Goal: Task Accomplishment & Management: Use online tool/utility

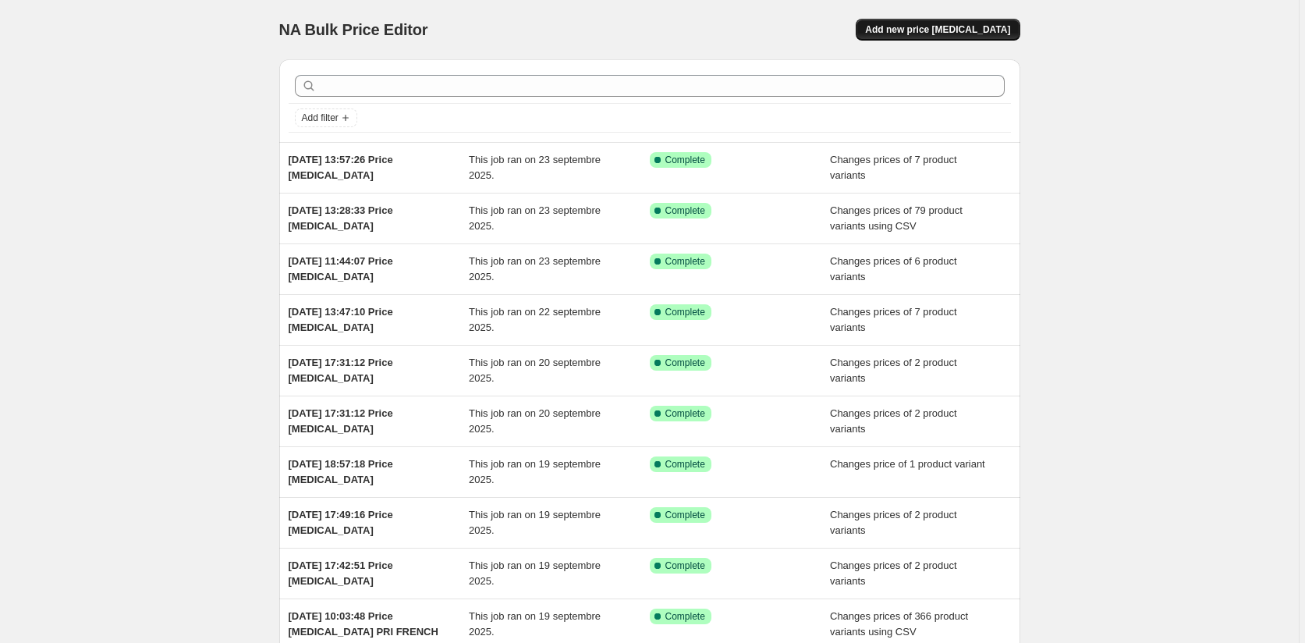
click at [966, 30] on span "Add new price [MEDICAL_DATA]" at bounding box center [937, 29] width 145 height 12
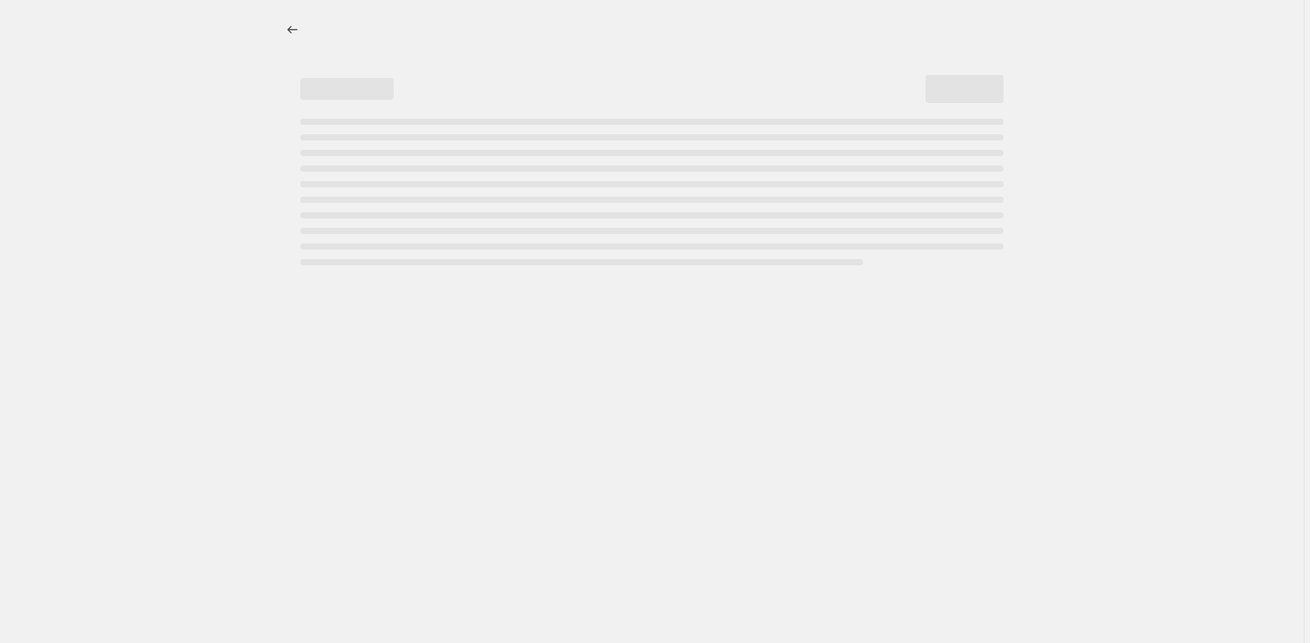
select select "percentage"
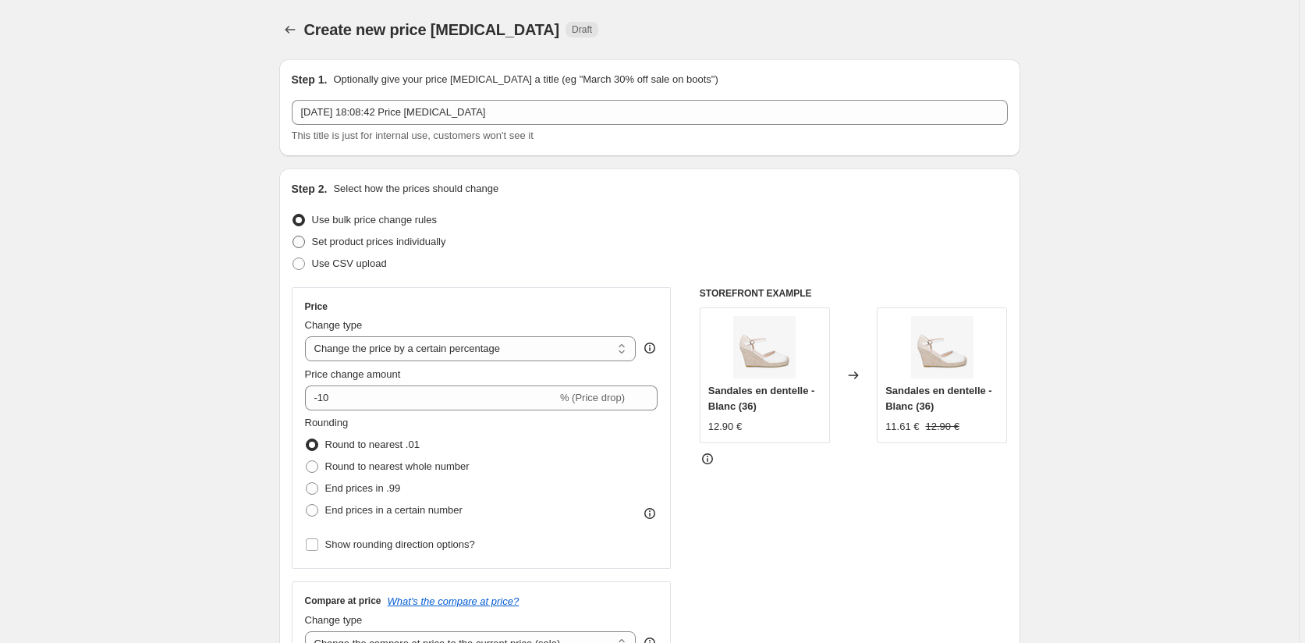
click at [335, 243] on span "Set product prices individually" at bounding box center [379, 242] width 134 height 12
click at [293, 236] on input "Set product prices individually" at bounding box center [292, 236] width 1 height 1
radio input "true"
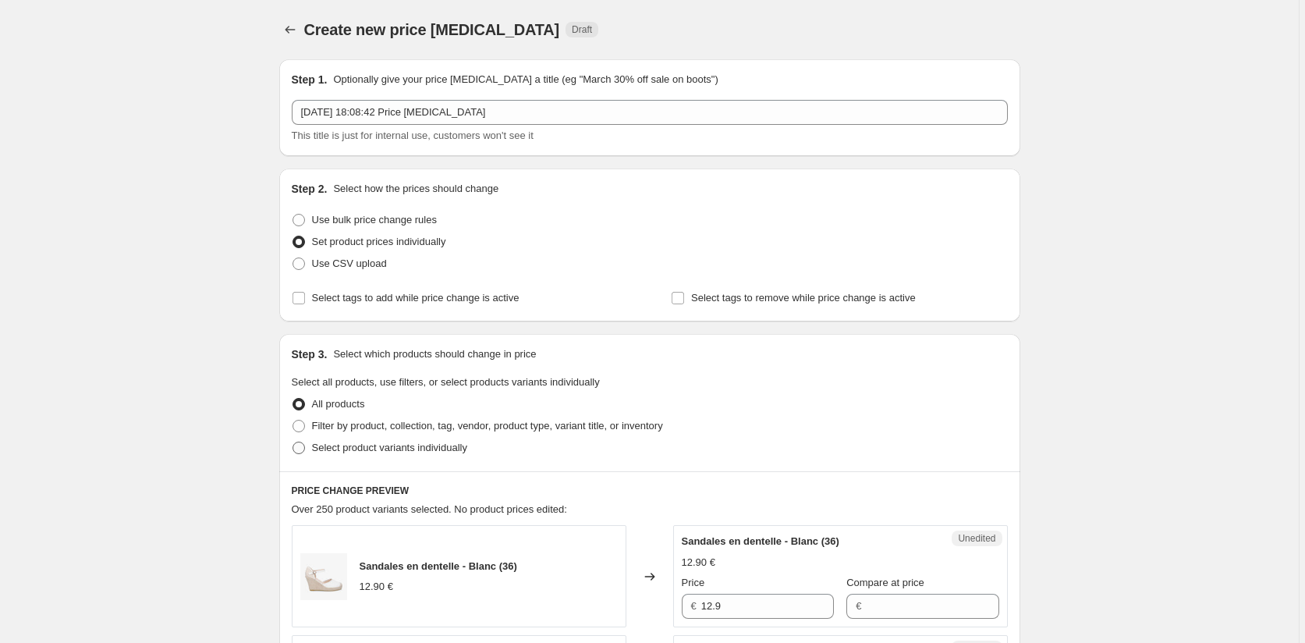
click at [314, 445] on label "Select product variants individually" at bounding box center [379, 448] width 175 height 22
click at [293, 442] on input "Select product variants individually" at bounding box center [292, 441] width 1 height 1
radio input "true"
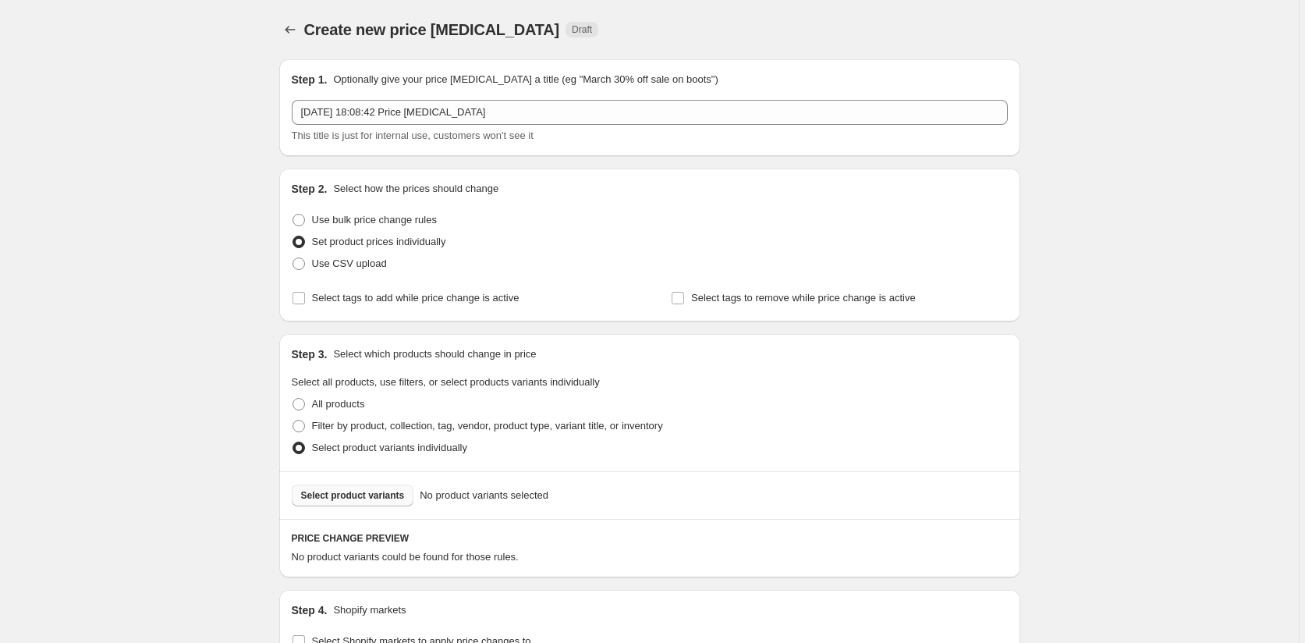
click at [362, 503] on button "Select product variants" at bounding box center [353, 495] width 122 height 22
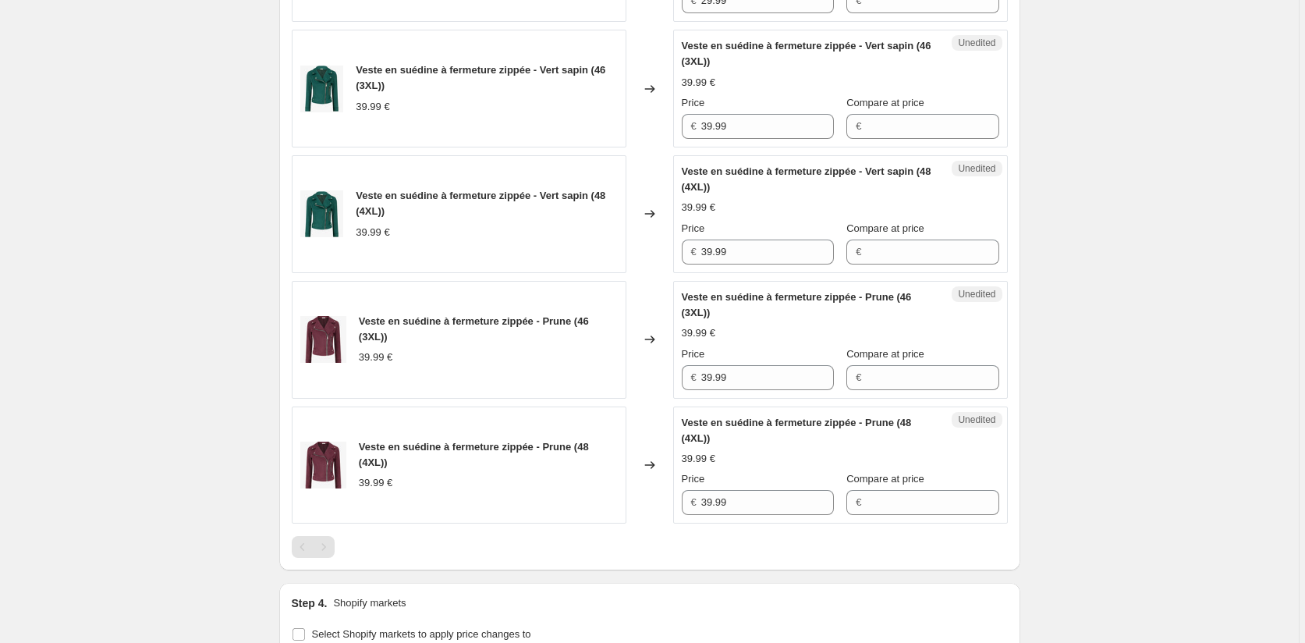
scroll to position [1426, 0]
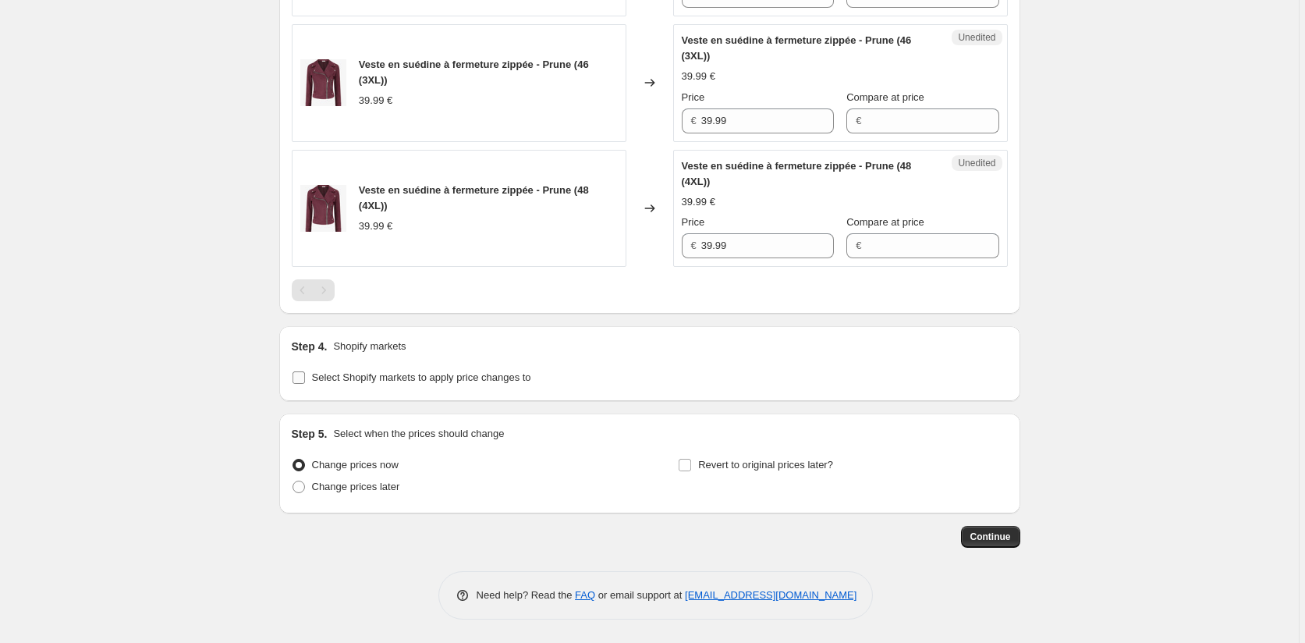
click at [303, 378] on input "Select Shopify markets to apply price changes to" at bounding box center [298, 377] width 12 height 12
checkbox input "true"
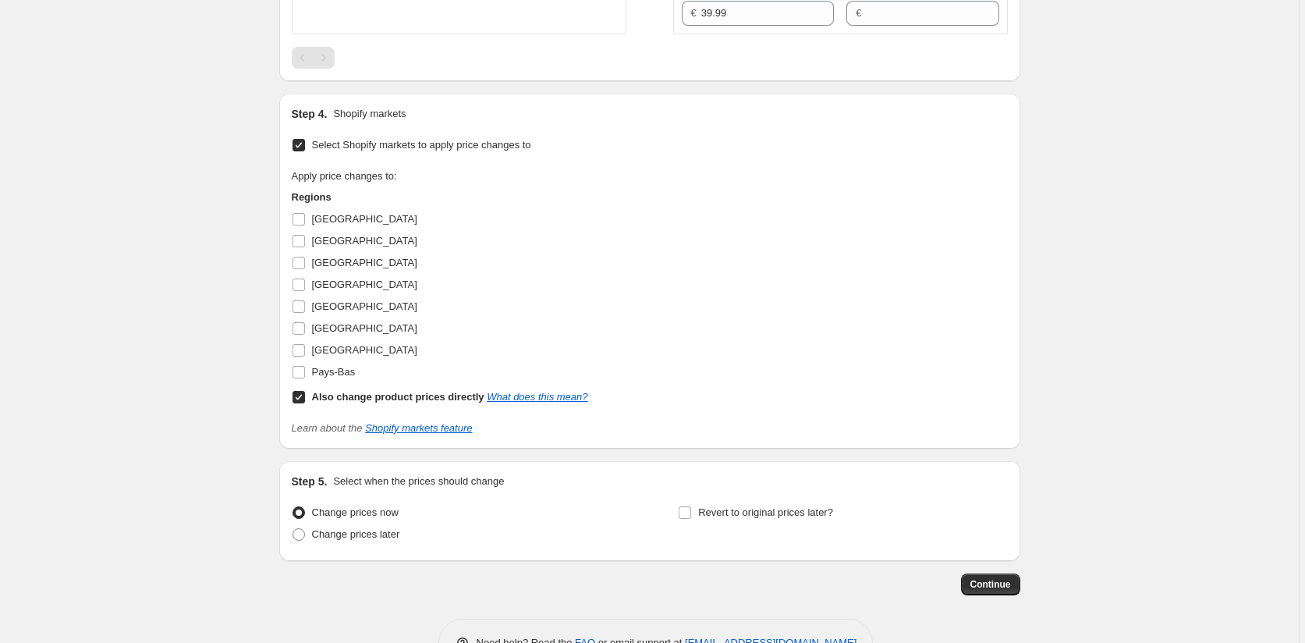
scroll to position [1660, 0]
click at [300, 391] on input "Also change product prices directly What does this mean?" at bounding box center [298, 395] width 12 height 12
checkbox input "false"
click at [305, 214] on input "[GEOGRAPHIC_DATA]" at bounding box center [298, 217] width 12 height 12
checkbox input "true"
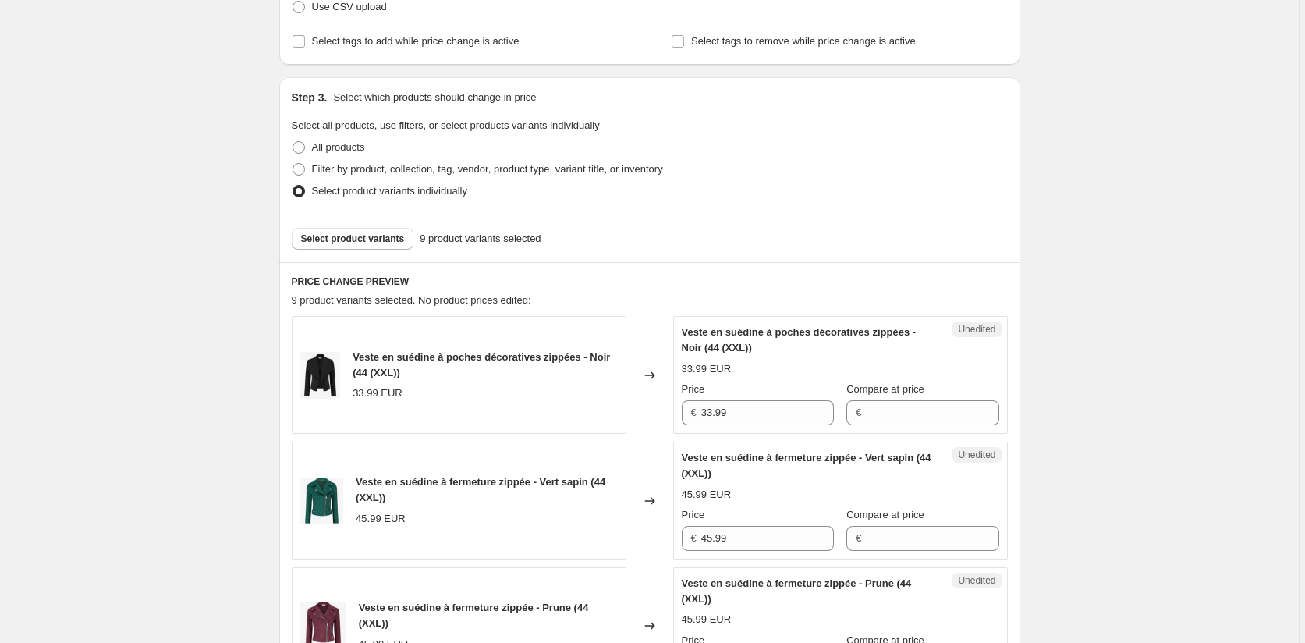
scroll to position [569, 0]
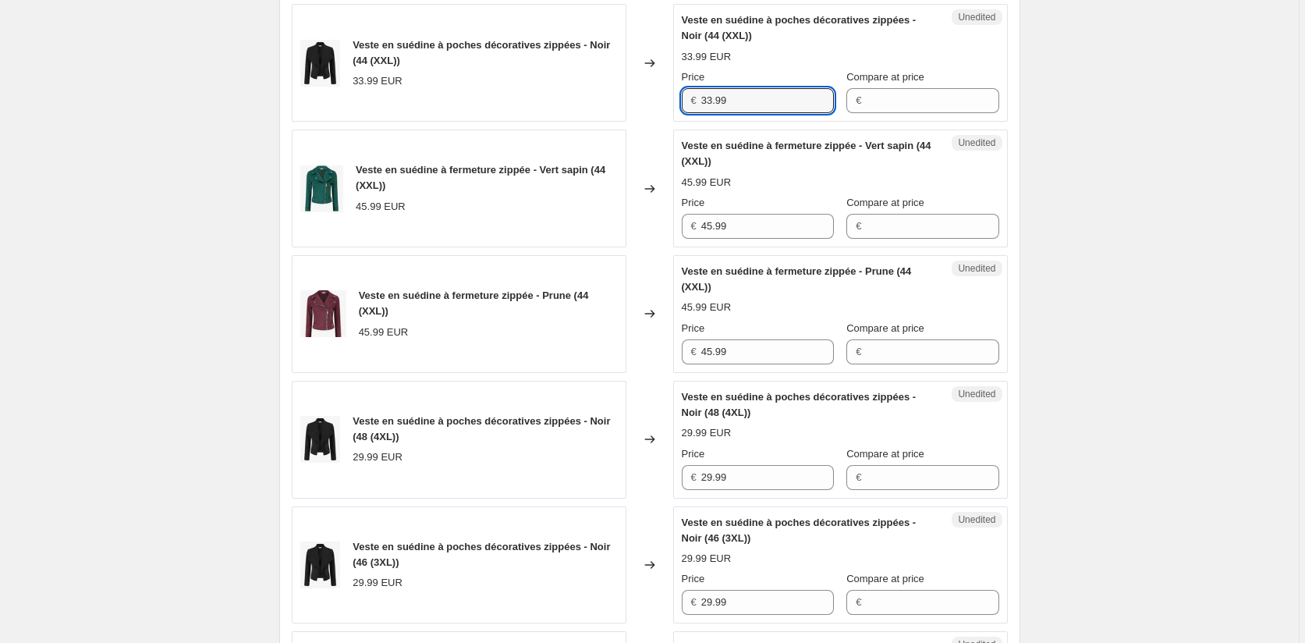
click at [667, 103] on div "Veste en suédine à poches décoratives zippées - Noir (44 (XXL)) 33.99 EUR Chang…" at bounding box center [650, 63] width 716 height 118
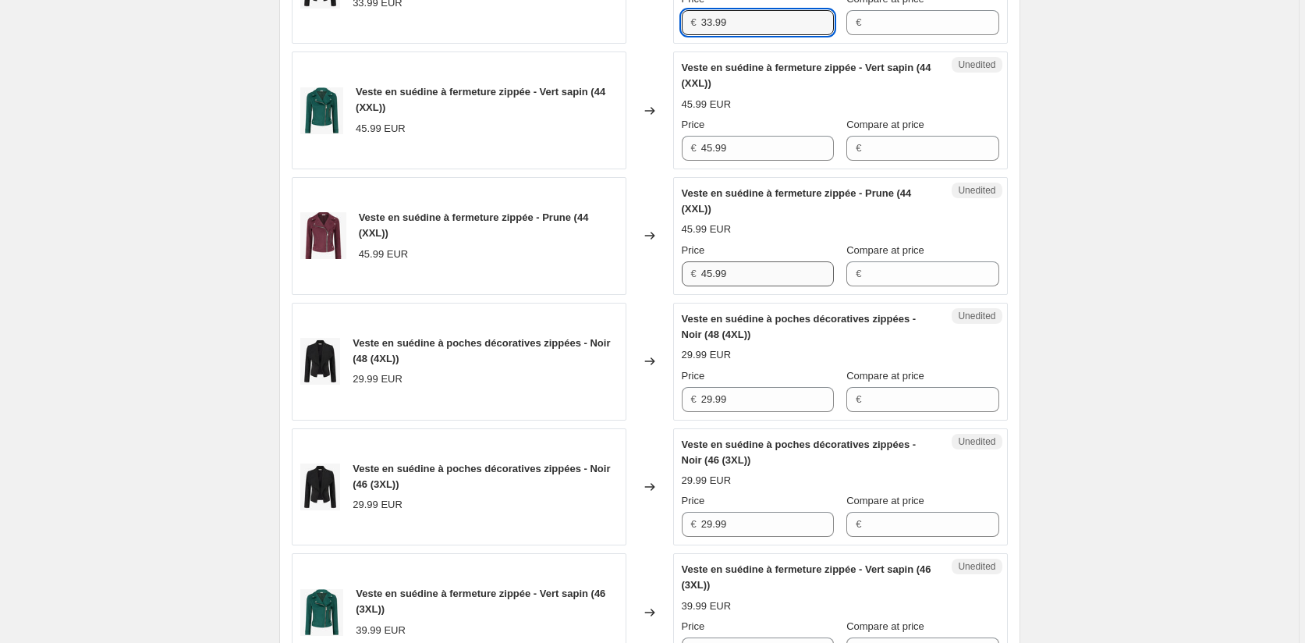
scroll to position [725, 0]
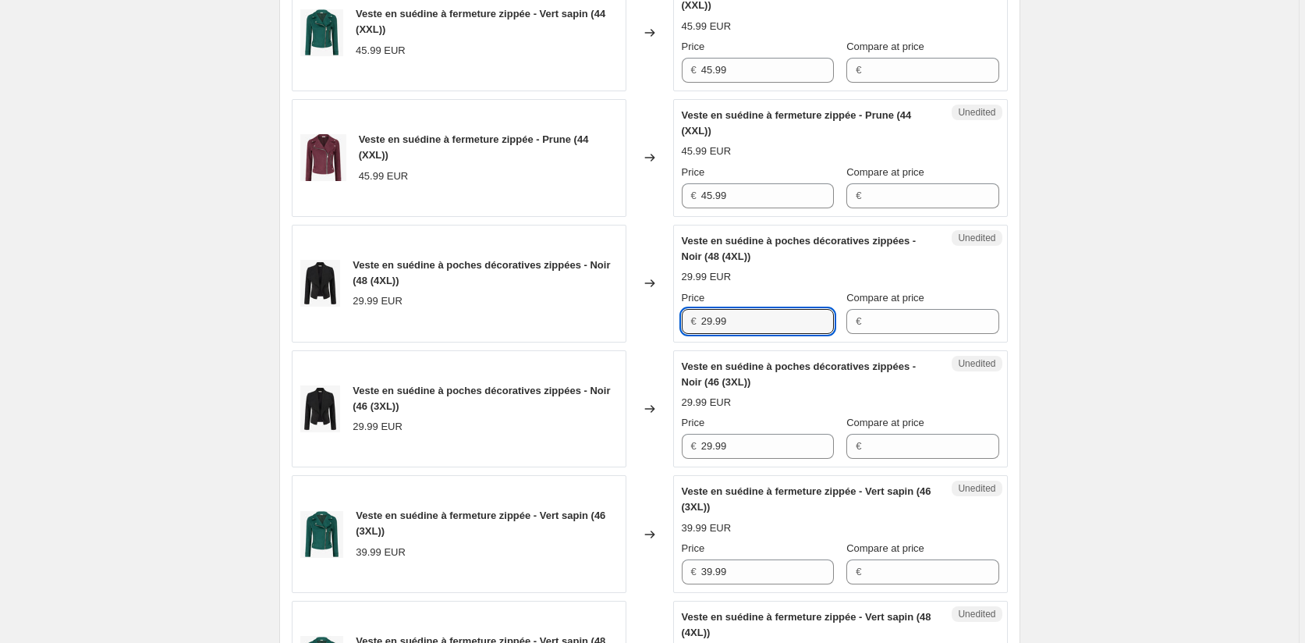
drag, startPoint x: 756, startPoint y: 317, endPoint x: 659, endPoint y: 321, distance: 97.6
click at [659, 321] on div "Veste en suédine à poches décoratives zippées - Noir (48 (4XL)) 29.99 EUR Chang…" at bounding box center [650, 284] width 716 height 118
paste input "33"
type input "33.99"
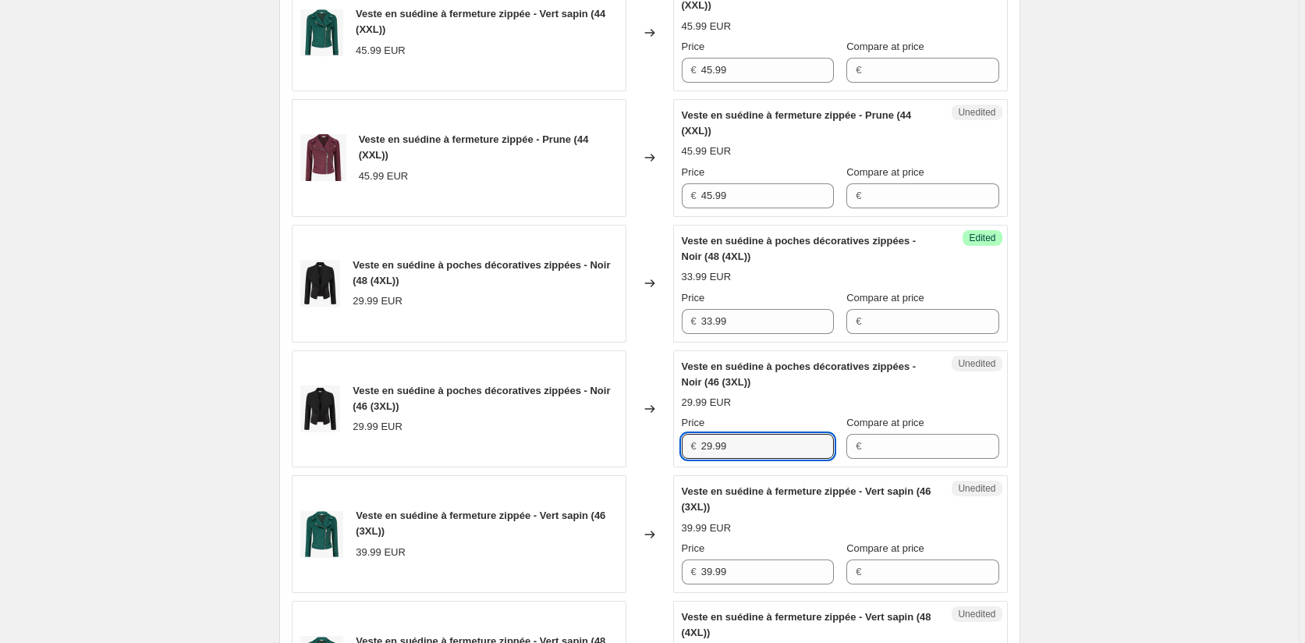
drag, startPoint x: 746, startPoint y: 452, endPoint x: 665, endPoint y: 444, distance: 80.8
click at [668, 445] on div "Veste en suédine à poches décoratives zippées - Noir (46 (3XL)) 29.99 EUR Chang…" at bounding box center [650, 409] width 716 height 118
paste input "33"
type input "33.99"
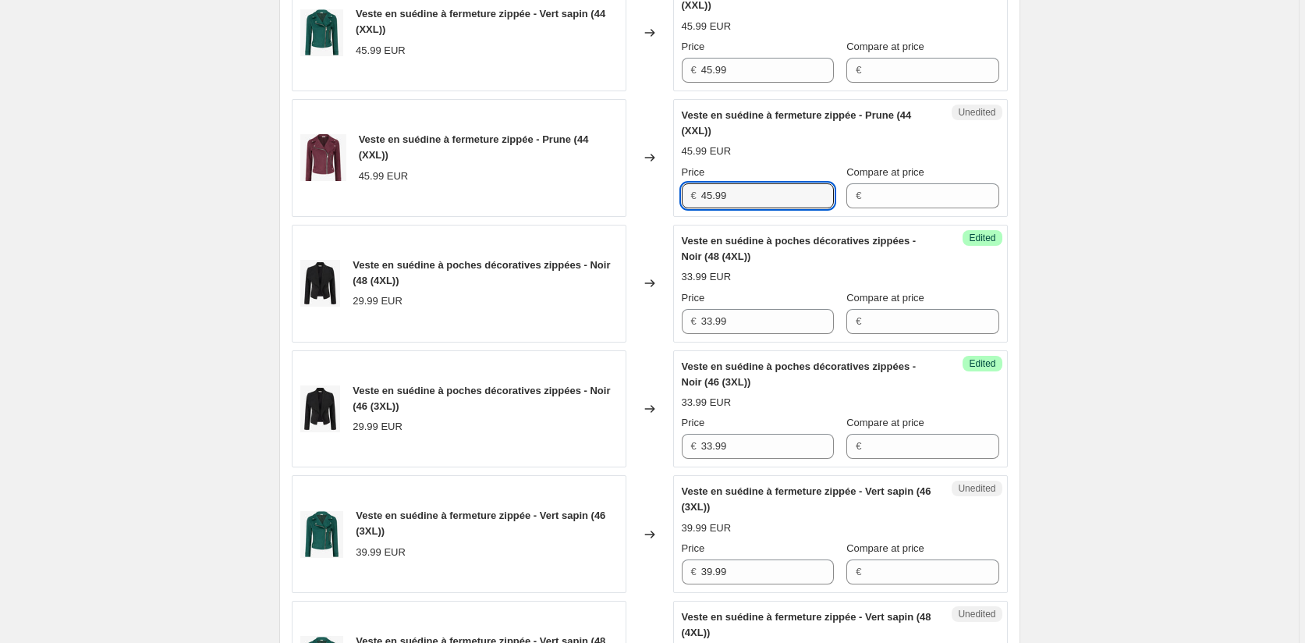
drag, startPoint x: 740, startPoint y: 188, endPoint x: 690, endPoint y: 188, distance: 49.9
click at [690, 188] on div "€ 45.99" at bounding box center [758, 195] width 152 height 25
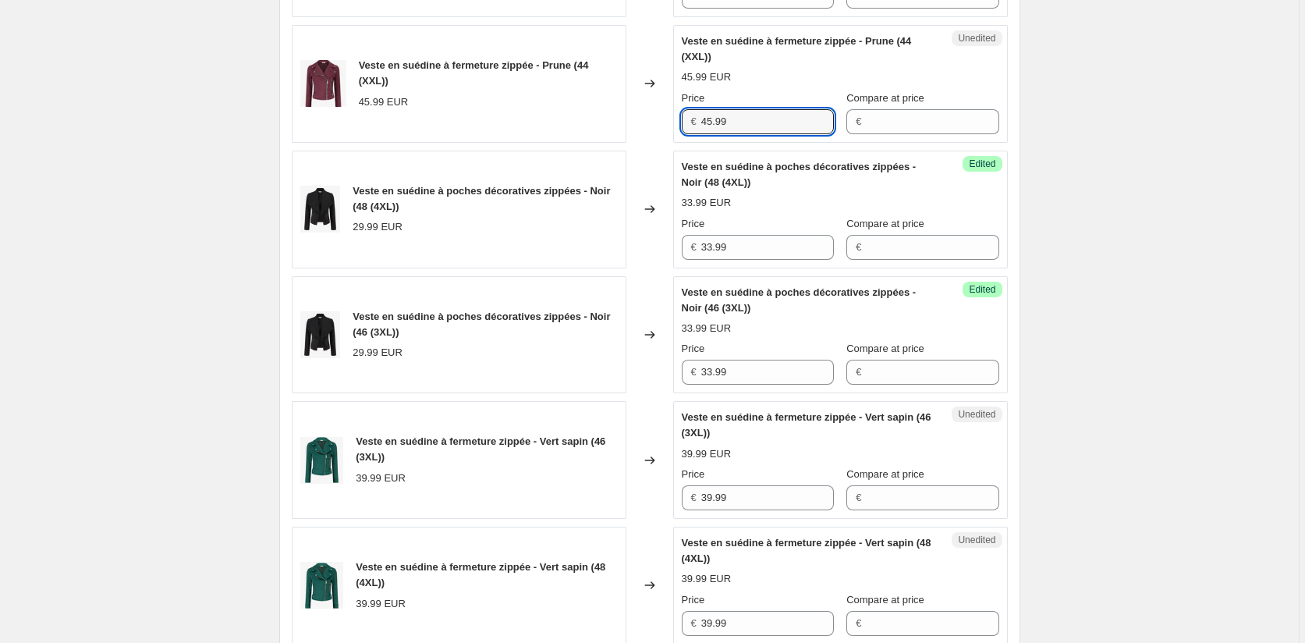
scroll to position [1036, 0]
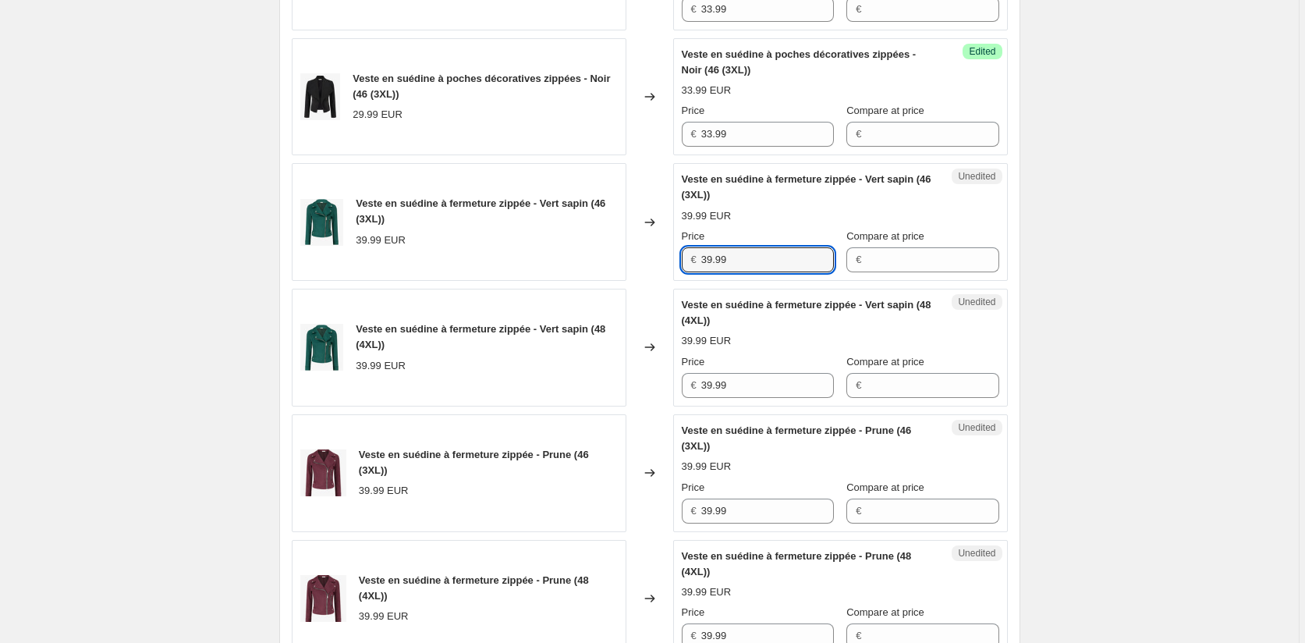
drag, startPoint x: 745, startPoint y: 267, endPoint x: 653, endPoint y: 267, distance: 92.0
click at [654, 267] on div "Veste en suédine à fermeture zippée - Vert sapin (46 (3XL)) 39.99 EUR Changed t…" at bounding box center [650, 222] width 716 height 118
paste input "45"
type input "45.99"
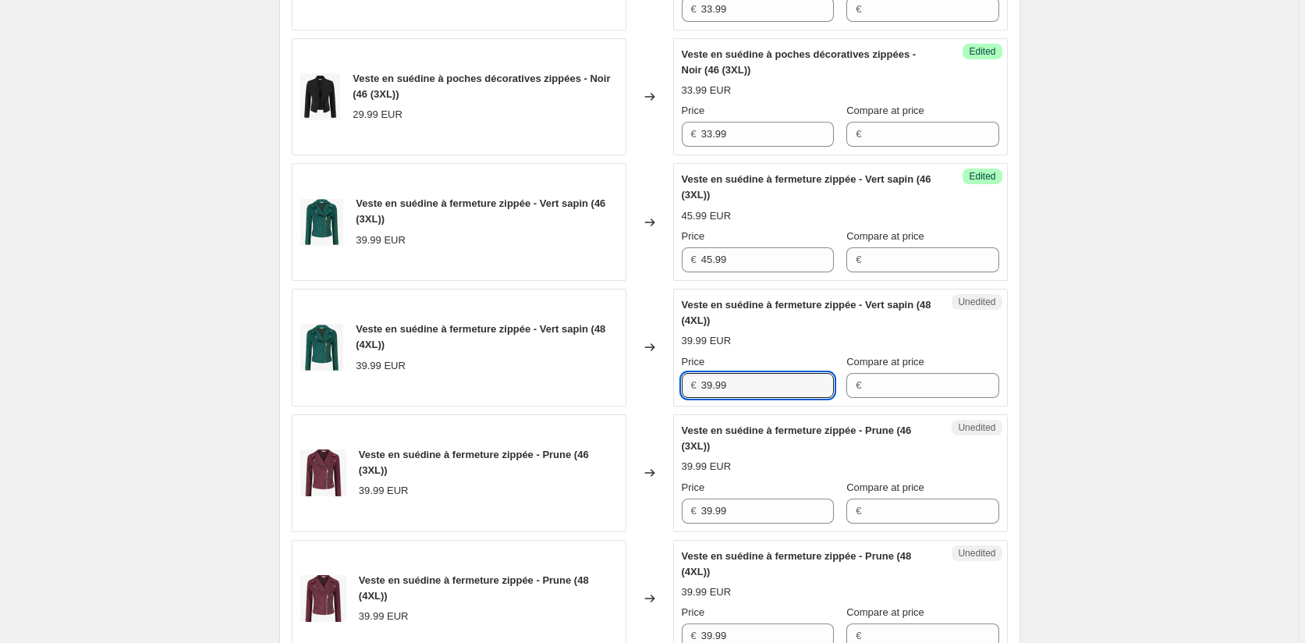
drag, startPoint x: 749, startPoint y: 394, endPoint x: 661, endPoint y: 392, distance: 88.1
click at [671, 392] on div "Veste en suédine à fermeture zippée - Vert sapin (48 (4XL)) 39.99 EUR Changed t…" at bounding box center [650, 348] width 716 height 118
paste input "45"
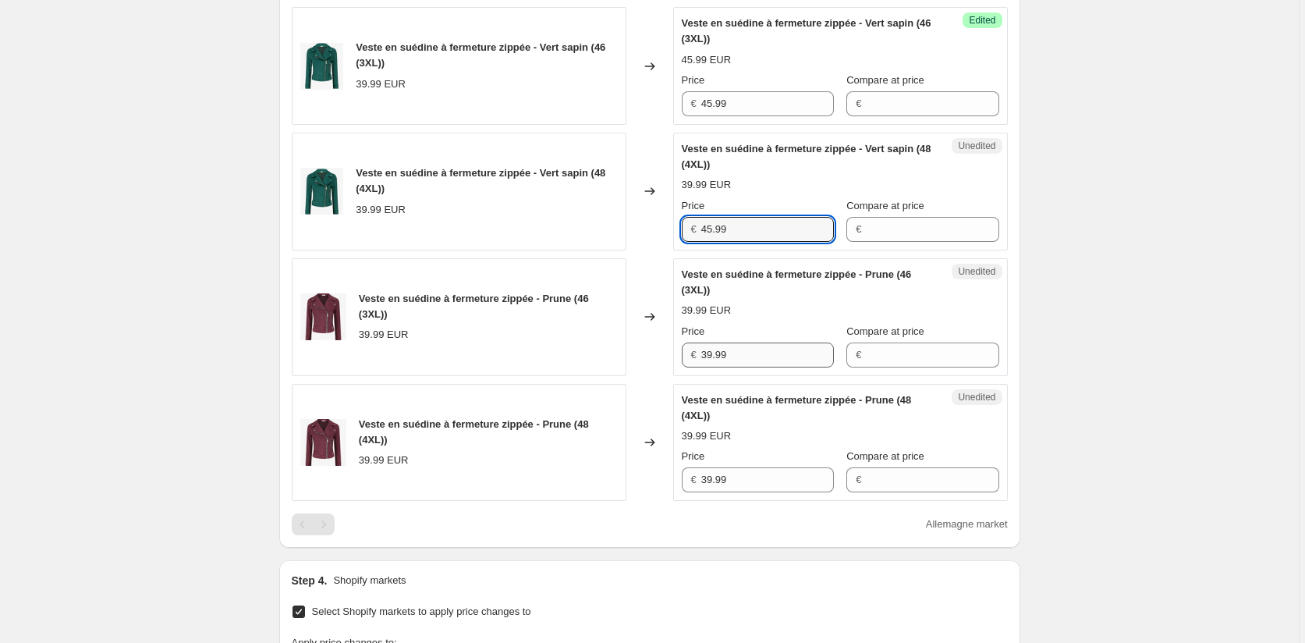
type input "45.99"
drag, startPoint x: 736, startPoint y: 360, endPoint x: 671, endPoint y: 360, distance: 65.5
click at [690, 356] on div "€ 39.99" at bounding box center [758, 354] width 152 height 25
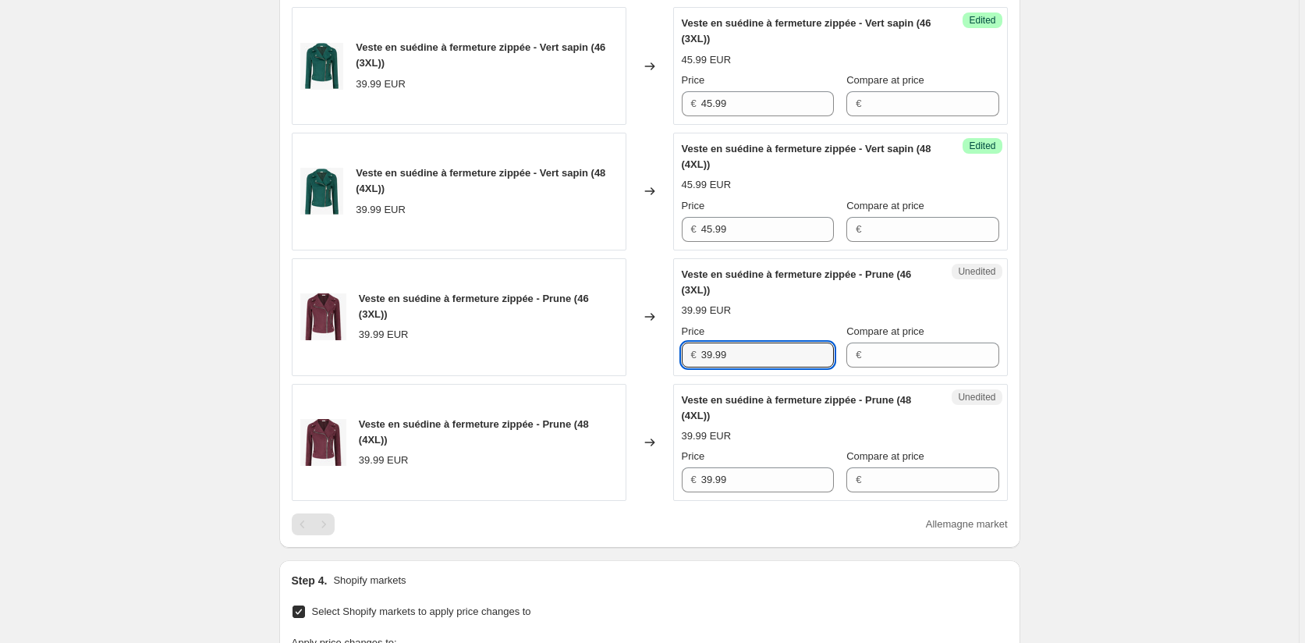
paste input "45"
type input "45.99"
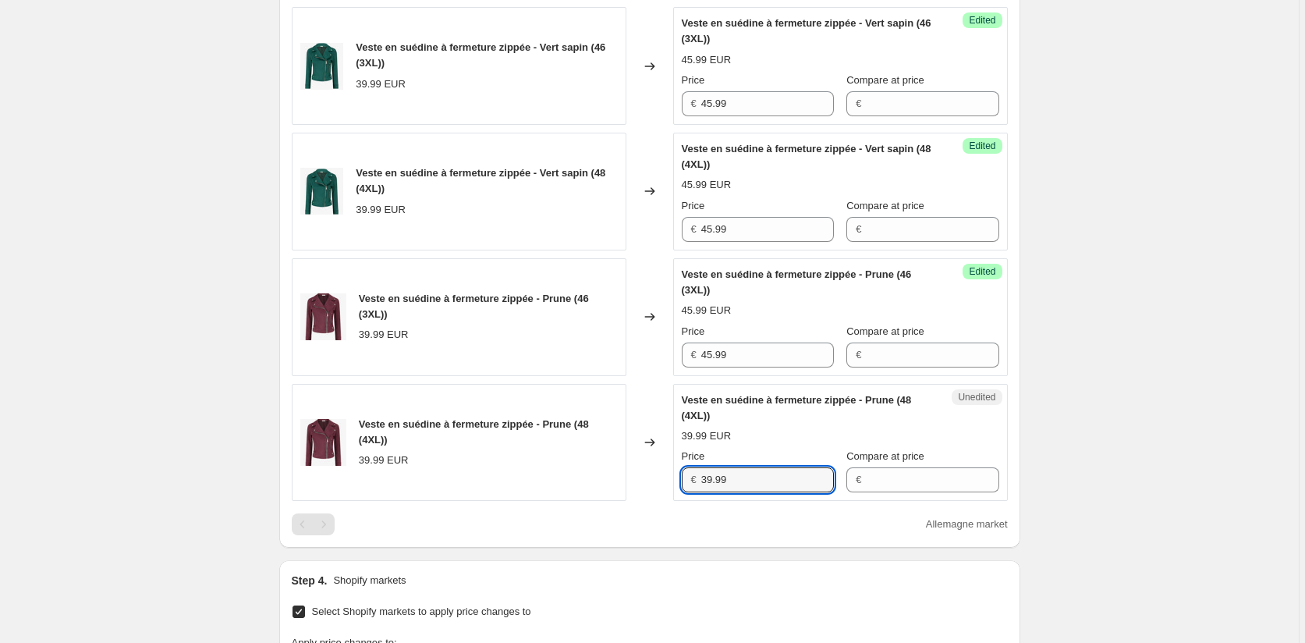
drag, startPoint x: 749, startPoint y: 479, endPoint x: 654, endPoint y: 480, distance: 95.2
click at [654, 480] on div "Veste en suédine à fermeture zippée - Prune (48 (4XL)) 39.99 EUR Changed to Une…" at bounding box center [650, 443] width 716 height 118
paste input "45"
type input "45.99"
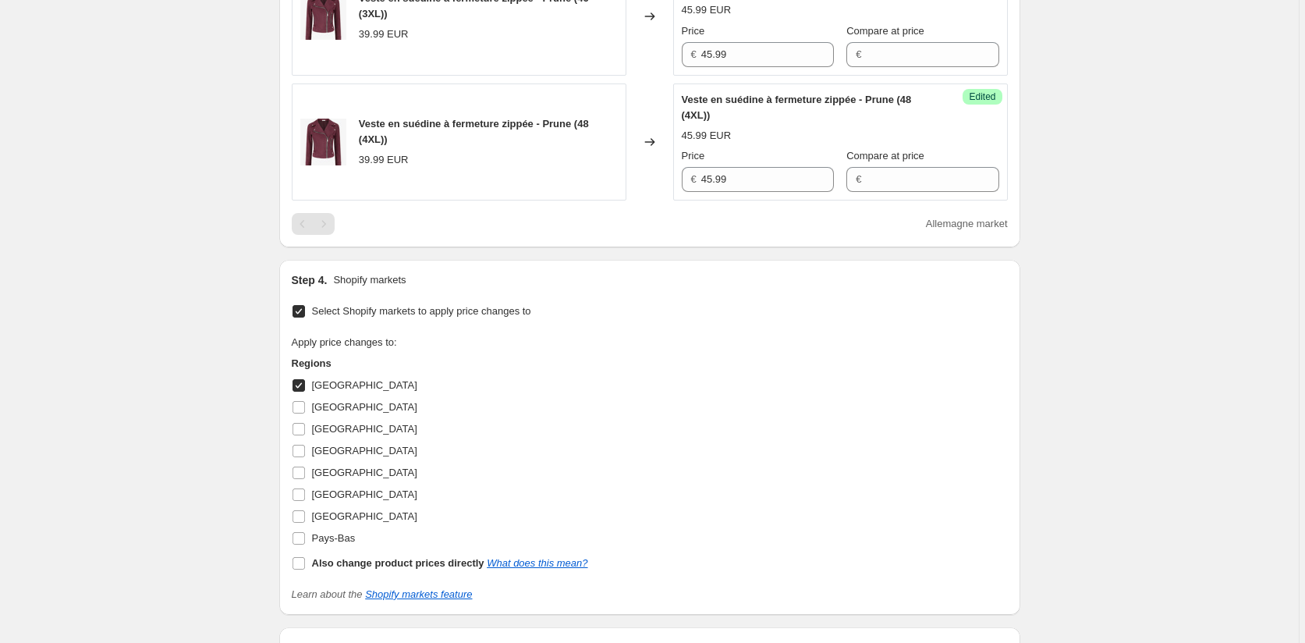
scroll to position [1504, 0]
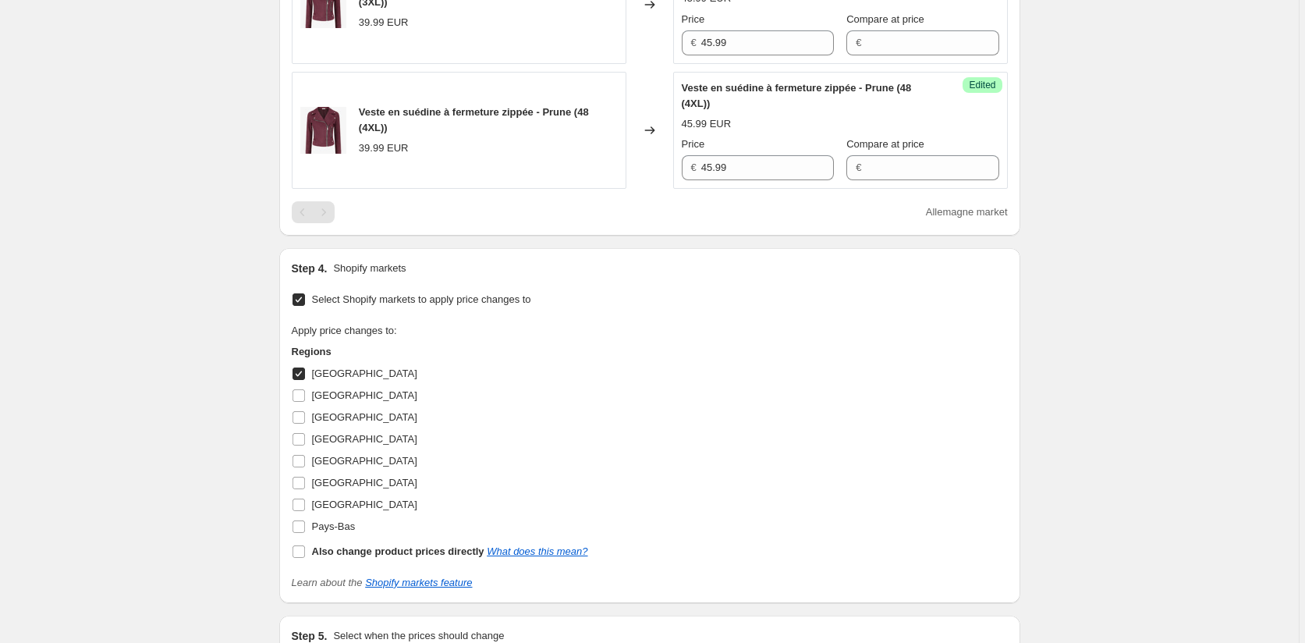
click at [303, 370] on input "[GEOGRAPHIC_DATA]" at bounding box center [298, 373] width 12 height 12
checkbox input "false"
click at [304, 395] on input "[GEOGRAPHIC_DATA]" at bounding box center [298, 395] width 12 height 12
checkbox input "true"
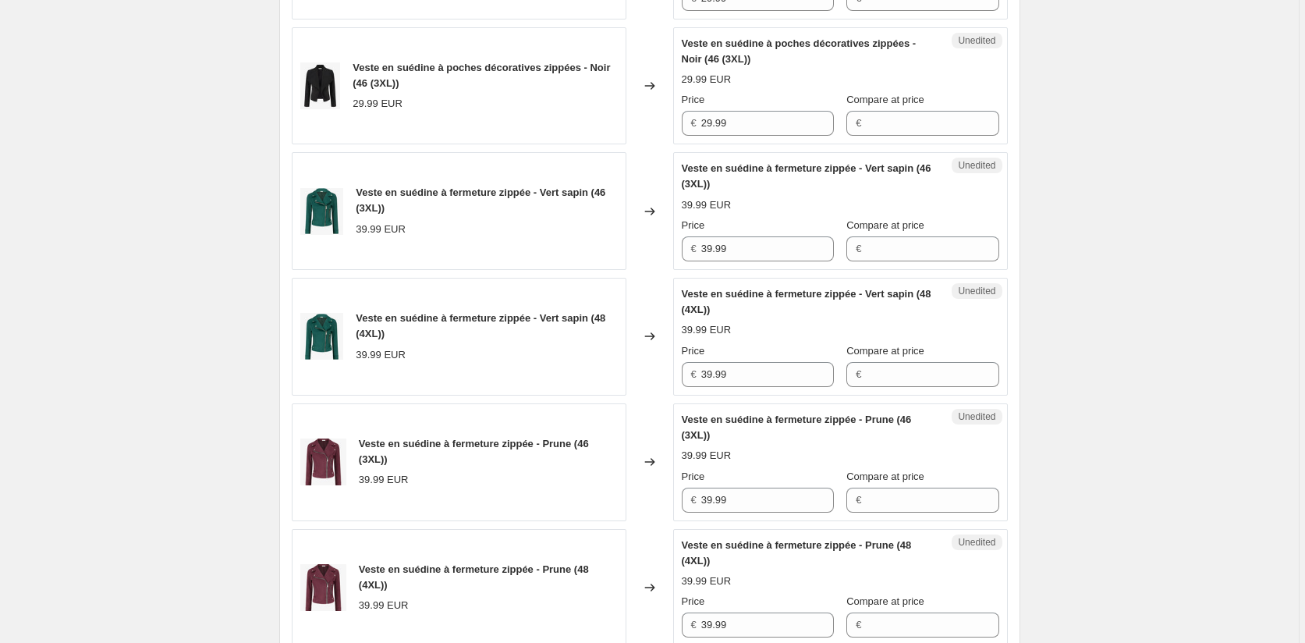
scroll to position [958, 0]
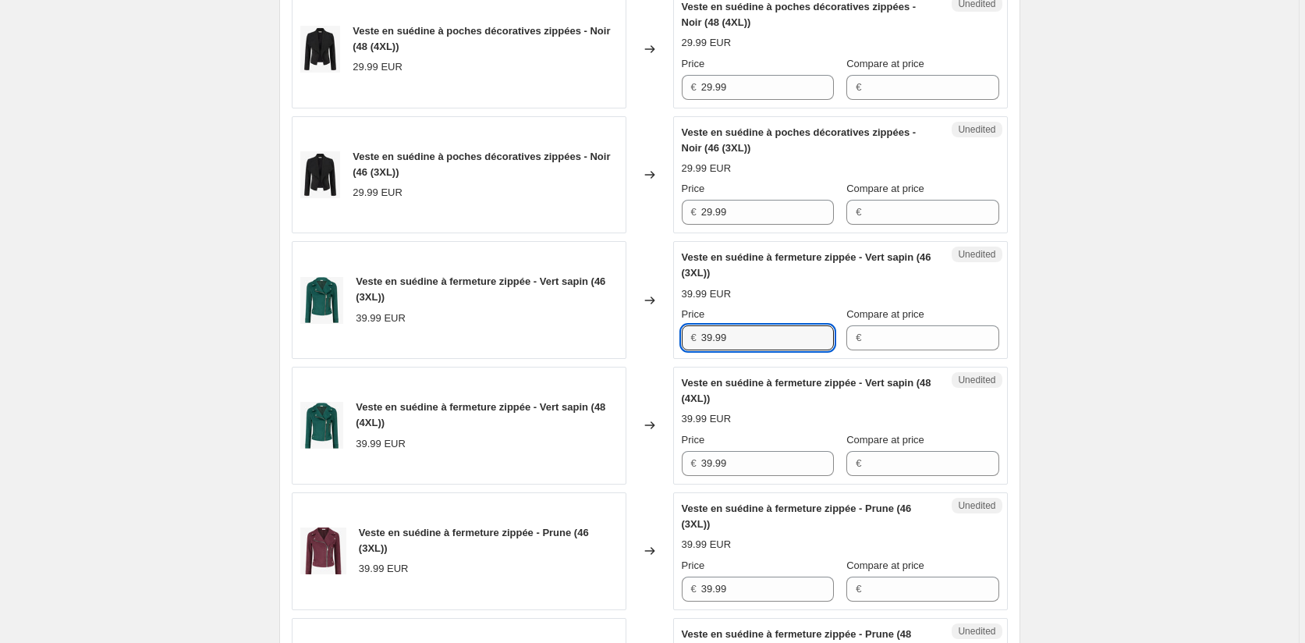
drag, startPoint x: 692, startPoint y: 337, endPoint x: 618, endPoint y: 341, distance: 74.2
click at [632, 340] on div "Veste en suédine à fermeture zippée - Vert sapin (46 (3XL)) 39.99 EUR Changed t…" at bounding box center [650, 300] width 716 height 118
paste input "45"
type input "45.99"
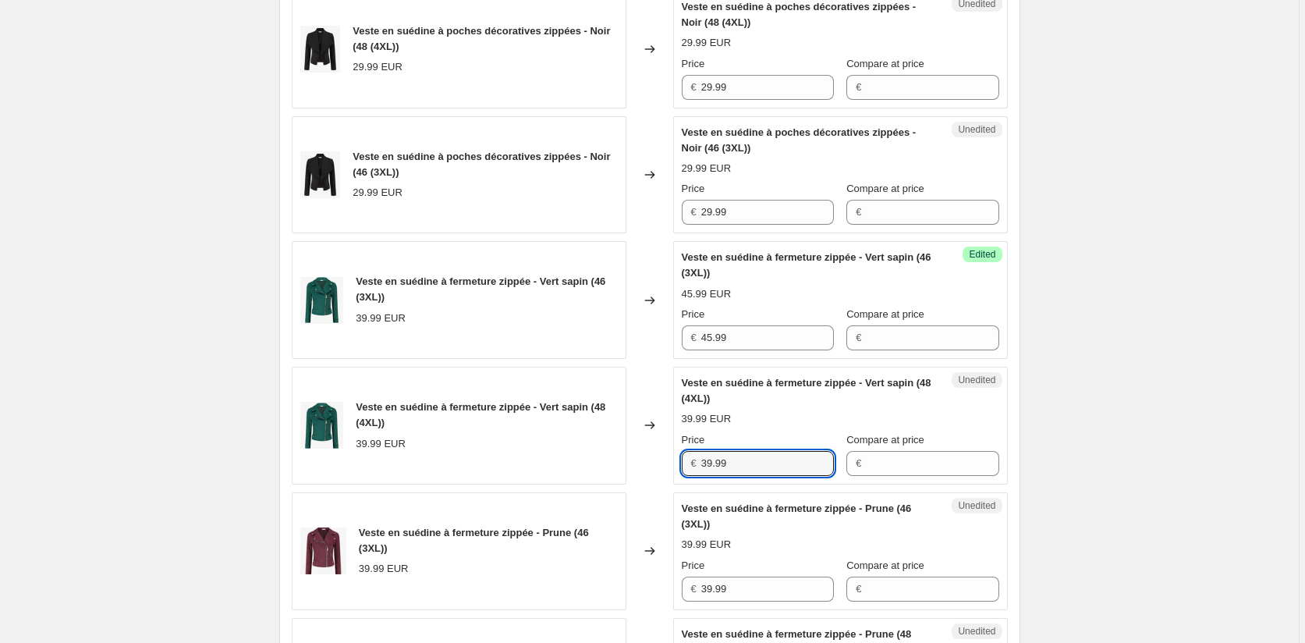
drag, startPoint x: 751, startPoint y: 462, endPoint x: 635, endPoint y: 467, distance: 116.3
click at [635, 467] on div "Veste en suédine à fermeture zippée - Vert sapin (48 (4XL)) 39.99 EUR Changed t…" at bounding box center [650, 426] width 716 height 118
paste input "45"
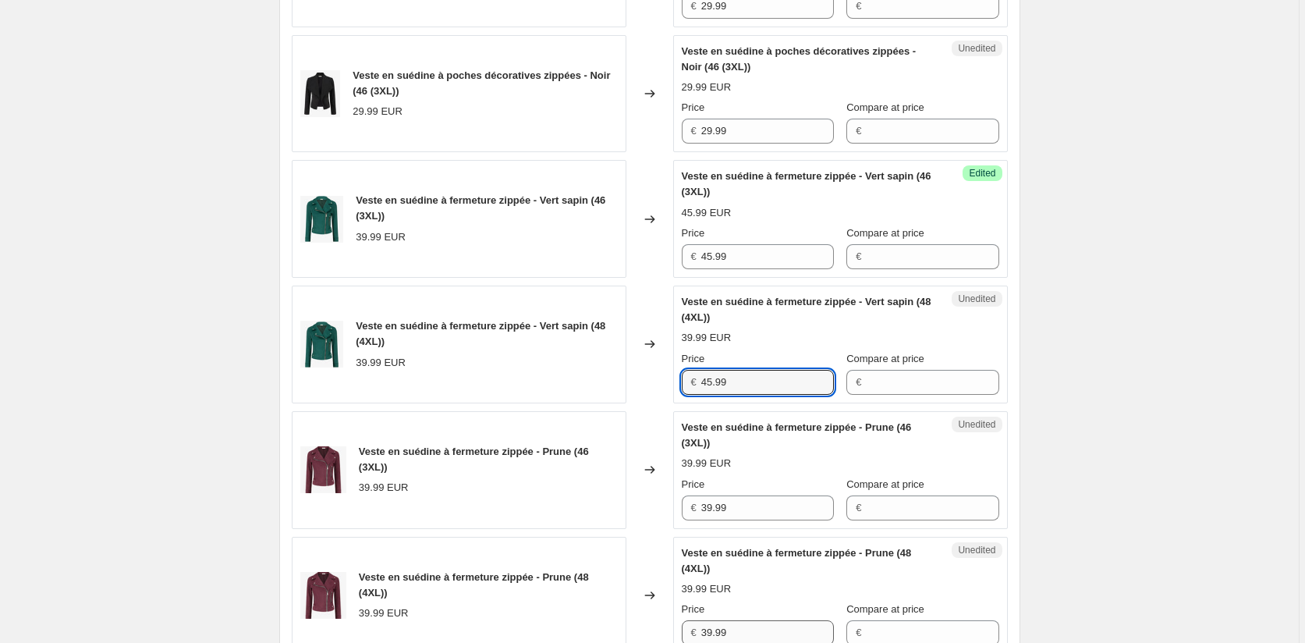
scroll to position [1192, 0]
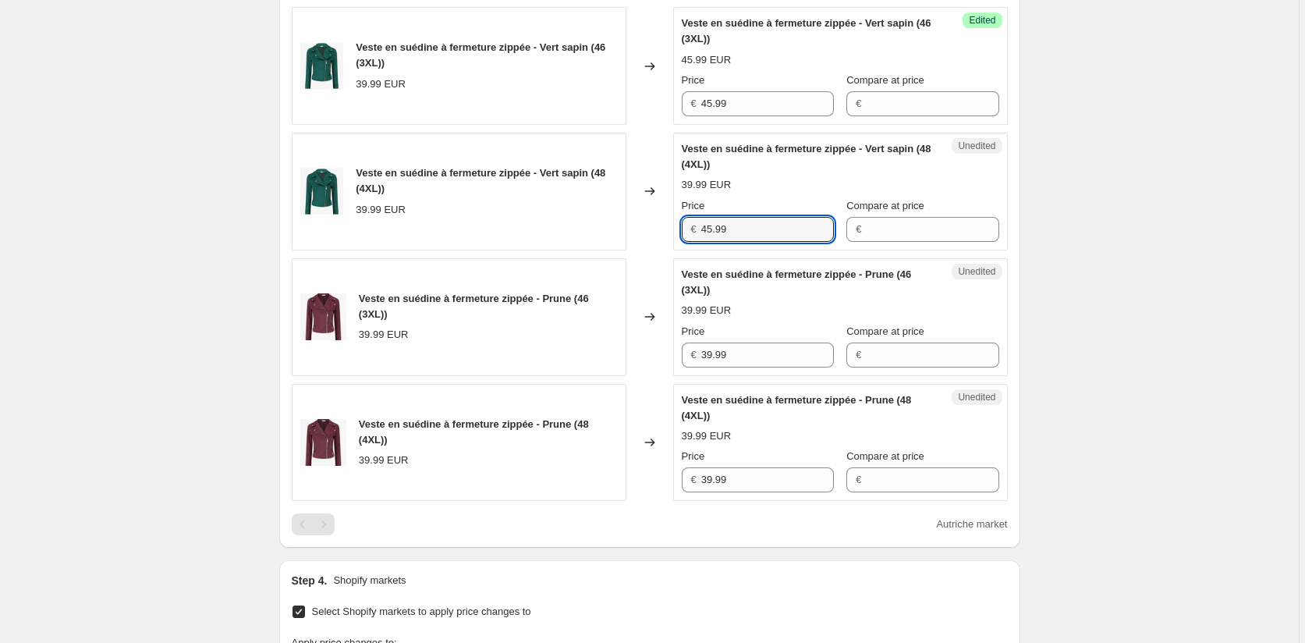
type input "45.99"
click at [664, 359] on div "Veste en suédine à fermeture zippée - Prune (46 (3XL)) 39.99 EUR Changed to Une…" at bounding box center [650, 317] width 716 height 118
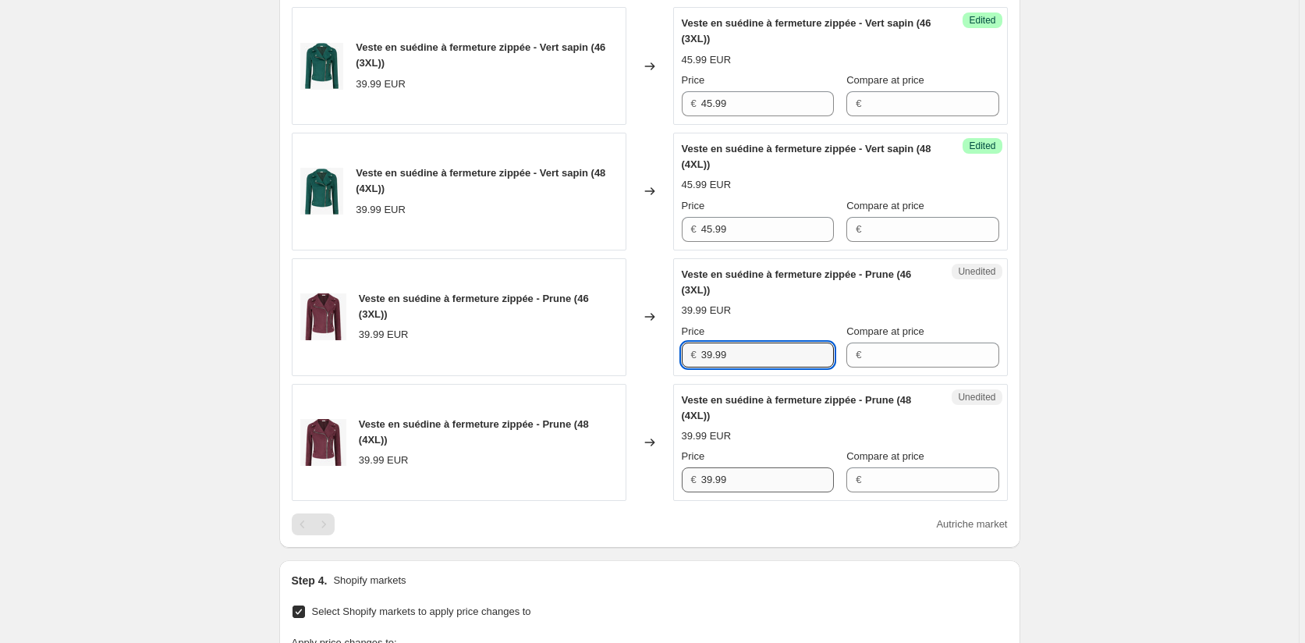
paste input "45"
type input "45.99"
click at [656, 477] on div "Veste en suédine à fermeture zippée - Prune (48 (4XL)) 39.99 EUR Changed to Une…" at bounding box center [650, 443] width 716 height 118
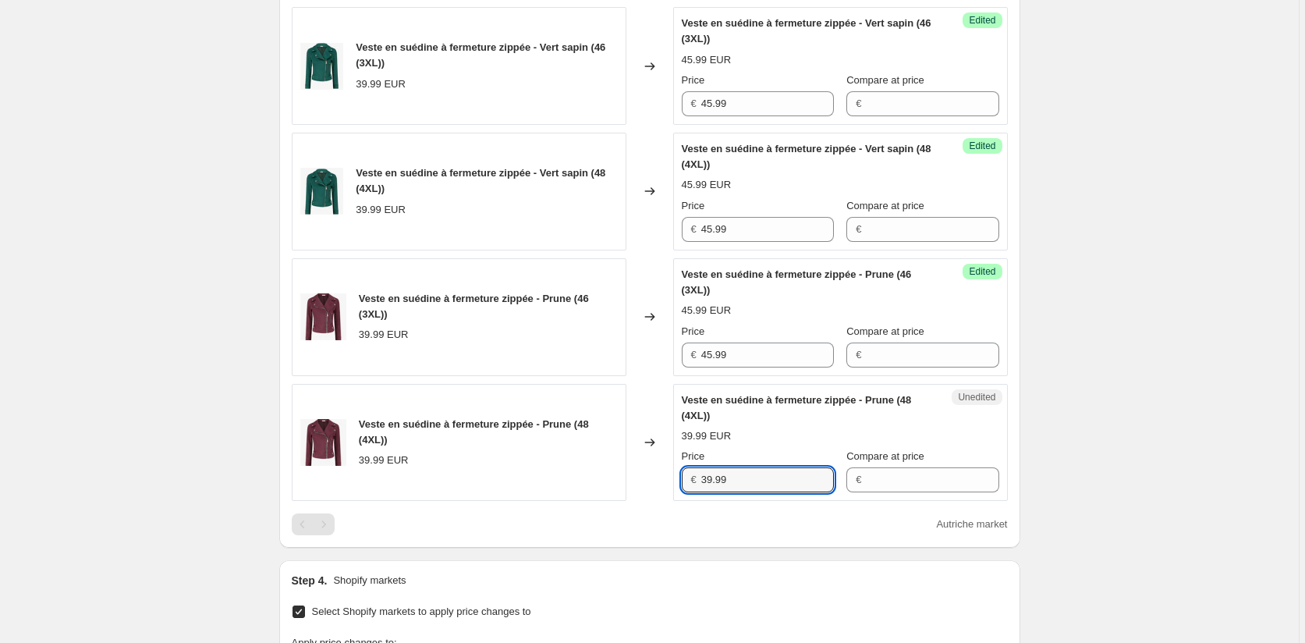
paste input "45"
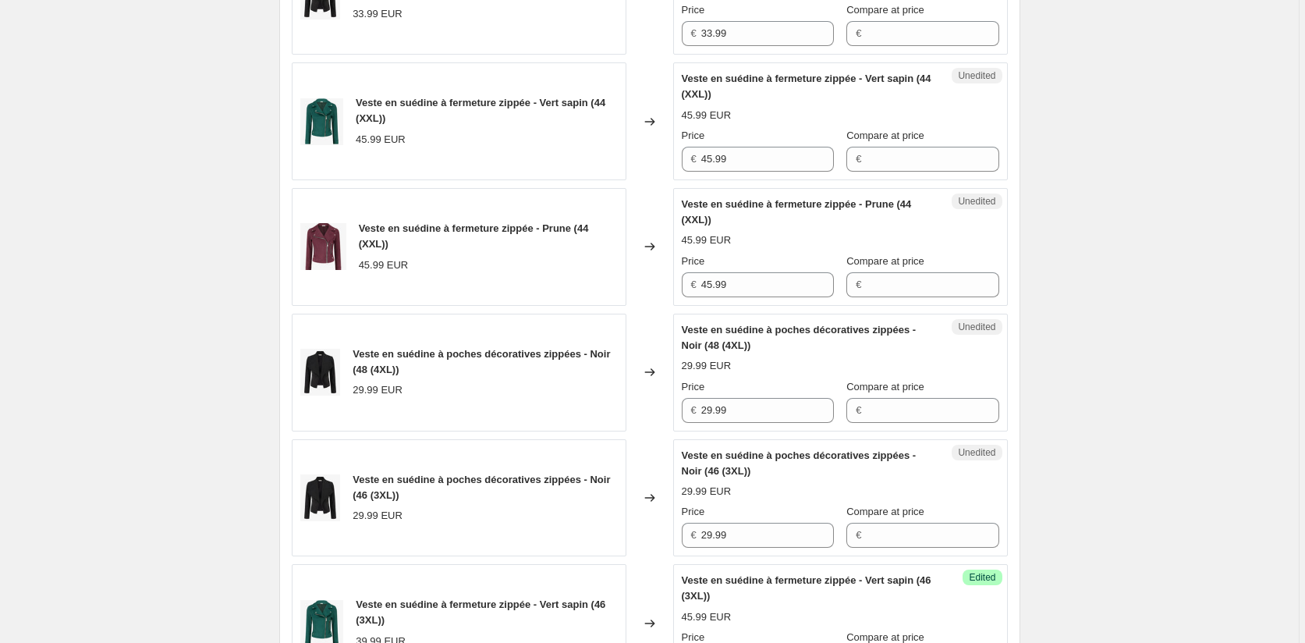
scroll to position [413, 0]
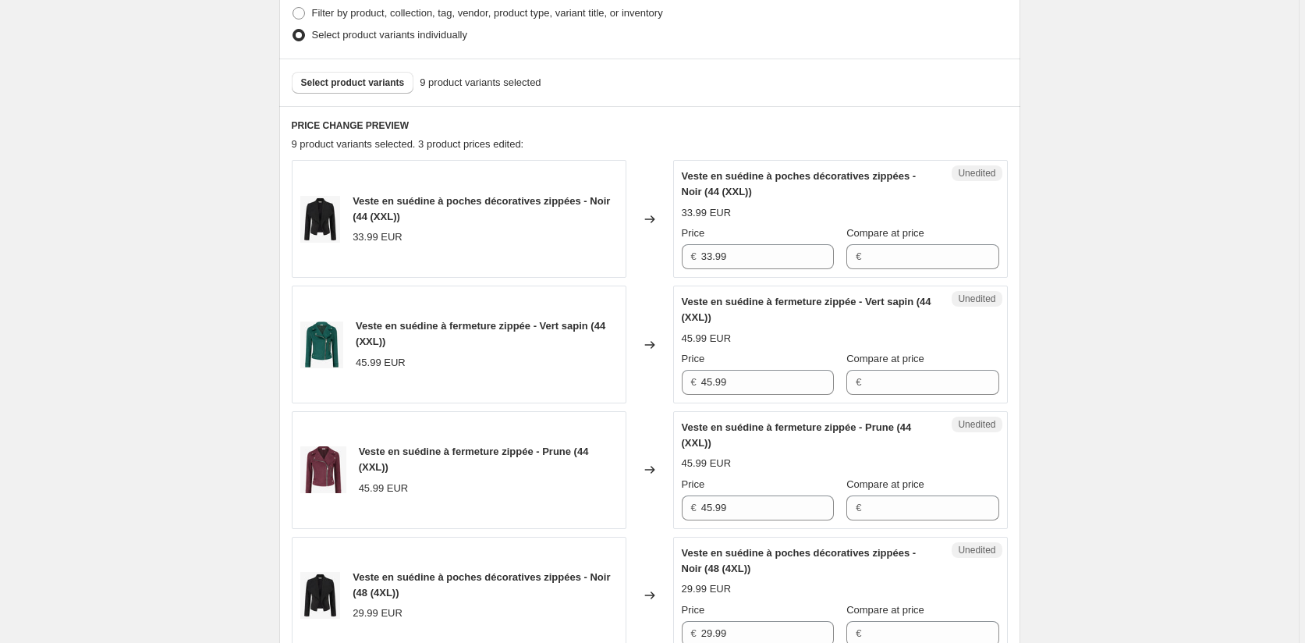
type input "45.99"
click at [674, 258] on div "Veste en suédine à poches décoratives zippées - Noir (44 (XXL)) 33.99 EUR Chang…" at bounding box center [650, 219] width 716 height 118
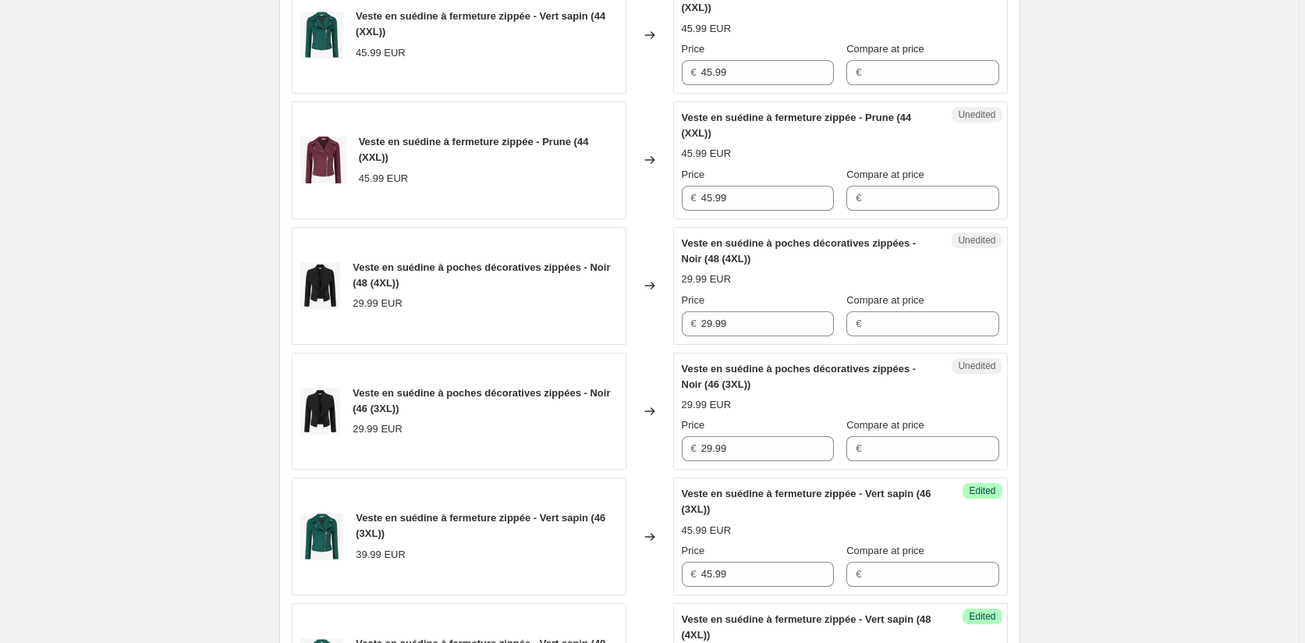
scroll to position [725, 0]
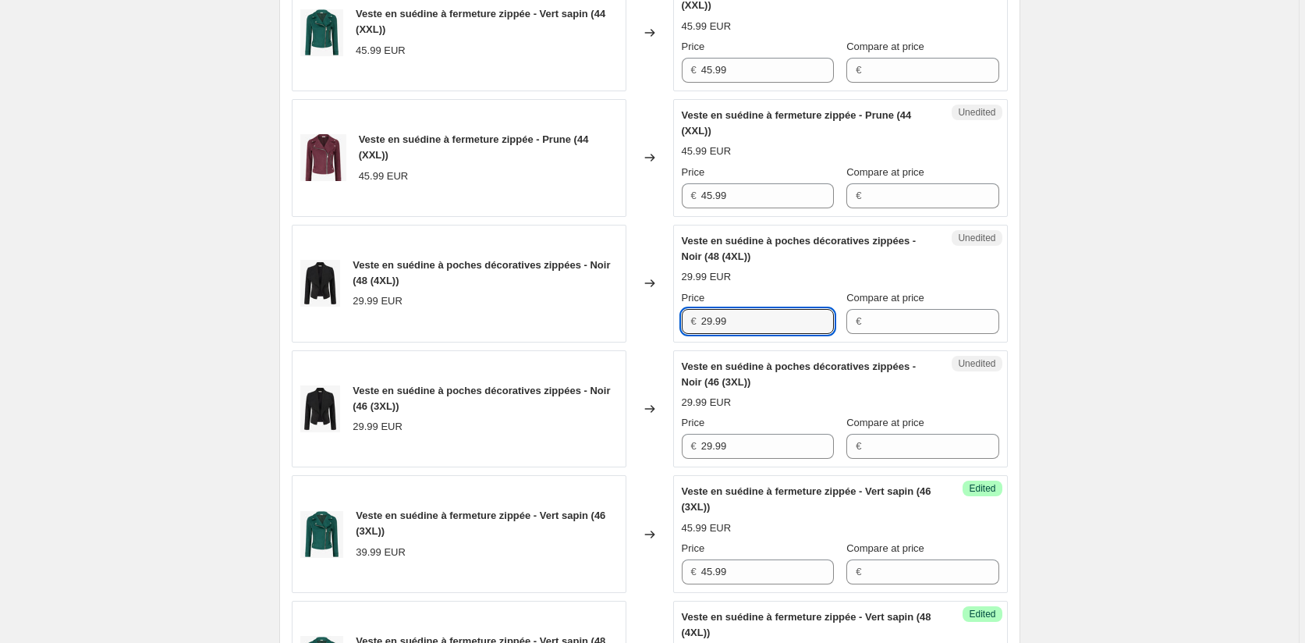
click at [622, 331] on div "Veste en suédine à poches décoratives zippées - Noir (48 (4XL)) 29.99 EUR Chang…" at bounding box center [650, 284] width 716 height 118
paste input "33"
type input "33.99"
drag, startPoint x: 759, startPoint y: 445, endPoint x: 636, endPoint y: 445, distance: 123.2
click at [629, 445] on div "Veste en suédine à poches décoratives zippées - Noir (46 (3XL)) 29.99 EUR Chang…" at bounding box center [650, 409] width 716 height 118
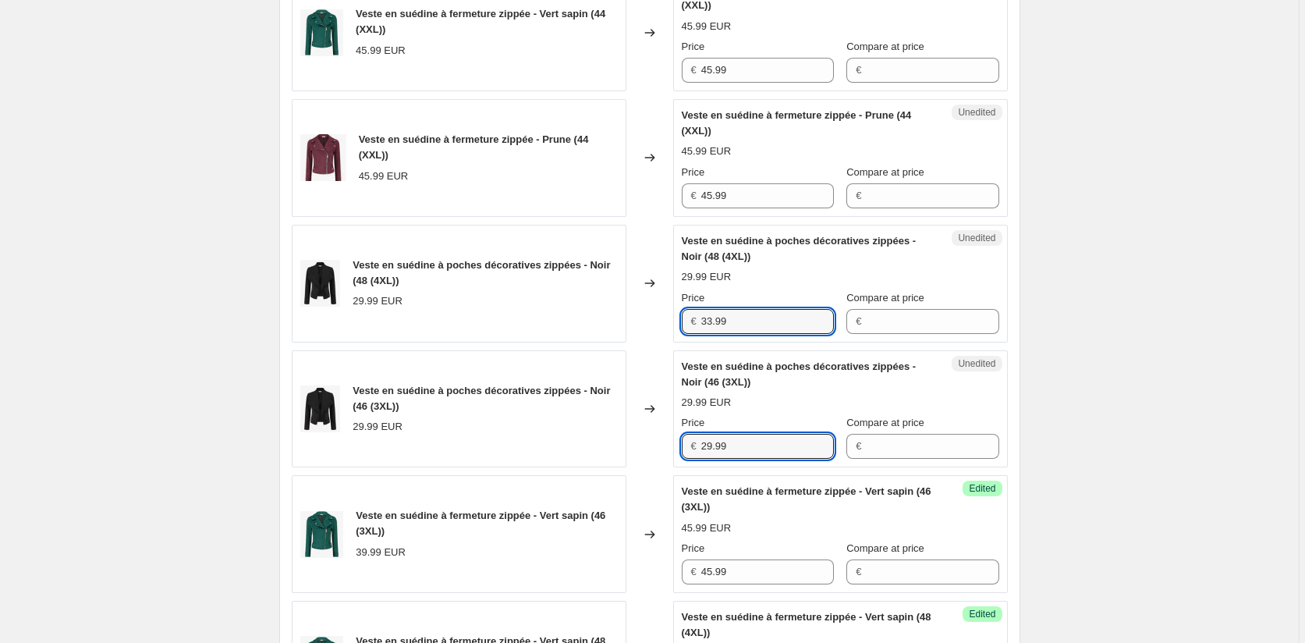
paste input "33"
type input "33.99"
click at [1097, 460] on div "Create new price [MEDICAL_DATA]. This page is ready Create new price [MEDICAL_D…" at bounding box center [649, 449] width 1298 height 2349
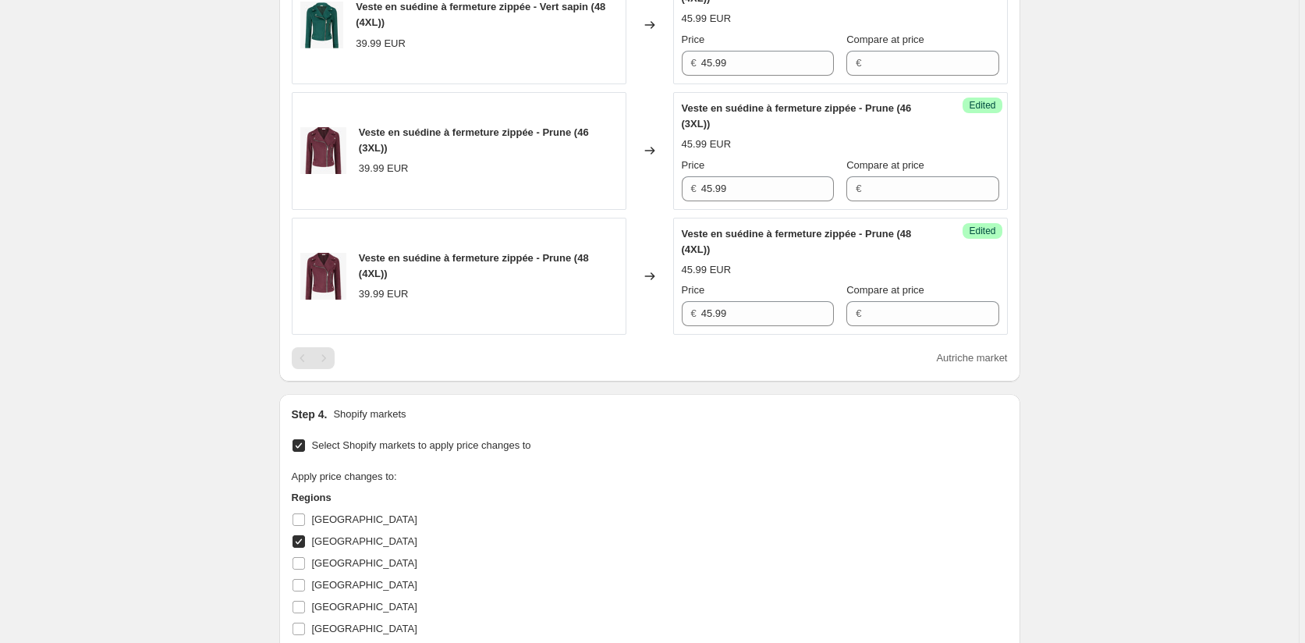
scroll to position [1660, 0]
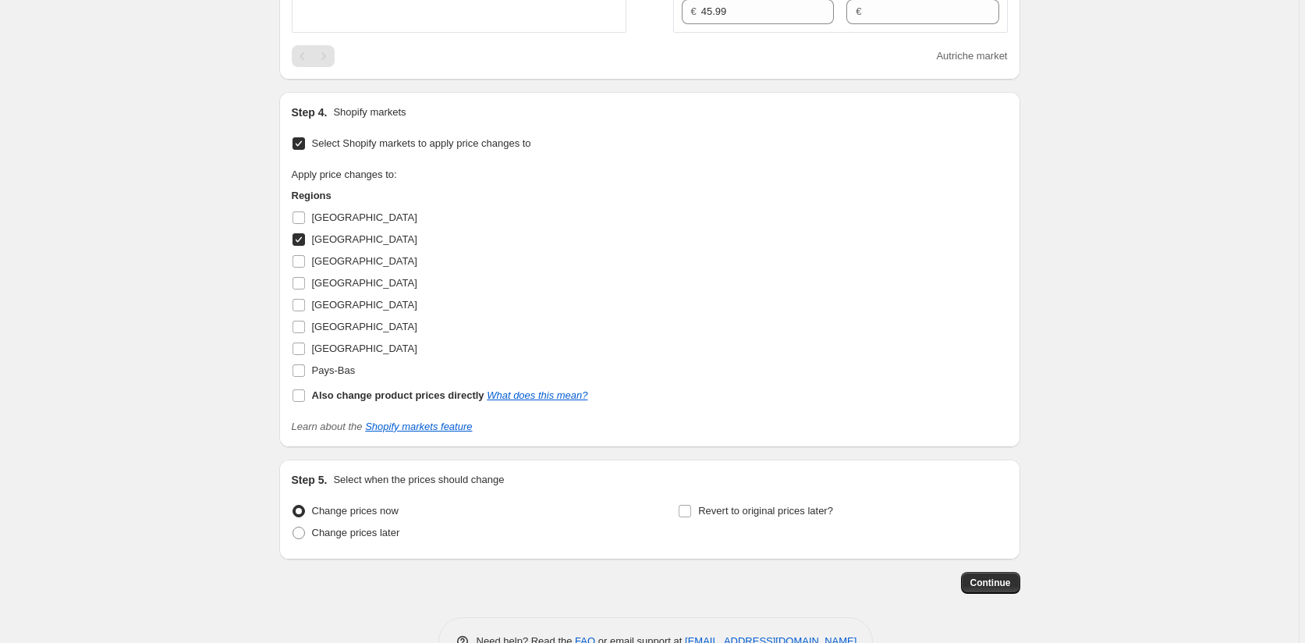
click at [303, 239] on input "[GEOGRAPHIC_DATA]" at bounding box center [298, 239] width 12 height 12
checkbox input "false"
click at [305, 367] on input "Pays-Bas" at bounding box center [298, 370] width 12 height 12
checkbox input "true"
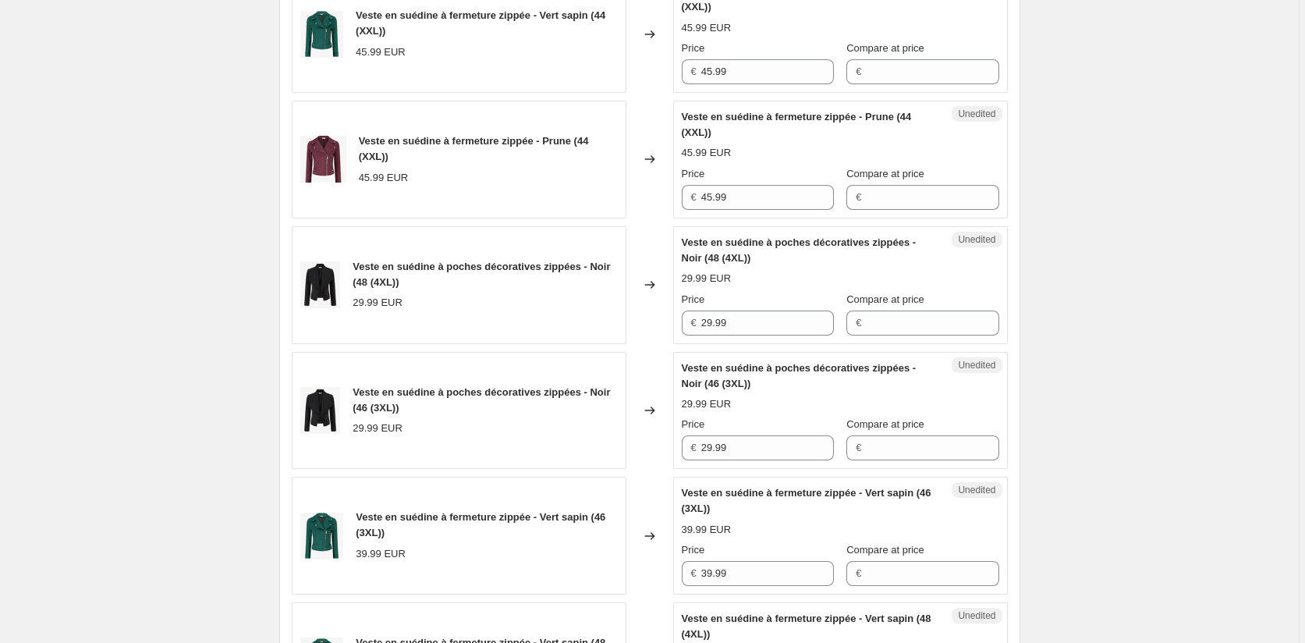
scroll to position [491, 0]
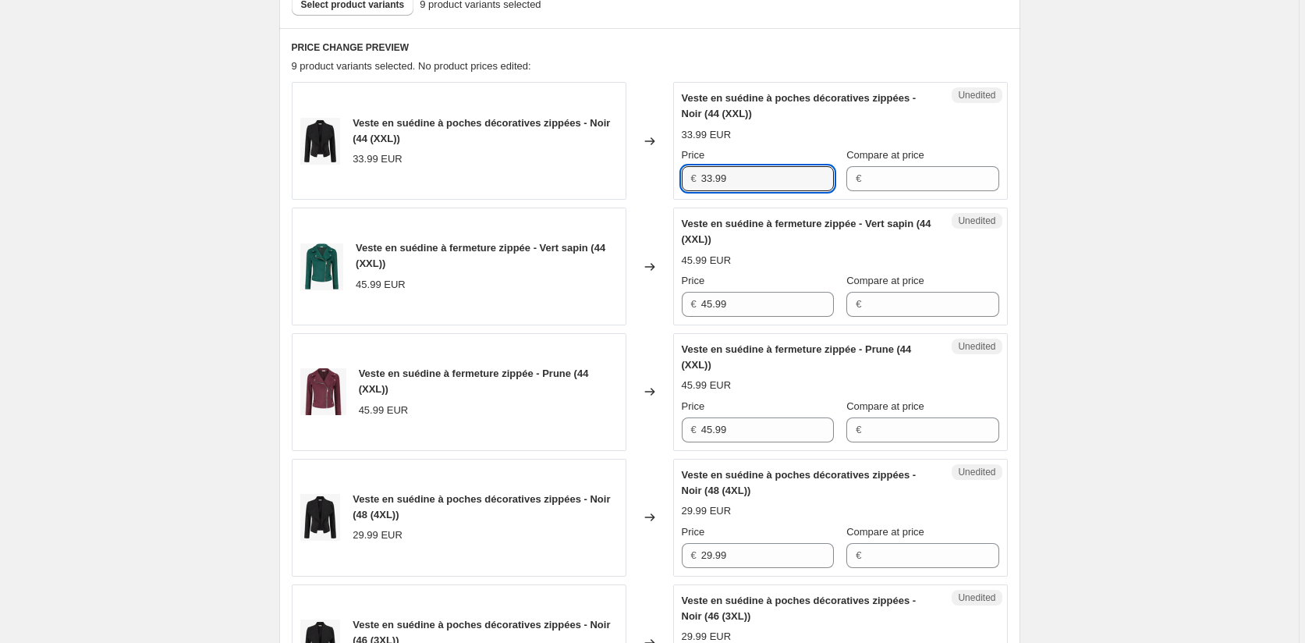
drag, startPoint x: 732, startPoint y: 172, endPoint x: 655, endPoint y: 179, distance: 76.7
click at [656, 179] on div "Veste en suédine à poches décoratives zippées - Noir (44 (XXL)) 33.99 EUR Chang…" at bounding box center [650, 141] width 716 height 118
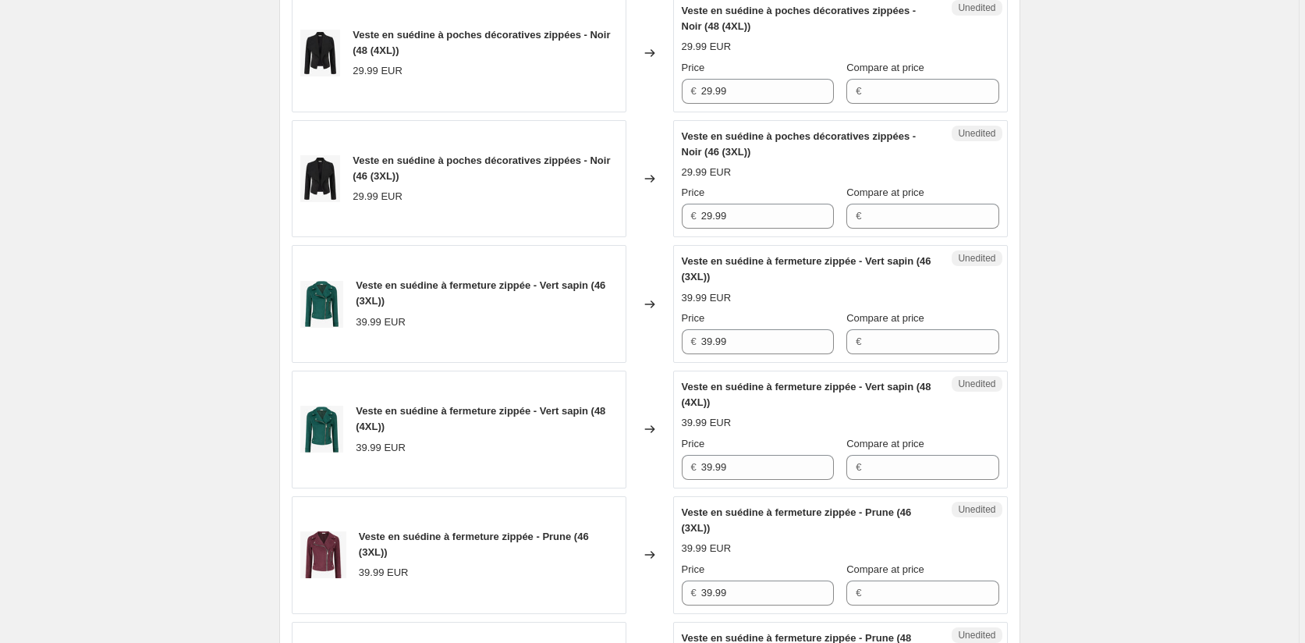
scroll to position [958, 0]
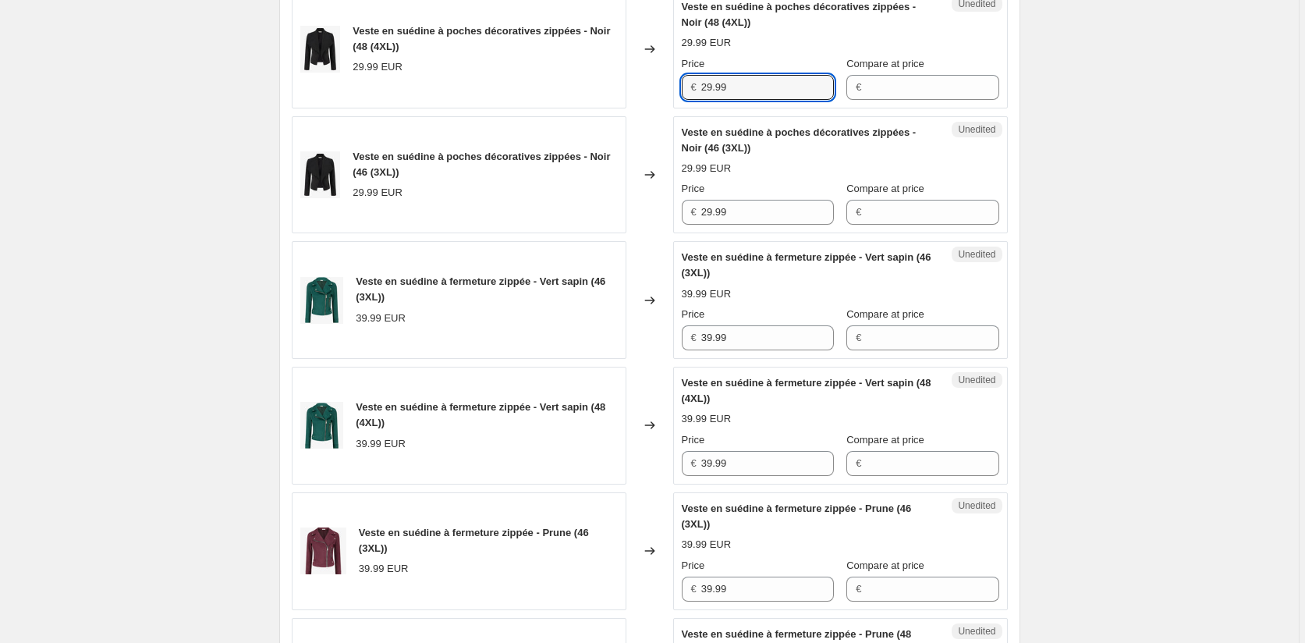
drag, startPoint x: 737, startPoint y: 90, endPoint x: 650, endPoint y: 93, distance: 87.4
click at [669, 90] on div "Veste en suédine à poches décoratives zippées - Noir (48 (4XL)) 29.99 EUR Chang…" at bounding box center [650, 50] width 716 height 118
paste input "33"
type input "33.99"
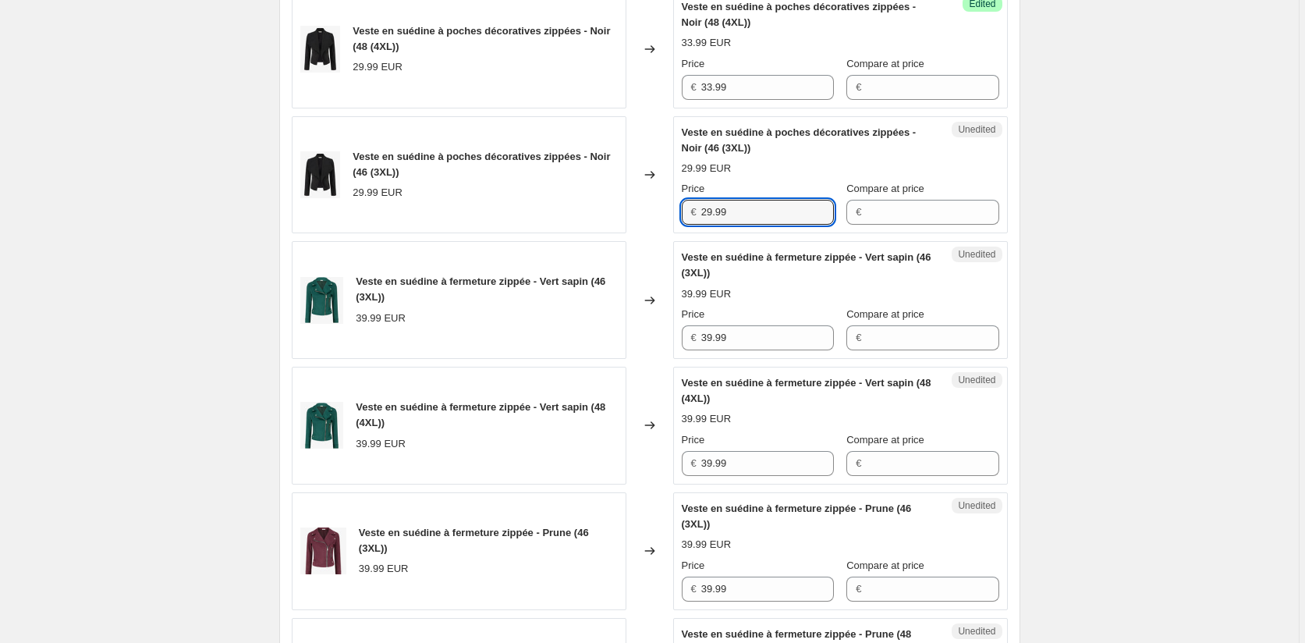
drag, startPoint x: 714, startPoint y: 212, endPoint x: 658, endPoint y: 210, distance: 56.2
click at [658, 210] on div "Veste en suédine à poches décoratives zippées - Noir (46 (3XL)) 29.99 EUR Chang…" at bounding box center [650, 175] width 716 height 118
paste input "33"
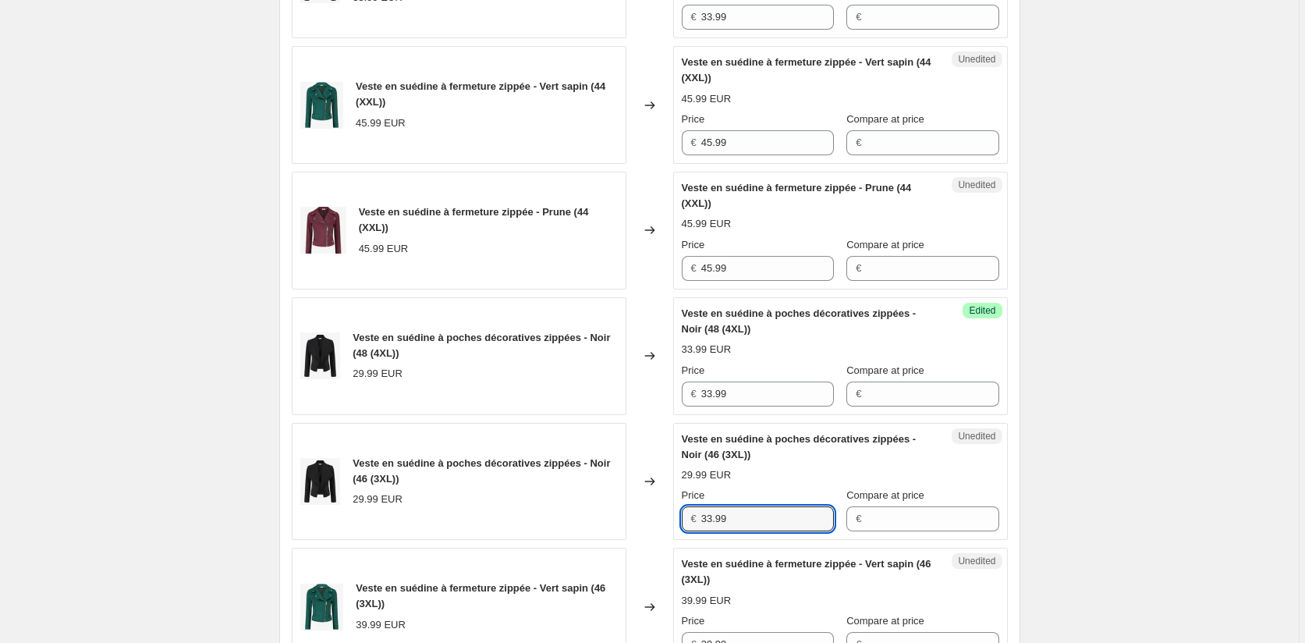
scroll to position [647, 0]
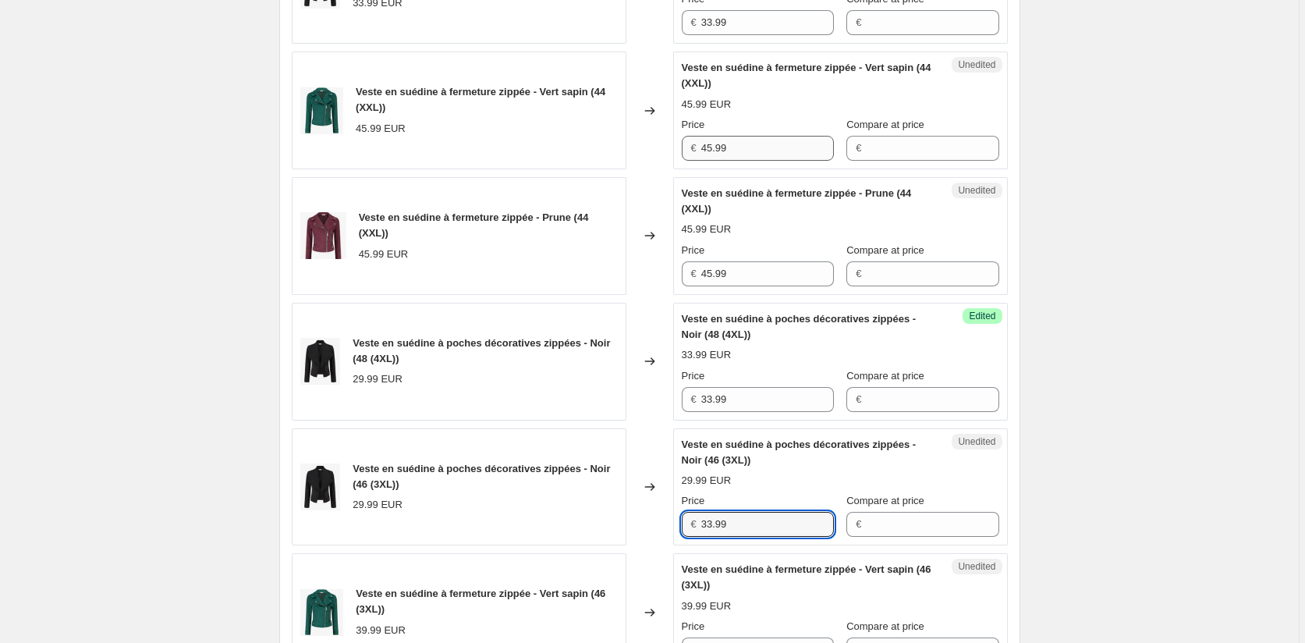
type input "33.99"
drag, startPoint x: 735, startPoint y: 147, endPoint x: 665, endPoint y: 147, distance: 69.4
click at [666, 147] on div "Veste en suédine à fermeture zippée - Vert sapin (44 (XXL)) 45.99 EUR Changed t…" at bounding box center [650, 110] width 716 height 118
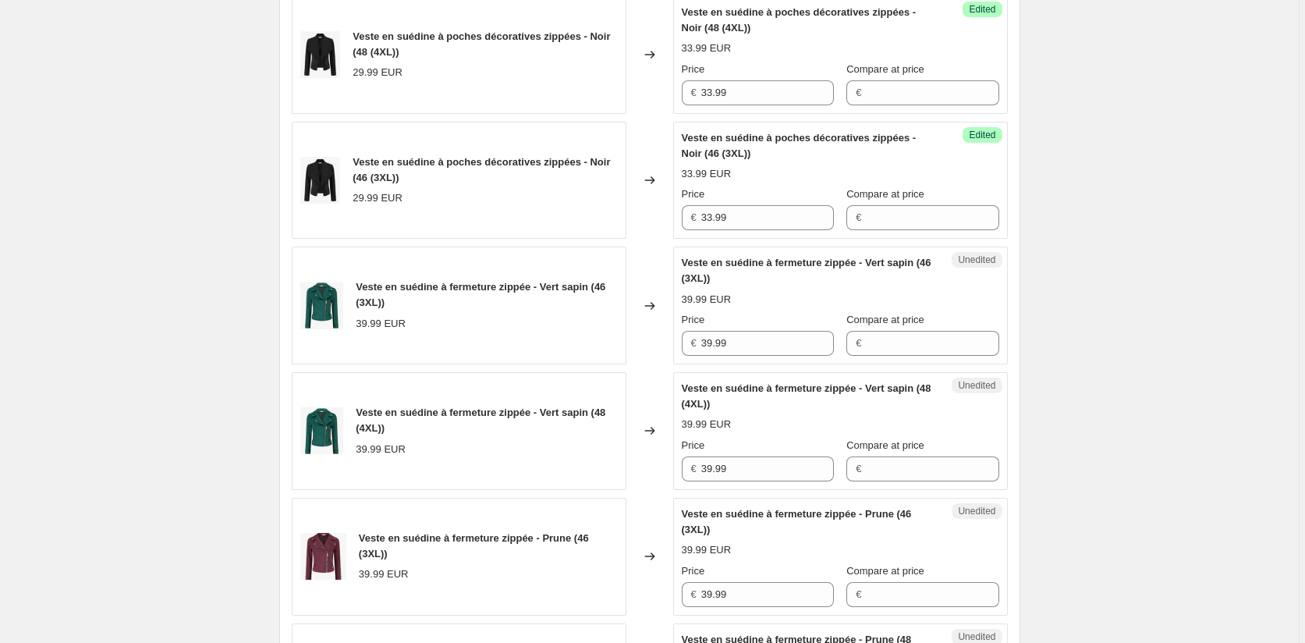
scroll to position [1114, 0]
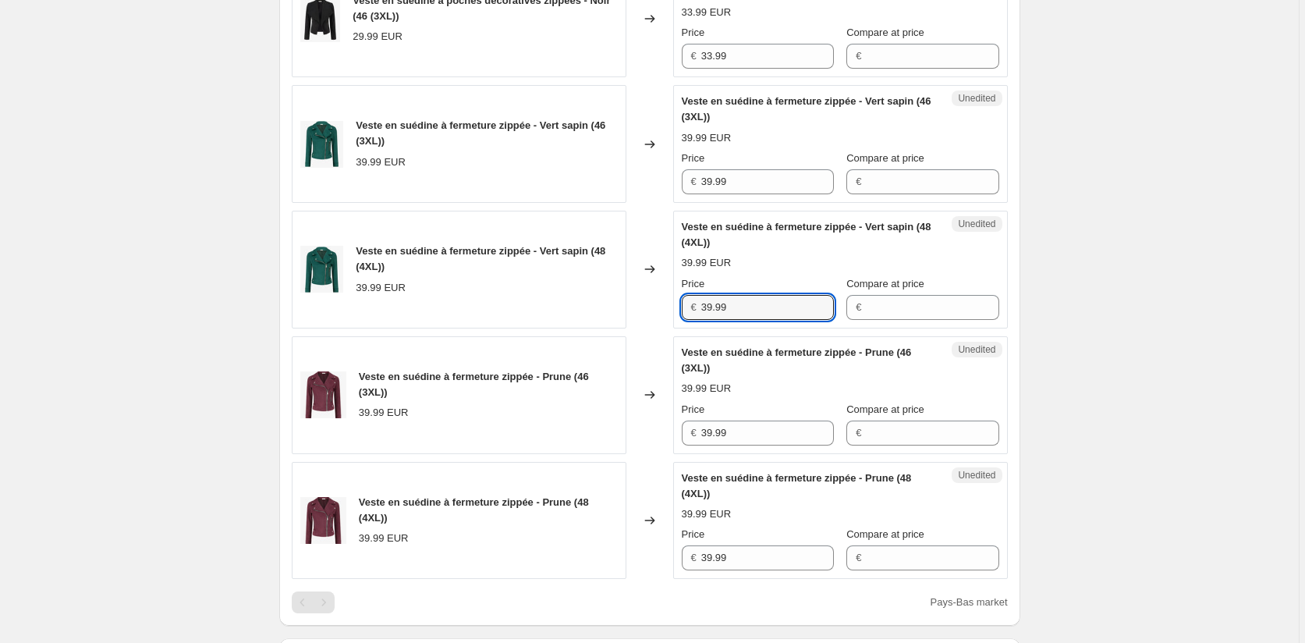
drag, startPoint x: 750, startPoint y: 303, endPoint x: 652, endPoint y: 306, distance: 98.3
click at [653, 306] on div "Veste en suédine à fermeture zippée - Vert sapin (48 (4XL)) 39.99 EUR Changed t…" at bounding box center [650, 270] width 716 height 118
paste input "45"
type input "45.99"
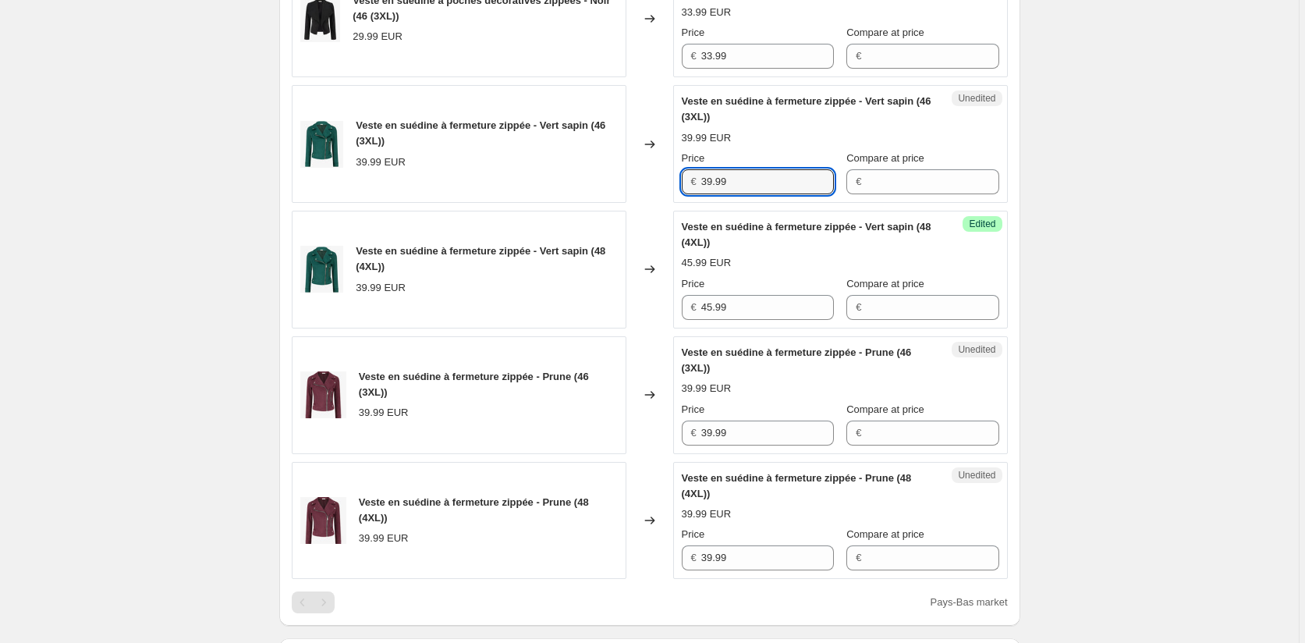
drag, startPoint x: 727, startPoint y: 184, endPoint x: 644, endPoint y: 186, distance: 82.7
click at [646, 184] on div "Veste en suédine à fermeture zippée - Vert sapin (46 (3XL)) 39.99 EUR Changed t…" at bounding box center [650, 144] width 716 height 118
paste input "45"
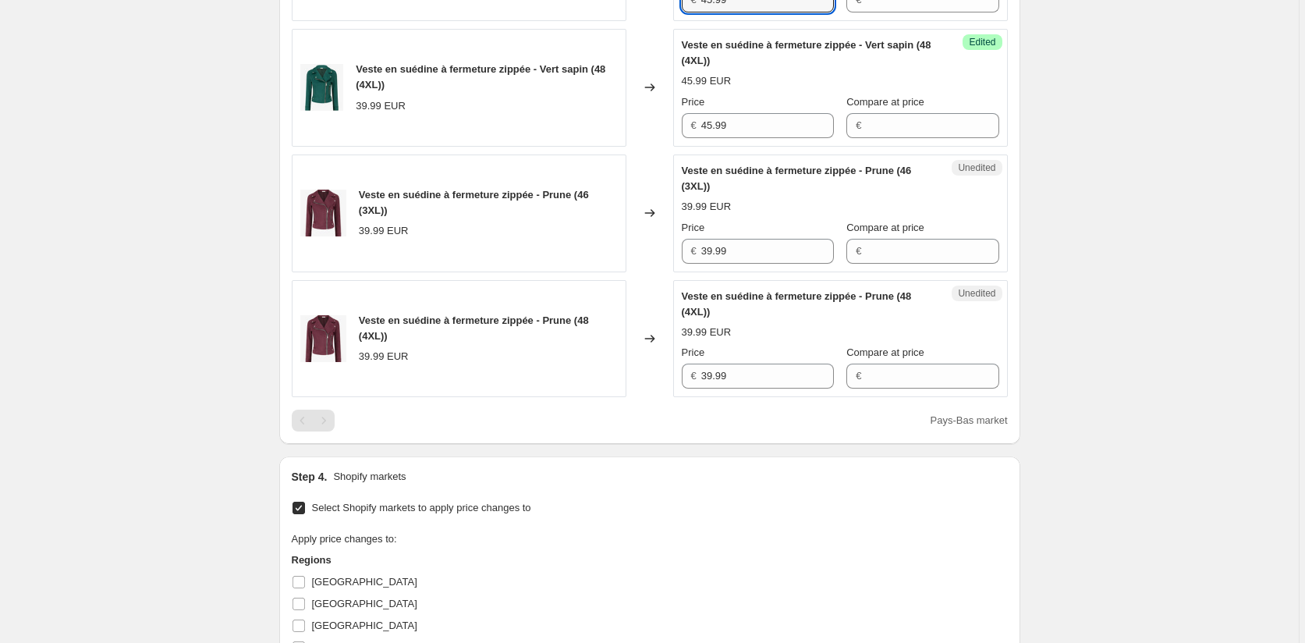
scroll to position [1348, 0]
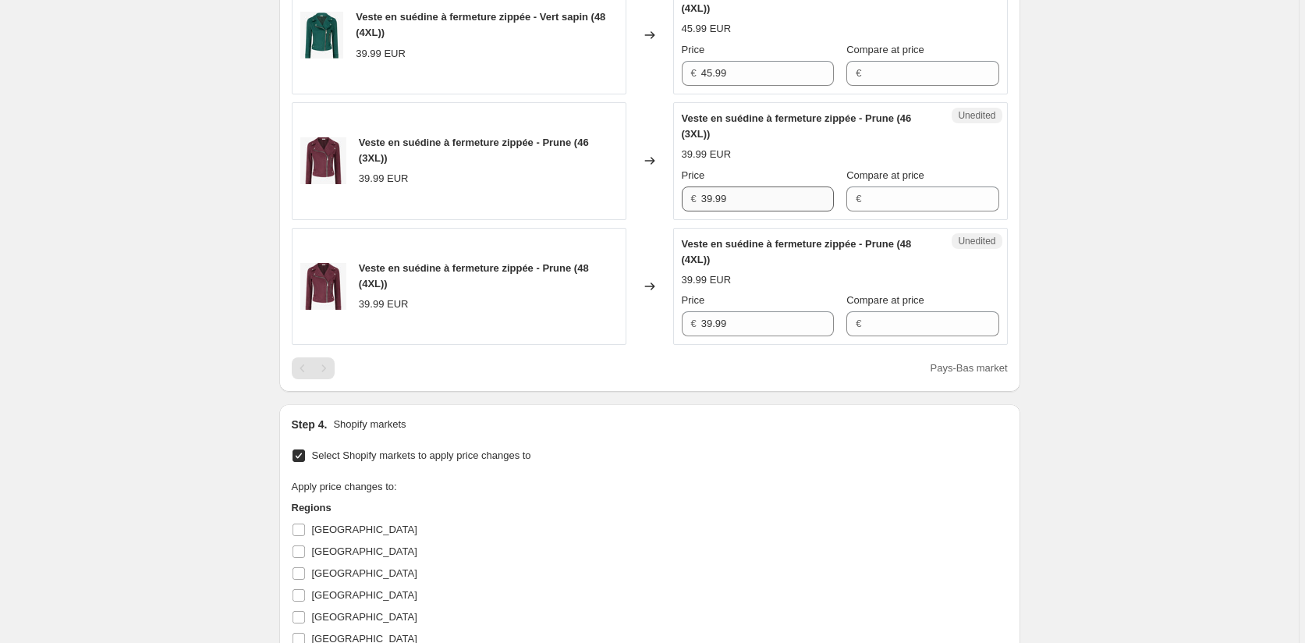
type input "45.99"
click at [650, 193] on div "Veste en suédine à fermeture zippée - Prune (46 (3XL)) 39.99 EUR Changed to Une…" at bounding box center [650, 161] width 716 height 118
paste input "45"
type input "45.99"
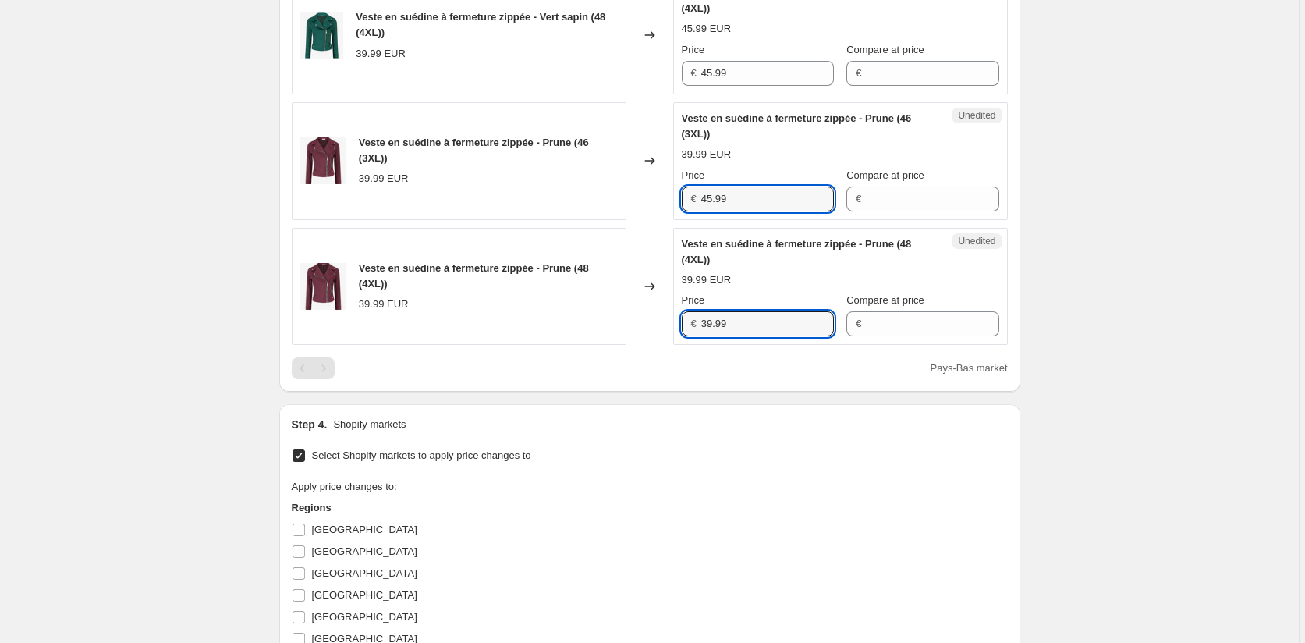
click at [657, 332] on div "Veste en suédine à fermeture zippée - Prune (48 (4XL)) 39.99 EUR Changed to Une…" at bounding box center [650, 287] width 716 height 118
paste input "45"
type input "45.99"
click at [674, 451] on div "Select Shopify markets to apply price changes to Apply price changes to: Region…" at bounding box center [650, 595] width 716 height 301
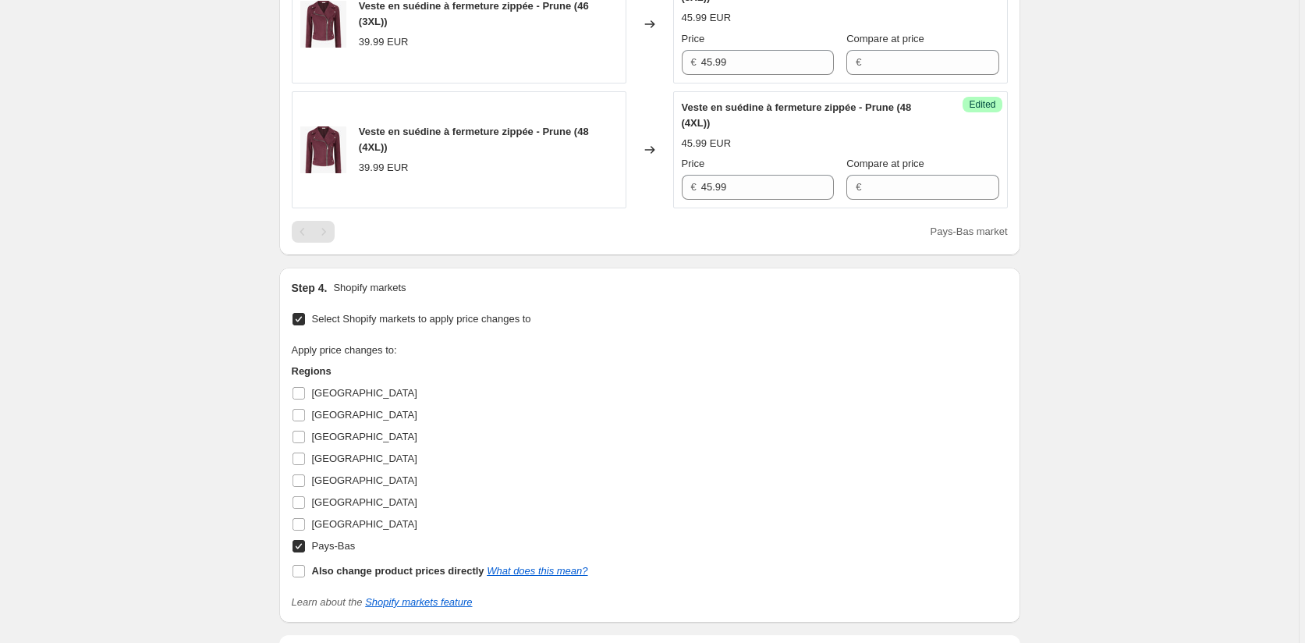
scroll to position [1660, 0]
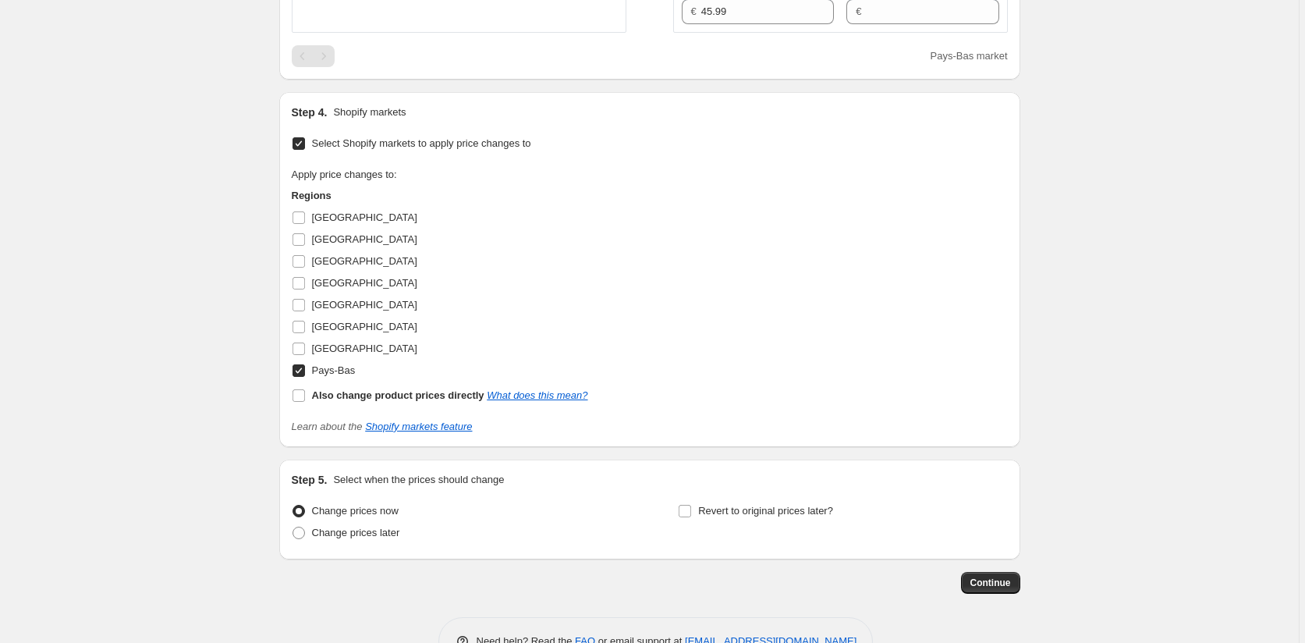
click at [303, 367] on input "Pays-Bas" at bounding box center [298, 370] width 12 height 12
checkbox input "false"
click at [303, 264] on input "[GEOGRAPHIC_DATA]" at bounding box center [298, 261] width 12 height 12
checkbox input "true"
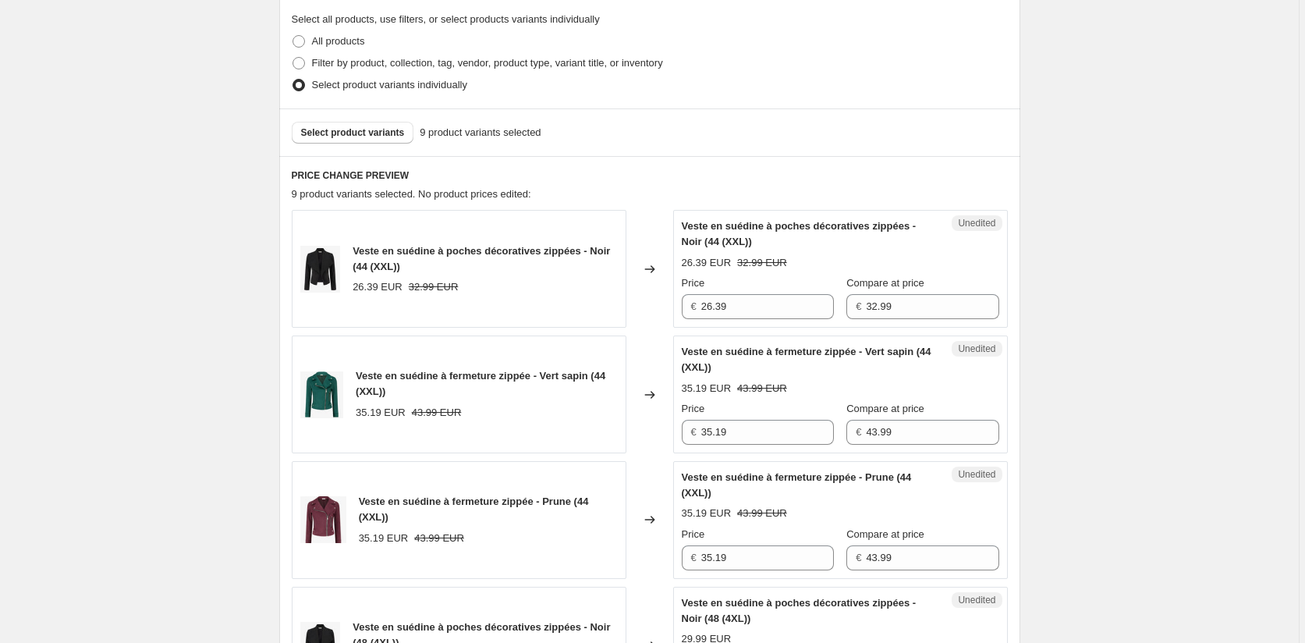
scroll to position [335, 0]
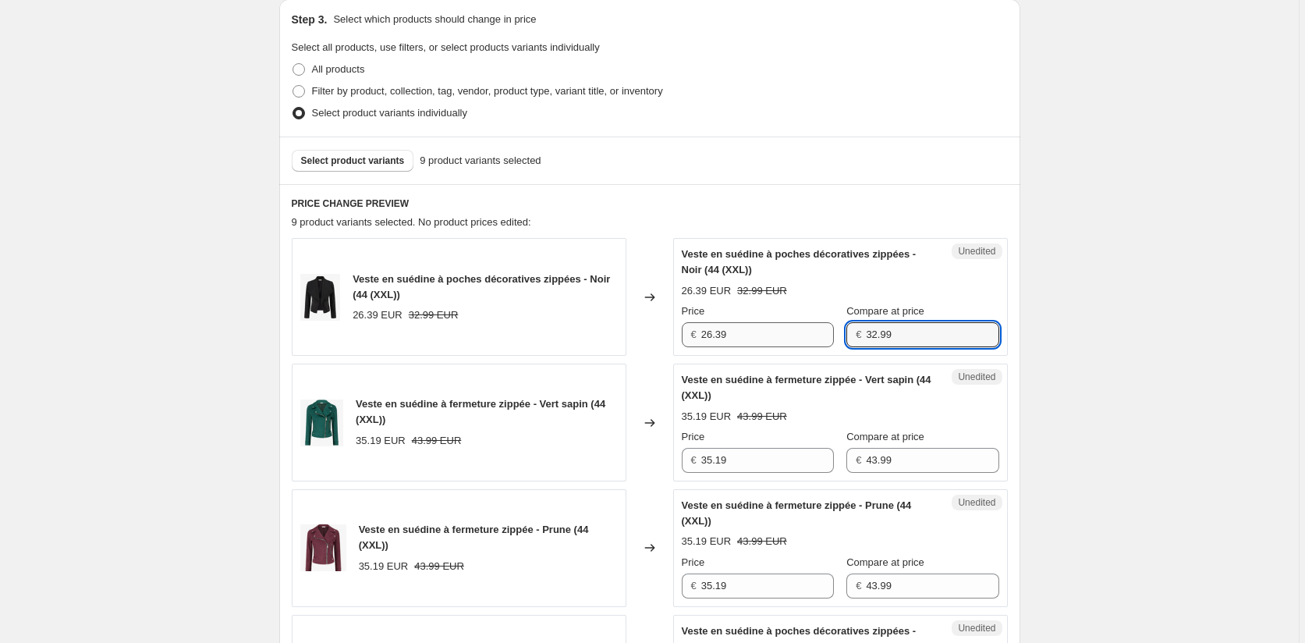
click at [791, 322] on div "Price € 26.39 Compare at price € 32.99" at bounding box center [840, 325] width 317 height 44
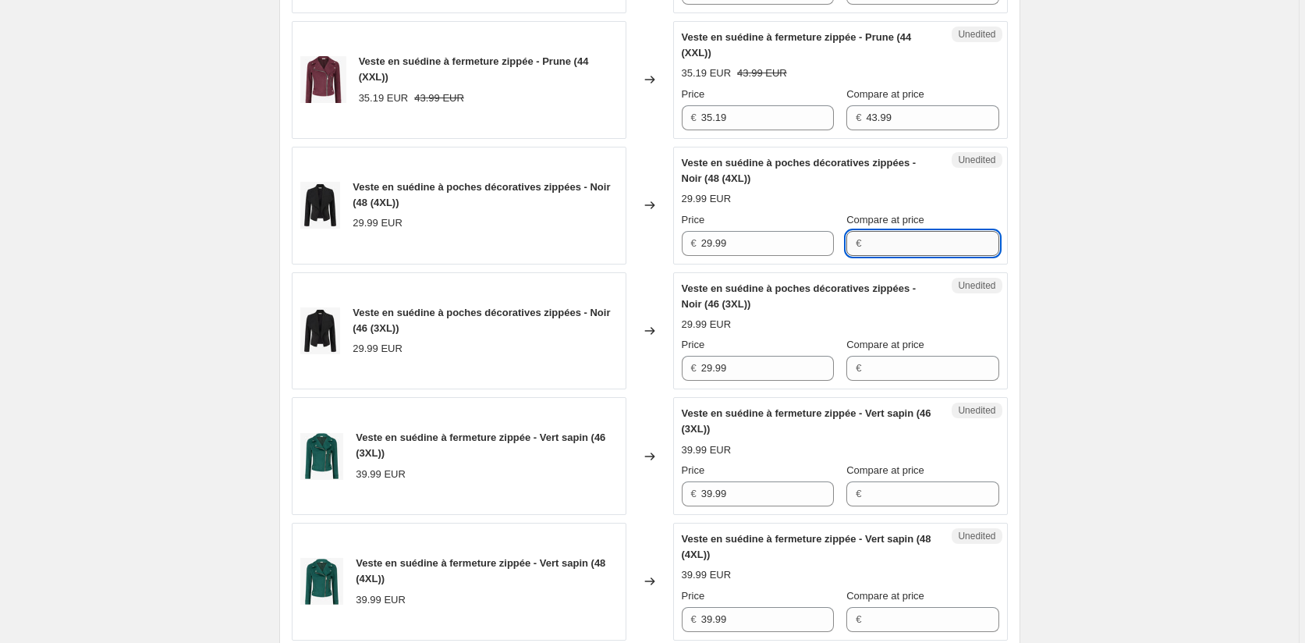
drag, startPoint x: 896, startPoint y: 234, endPoint x: 888, endPoint y: 235, distance: 7.8
click at [888, 235] on input "Compare at price" at bounding box center [932, 243] width 133 height 25
paste input "32.99"
type input "32.99"
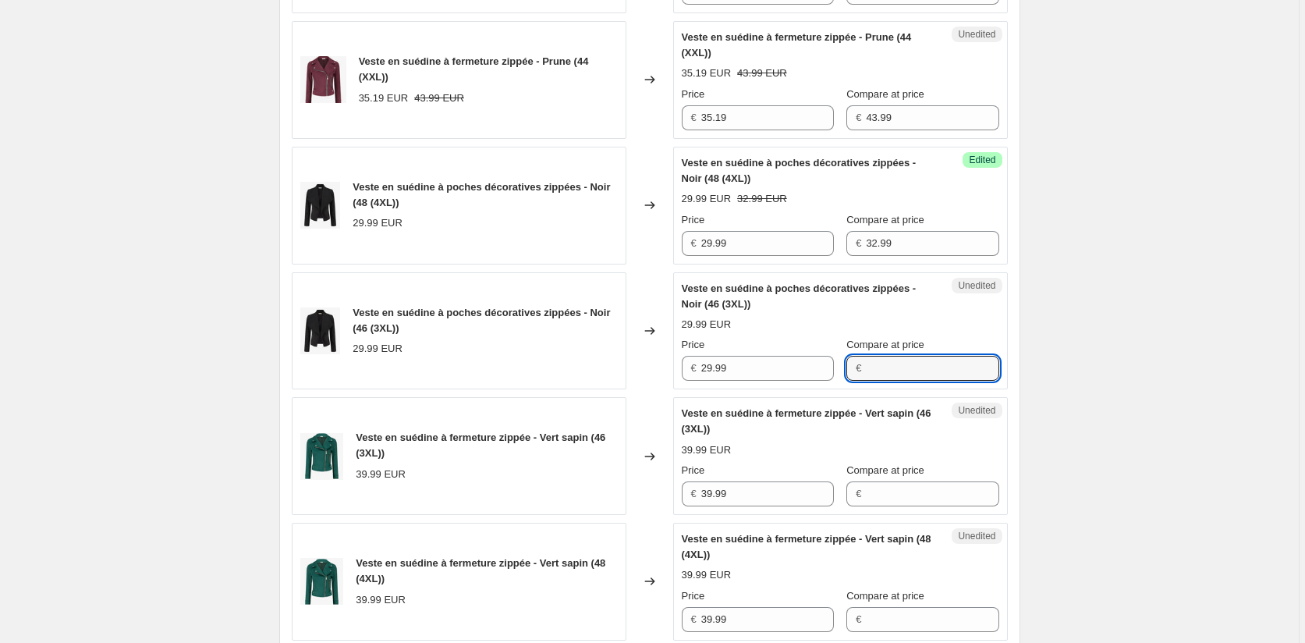
drag, startPoint x: 891, startPoint y: 371, endPoint x: 935, endPoint y: 352, distance: 48.5
click at [891, 371] on input "Compare at price" at bounding box center [932, 368] width 133 height 25
paste input "32.99"
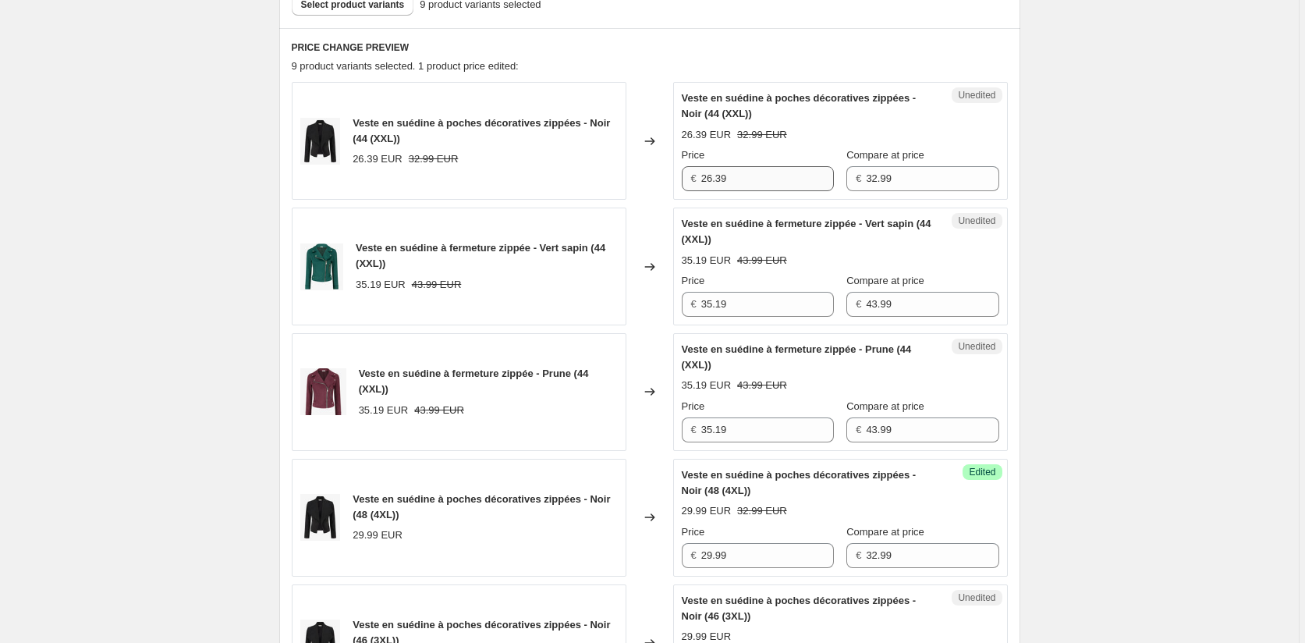
type input "32.99"
drag, startPoint x: 703, startPoint y: 182, endPoint x: 687, endPoint y: 181, distance: 16.4
click at [687, 181] on div "€ 26.39" at bounding box center [758, 178] width 152 height 25
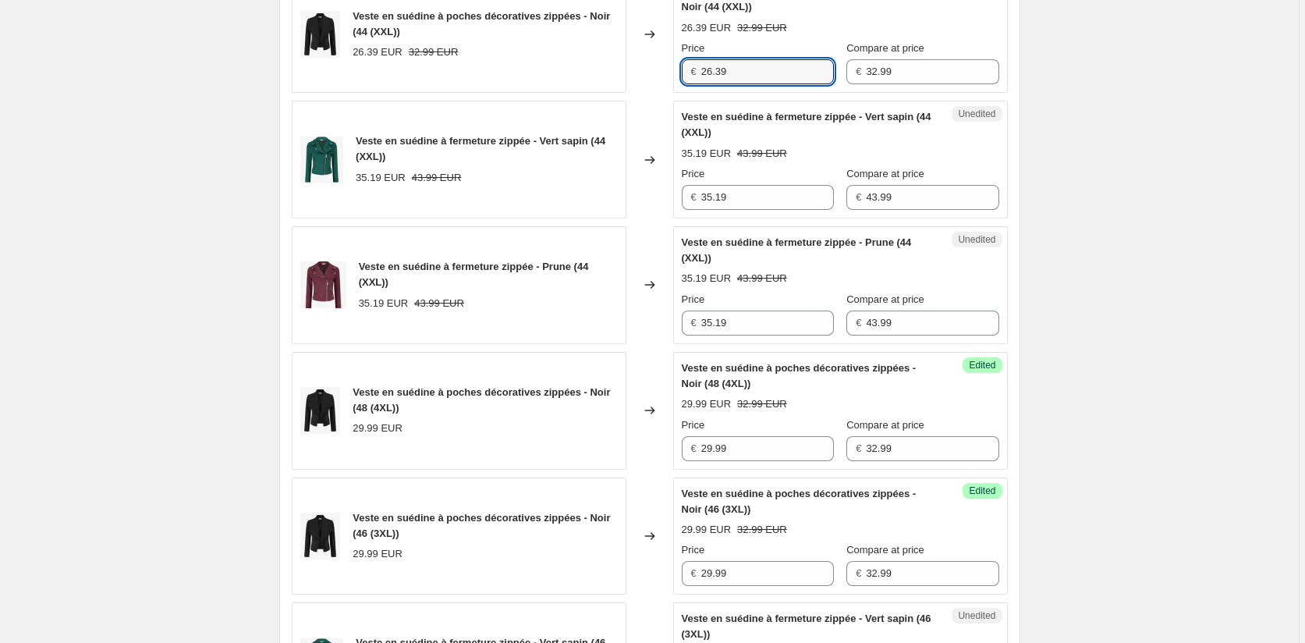
scroll to position [802, 0]
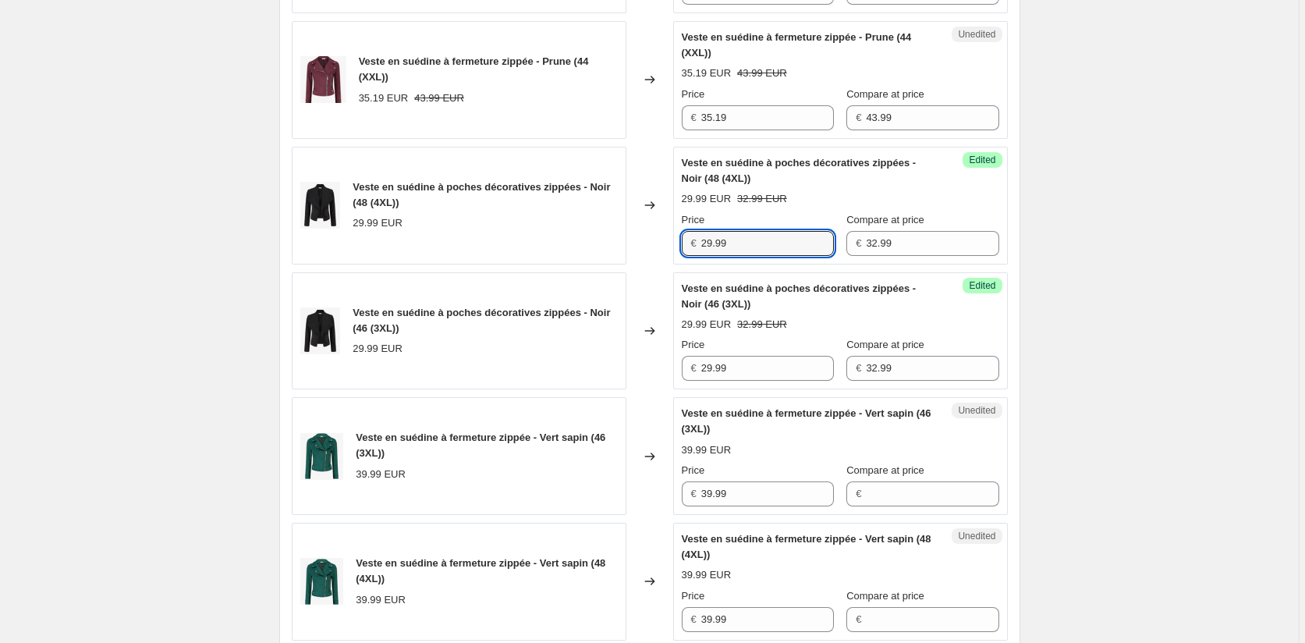
drag, startPoint x: 693, startPoint y: 239, endPoint x: 659, endPoint y: 239, distance: 33.5
click at [665, 239] on div "Veste en suédine à poches décoratives zippées - Noir (48 (4XL)) 29.99 EUR Chang…" at bounding box center [650, 206] width 716 height 118
paste input "6.3"
type input "26.39"
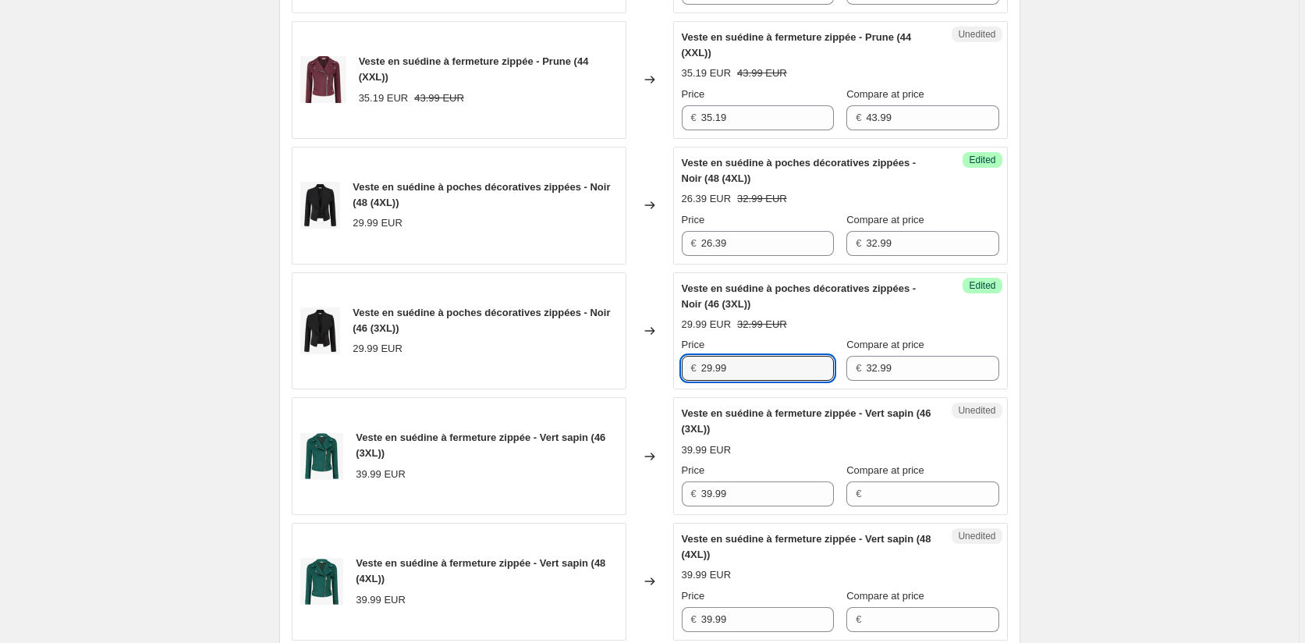
drag, startPoint x: 741, startPoint y: 373, endPoint x: 608, endPoint y: 364, distance: 132.9
click at [608, 364] on div "Veste en suédine à poches décoratives zippées - Noir (46 (3XL)) 29.99 EUR Chang…" at bounding box center [650, 331] width 716 height 118
paste input "6.3"
type input "26.39"
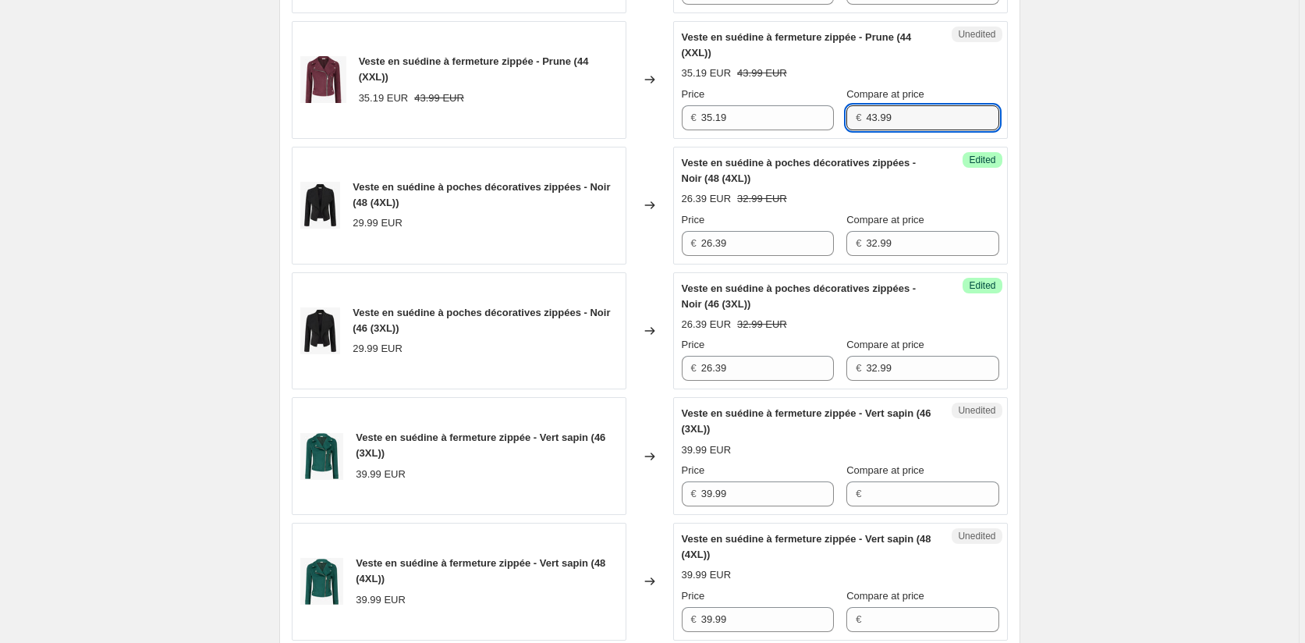
drag, startPoint x: 858, startPoint y: 116, endPoint x: 825, endPoint y: 116, distance: 32.8
click at [846, 116] on div "€ 43.99" at bounding box center [922, 117] width 152 height 25
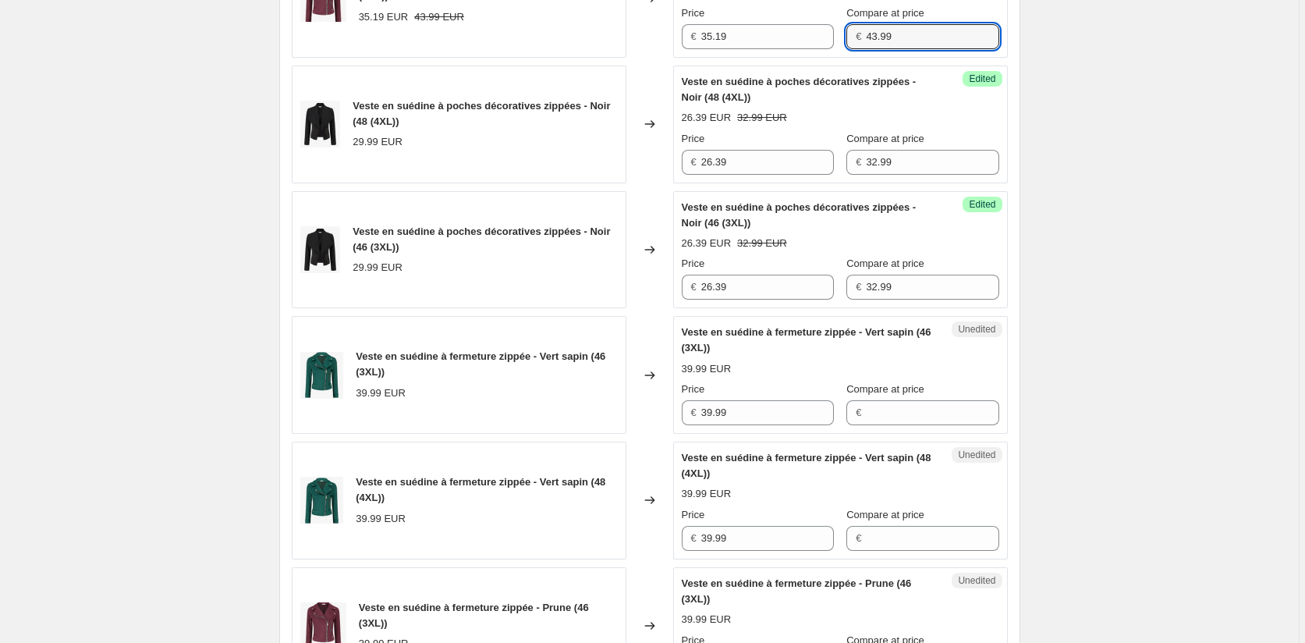
scroll to position [1036, 0]
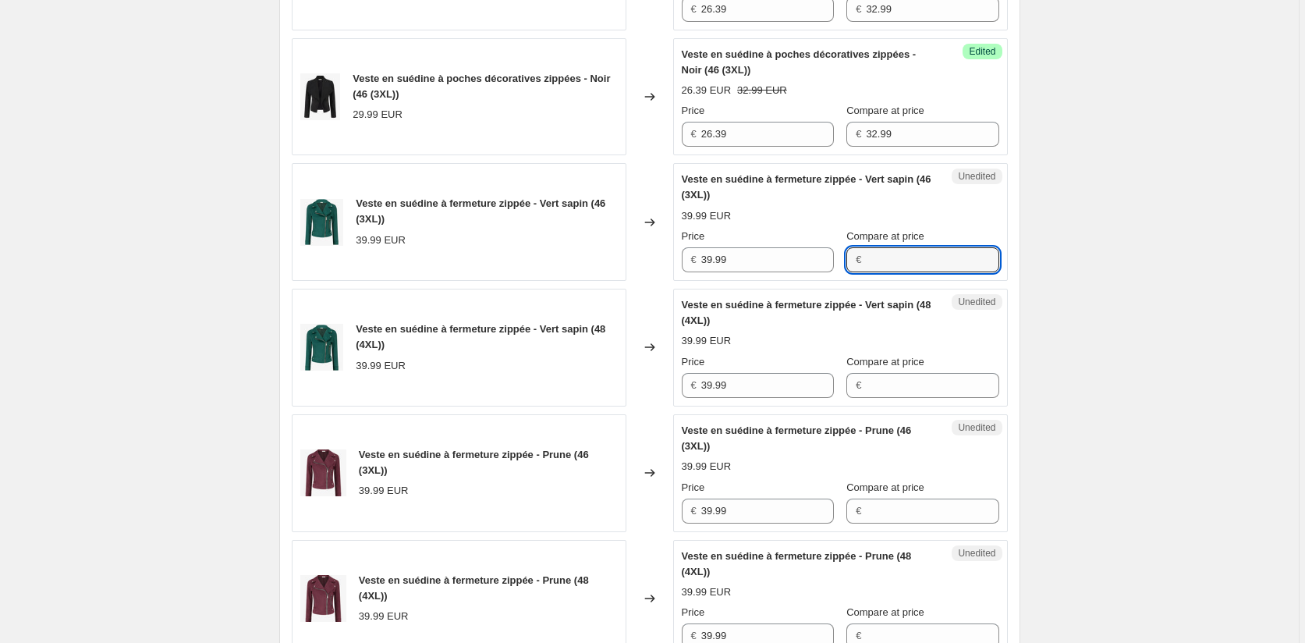
drag, startPoint x: 878, startPoint y: 252, endPoint x: 880, endPoint y: 296, distance: 43.7
click at [878, 252] on input "Compare at price" at bounding box center [932, 259] width 133 height 25
paste input "43.99"
type input "43.99"
click at [891, 377] on input "Compare at price" at bounding box center [932, 385] width 133 height 25
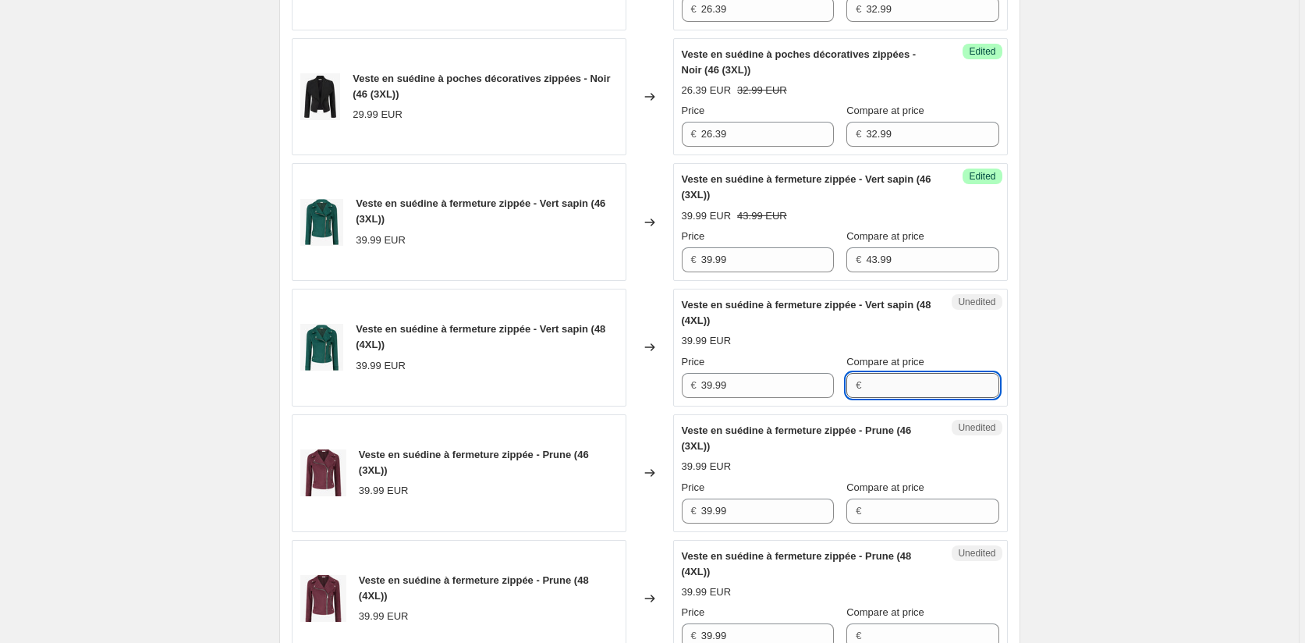
paste input "43.99"
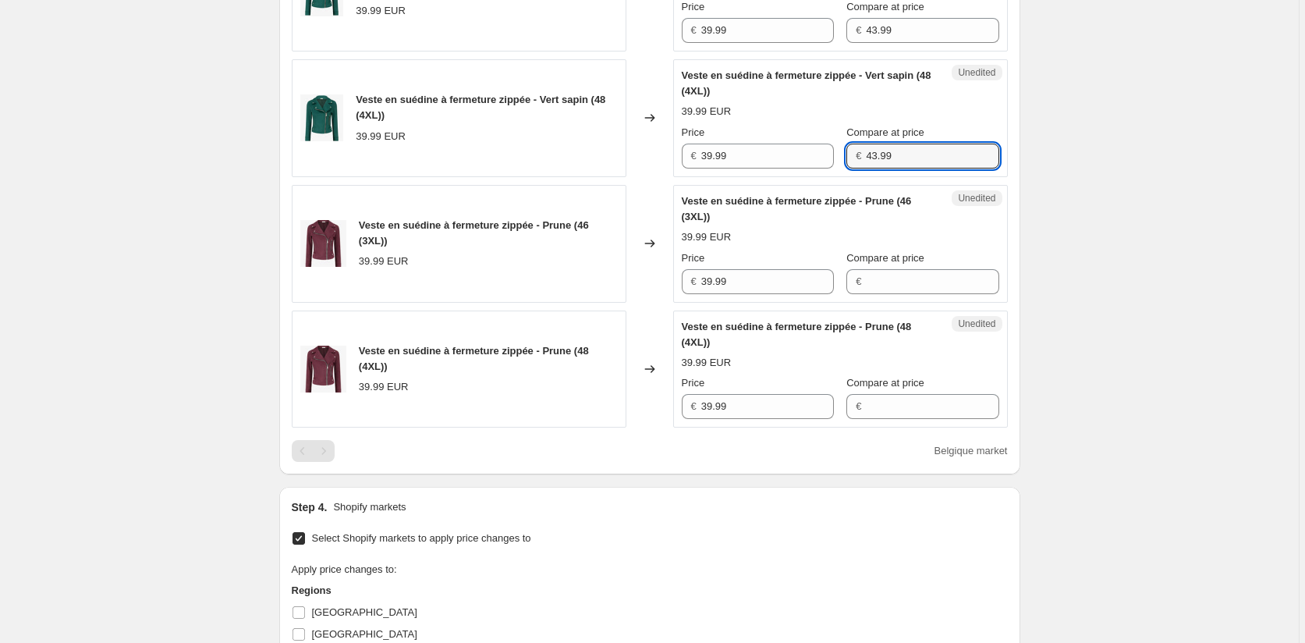
scroll to position [1270, 0]
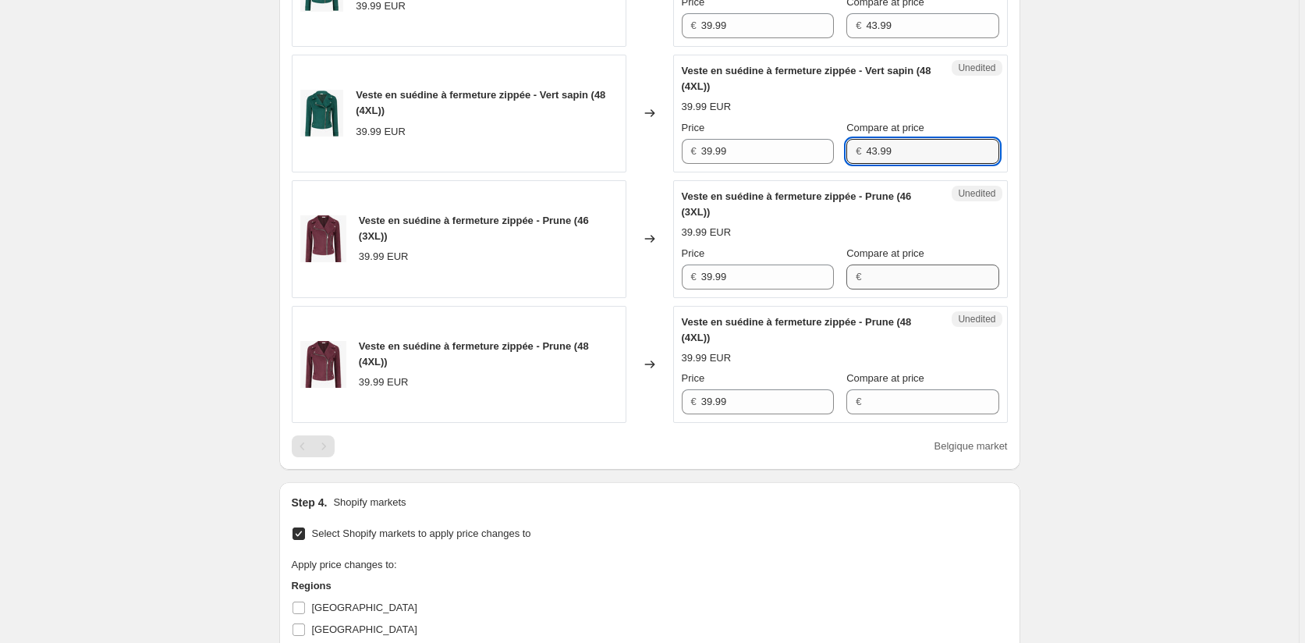
type input "43.99"
click at [876, 271] on input "Compare at price" at bounding box center [932, 276] width 133 height 25
paste input "43.99"
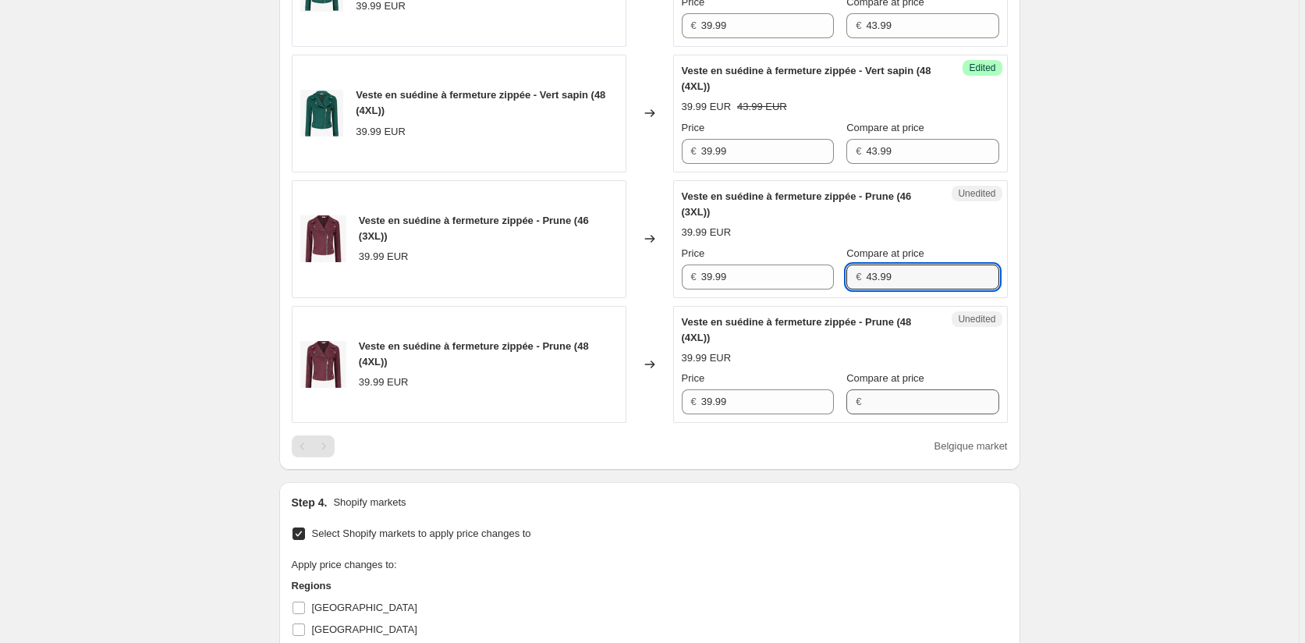
type input "43.99"
click at [868, 403] on input "Compare at price" at bounding box center [932, 401] width 133 height 25
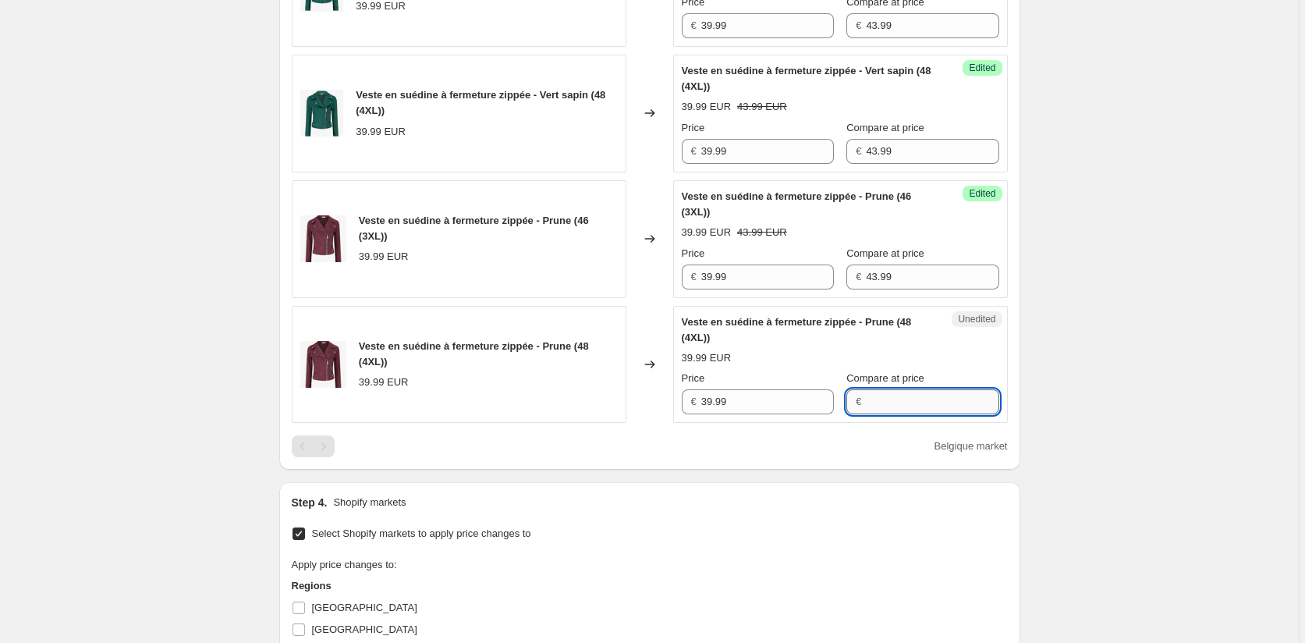
paste input "43.99"
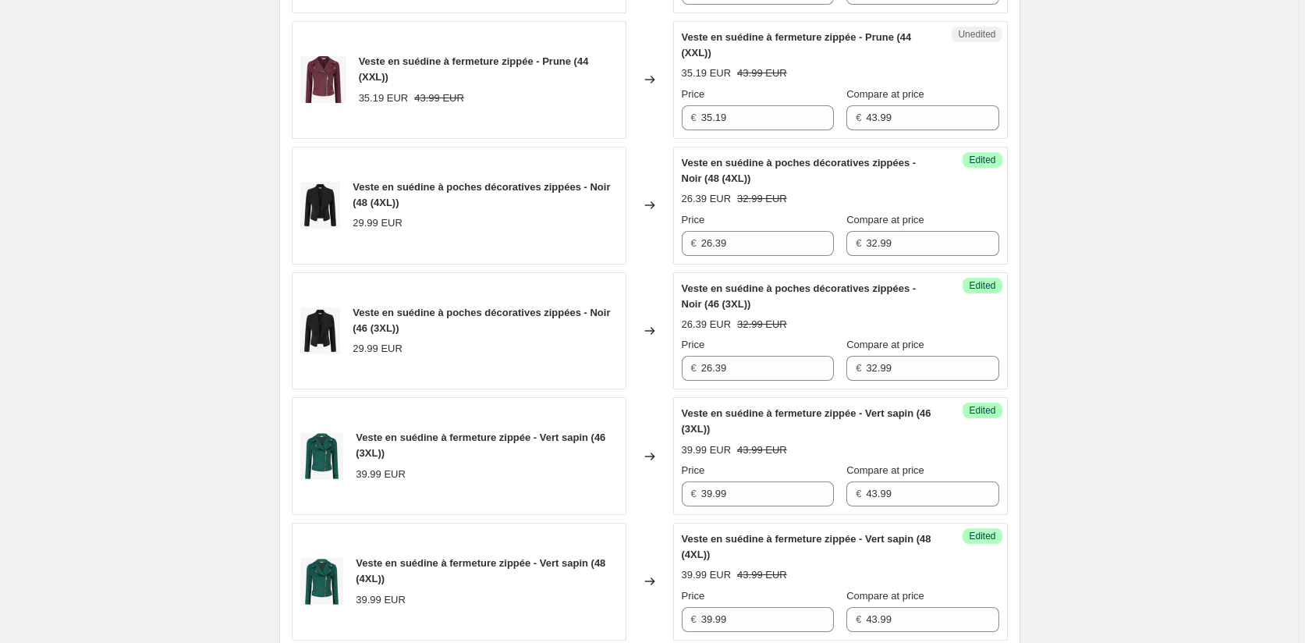
scroll to position [569, 0]
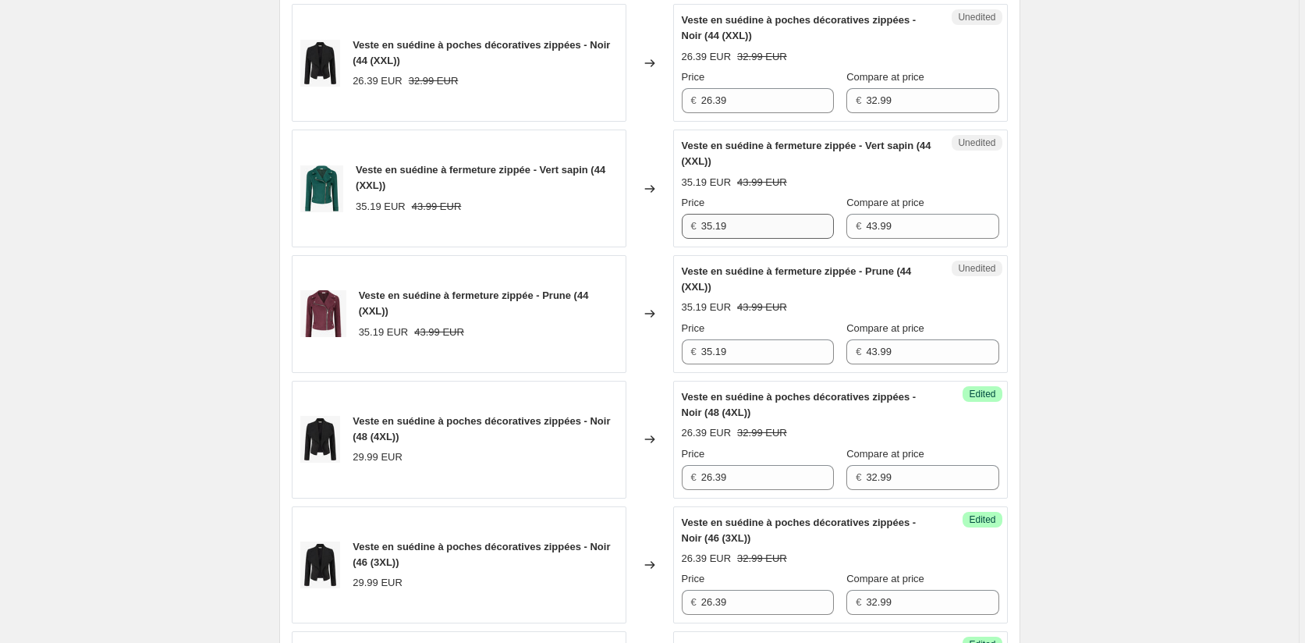
type input "43.99"
drag, startPoint x: 745, startPoint y: 220, endPoint x: 648, endPoint y: 228, distance: 97.0
click at [648, 228] on div "Veste en suédine à fermeture zippée - Vert sapin (44 (XXL)) 35.19 EUR 43.99 EUR…" at bounding box center [650, 188] width 716 height 118
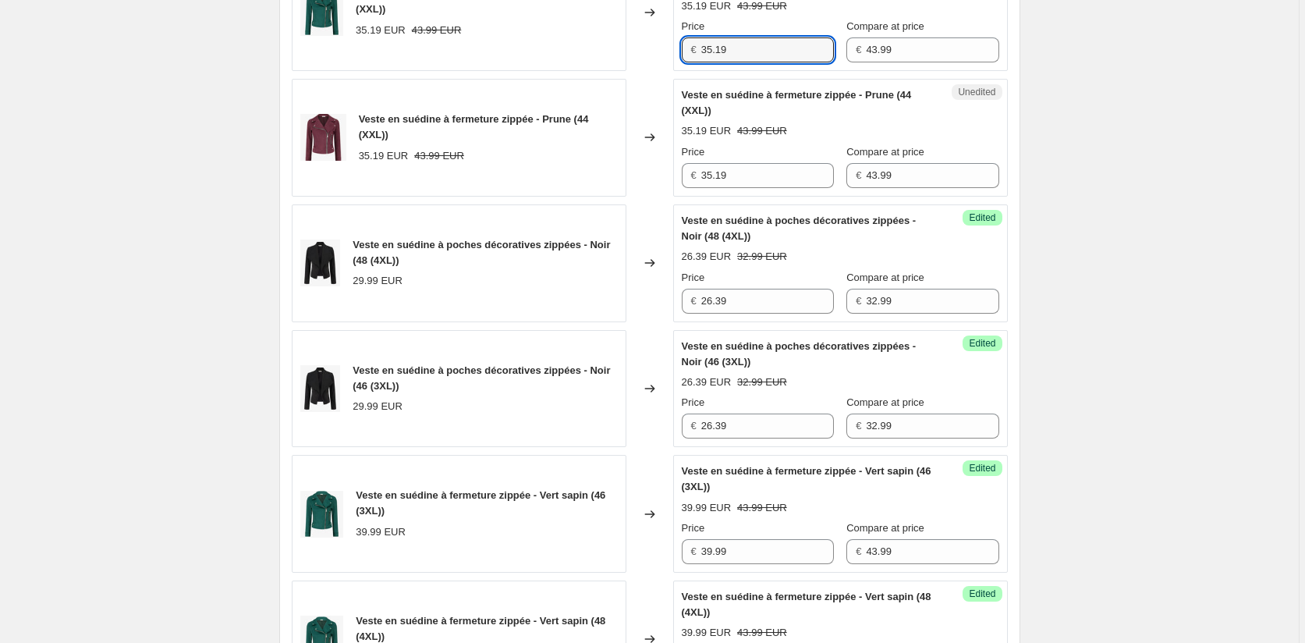
scroll to position [958, 0]
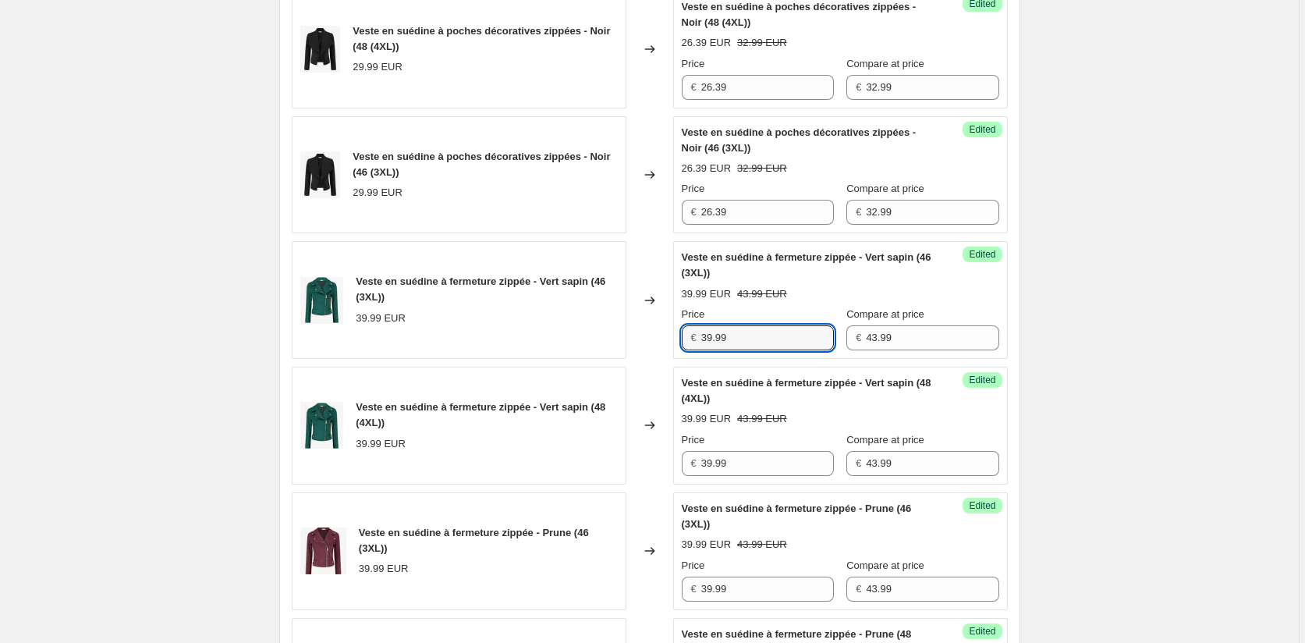
drag, startPoint x: 762, startPoint y: 337, endPoint x: 652, endPoint y: 353, distance: 111.2
click at [665, 351] on div "Veste en suédine à fermeture zippée - Vert sapin (46 (3XL)) 39.99 EUR Changed t…" at bounding box center [650, 300] width 716 height 118
paste input "5.1"
type input "35.19"
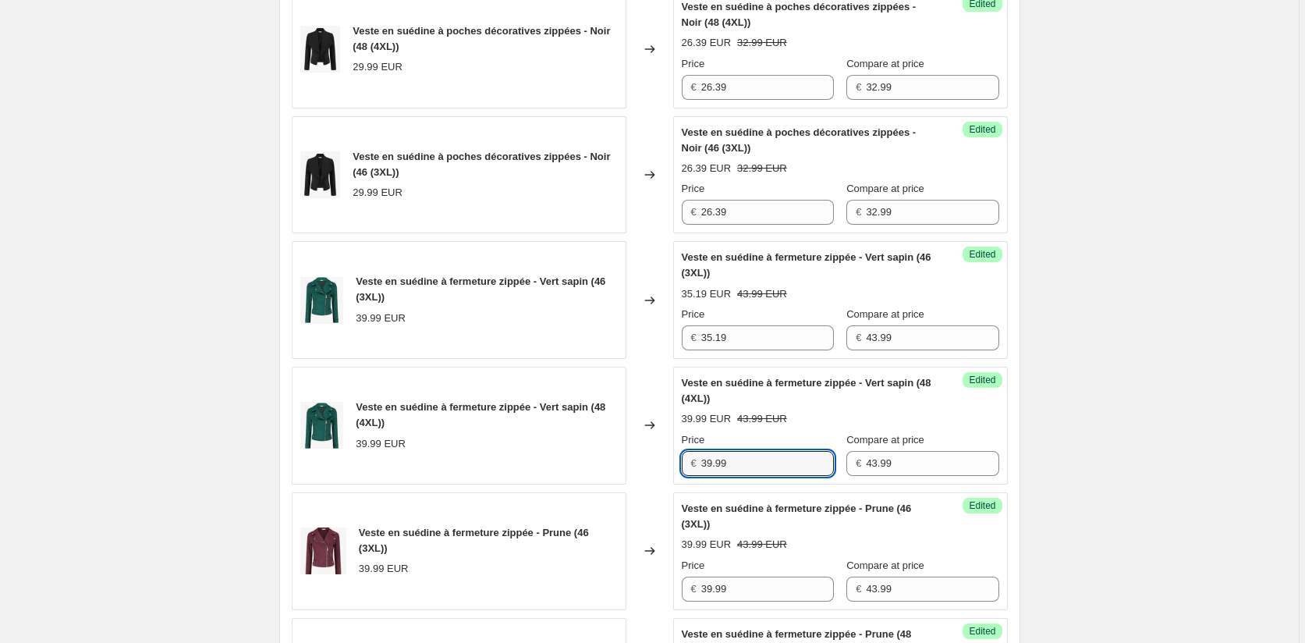
drag, startPoint x: 740, startPoint y: 462, endPoint x: 668, endPoint y: 467, distance: 71.9
click at [678, 467] on div "Success Edited Veste en suédine à fermeture zippée - Vert sapin (48 (4XL)) 39.9…" at bounding box center [840, 426] width 335 height 118
paste input "5.1"
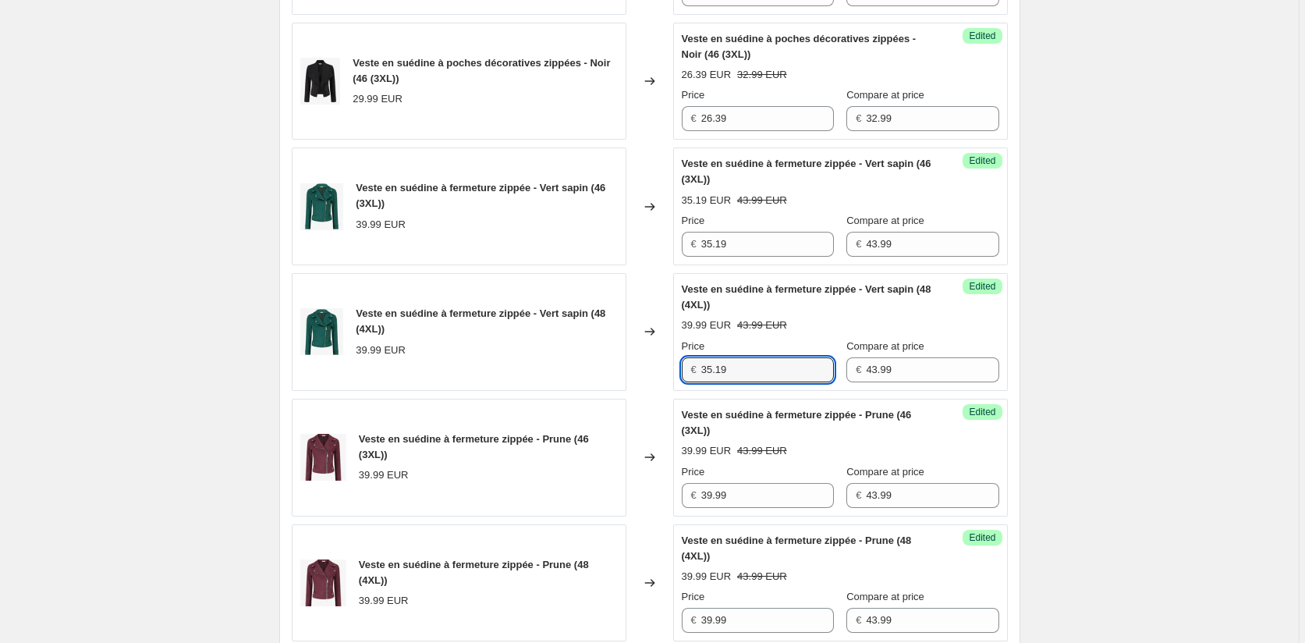
scroll to position [1270, 0]
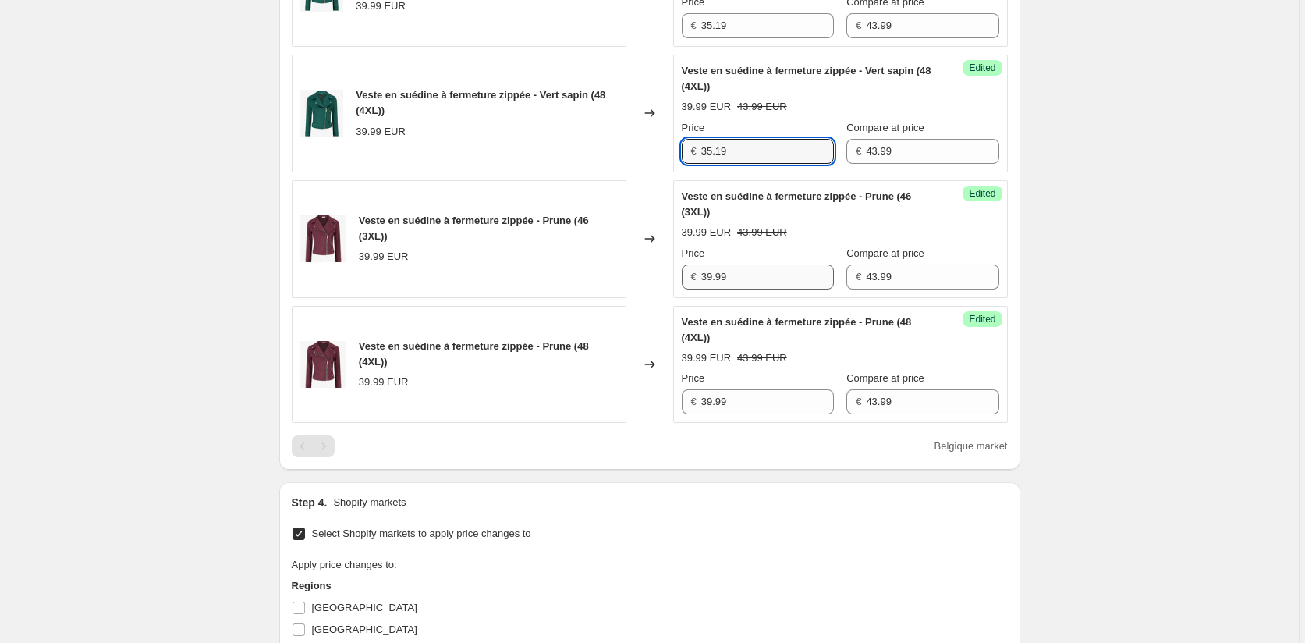
type input "35.19"
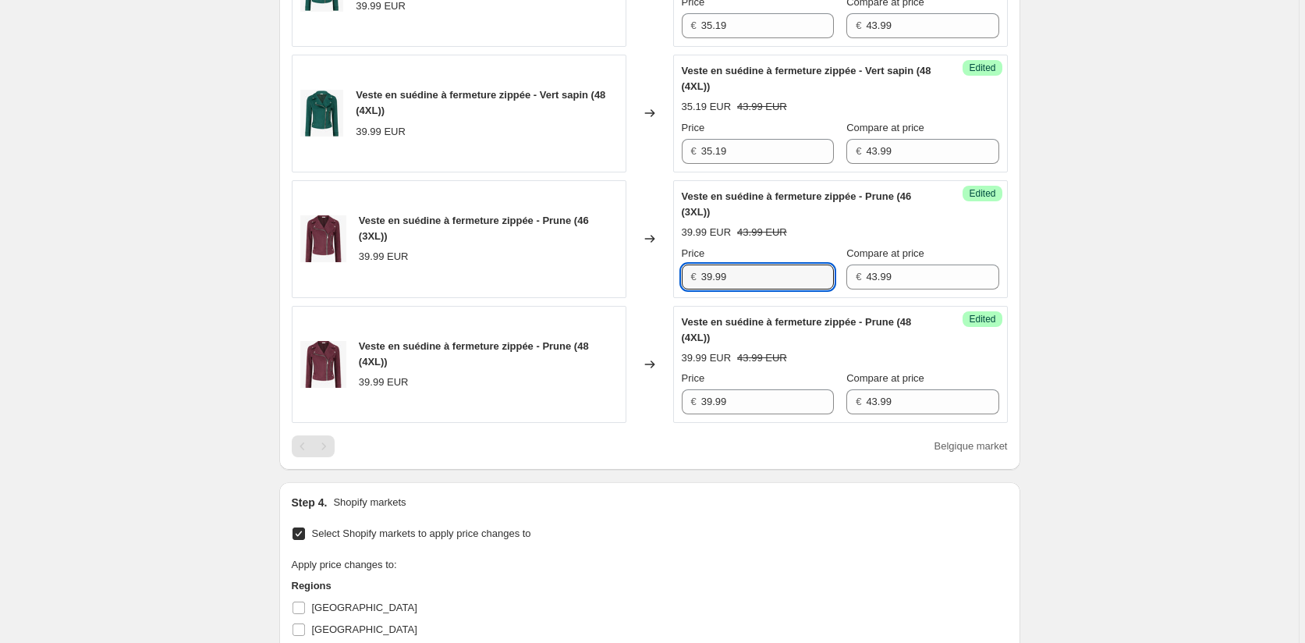
drag, startPoint x: 749, startPoint y: 275, endPoint x: 671, endPoint y: 275, distance: 78.0
click at [673, 275] on div "Veste en suédine à fermeture zippée - Prune (46 (3XL)) 39.99 EUR Changed to Suc…" at bounding box center [650, 239] width 716 height 118
paste input "5.1"
type input "35.19"
drag, startPoint x: 746, startPoint y: 402, endPoint x: 668, endPoint y: 402, distance: 78.0
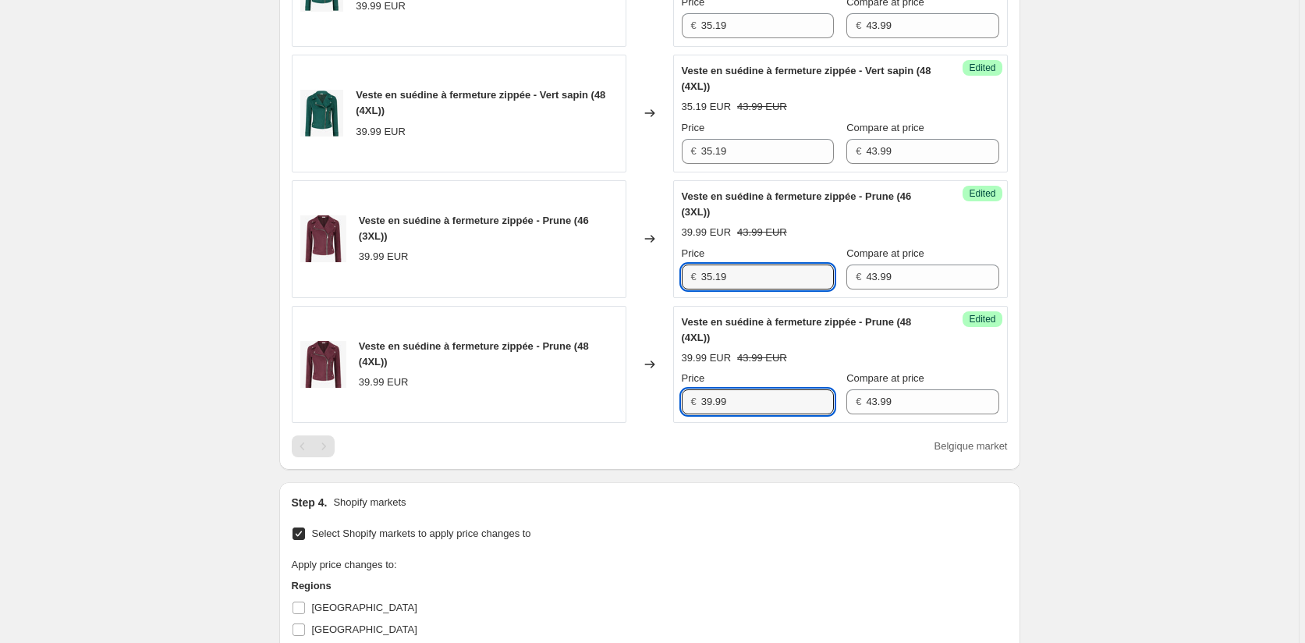
click at [674, 402] on div "Veste en suédine à fermeture zippée - Prune (48 (4XL)) 39.99 EUR Changed to Suc…" at bounding box center [650, 365] width 716 height 118
paste input "5.1"
type input "35.19"
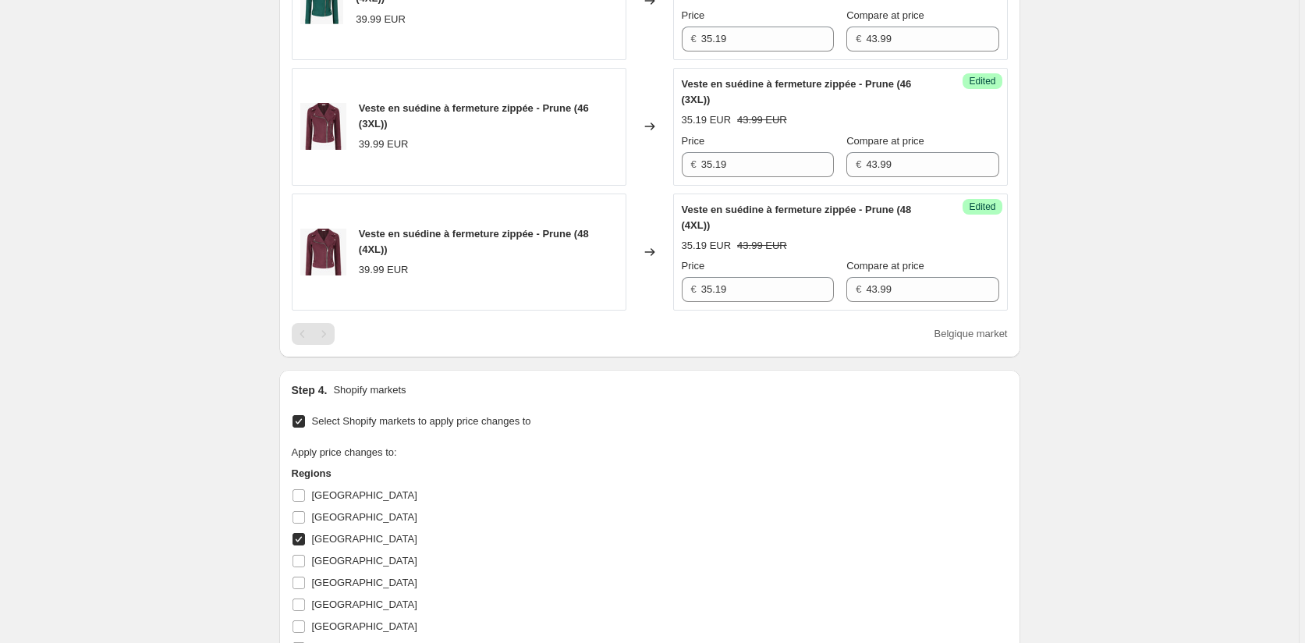
scroll to position [1504, 0]
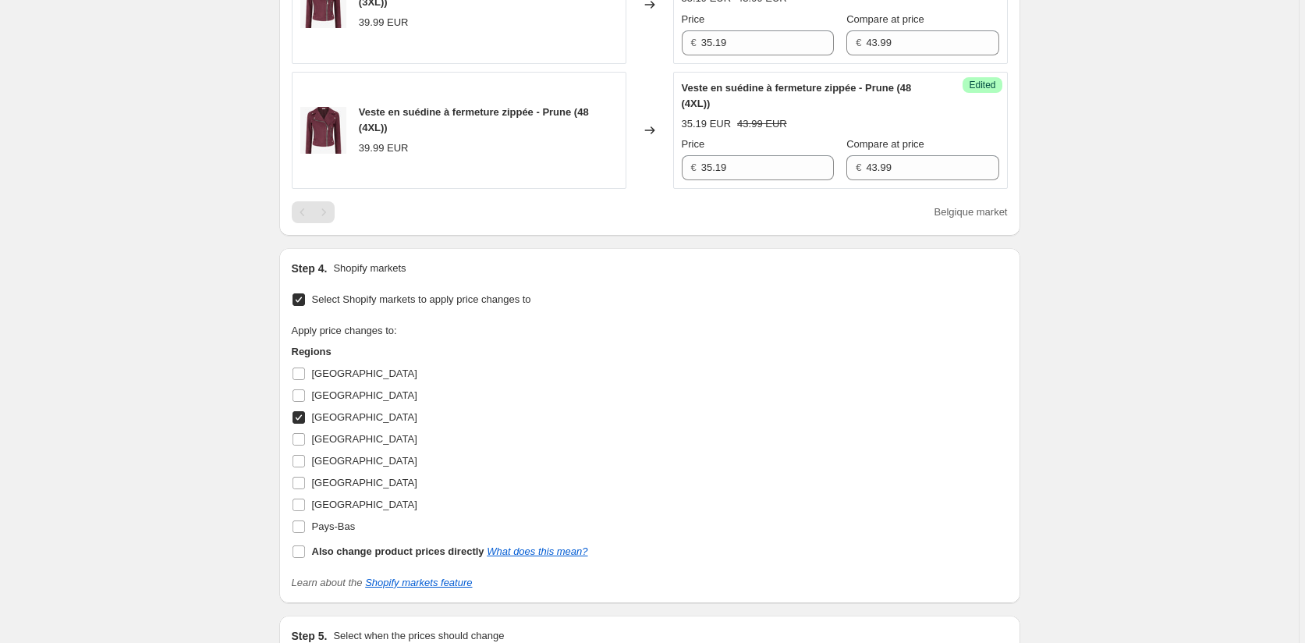
click at [303, 413] on input "[GEOGRAPHIC_DATA]" at bounding box center [298, 417] width 12 height 12
checkbox input "false"
click at [305, 460] on input "[GEOGRAPHIC_DATA]" at bounding box center [298, 461] width 12 height 12
checkbox input "true"
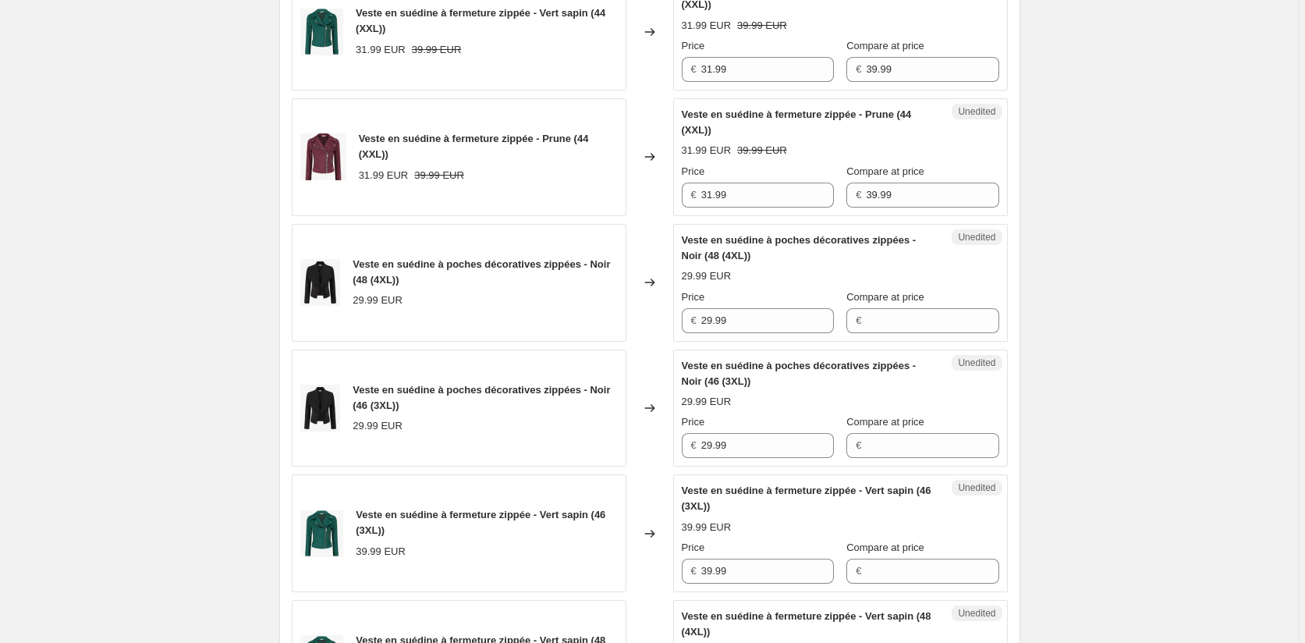
scroll to position [725, 0]
drag, startPoint x: 897, startPoint y: 193, endPoint x: 827, endPoint y: 193, distance: 69.4
click at [827, 193] on div "Price € 31.99 Compare at price € 39.99" at bounding box center [840, 187] width 317 height 44
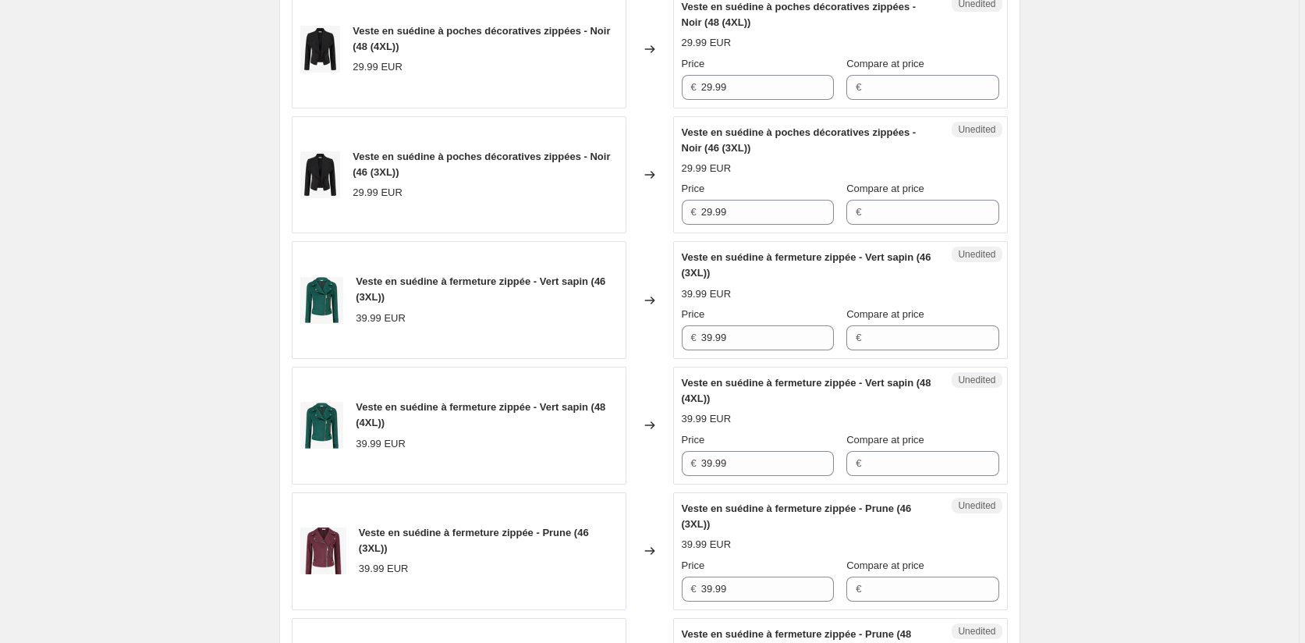
scroll to position [1036, 0]
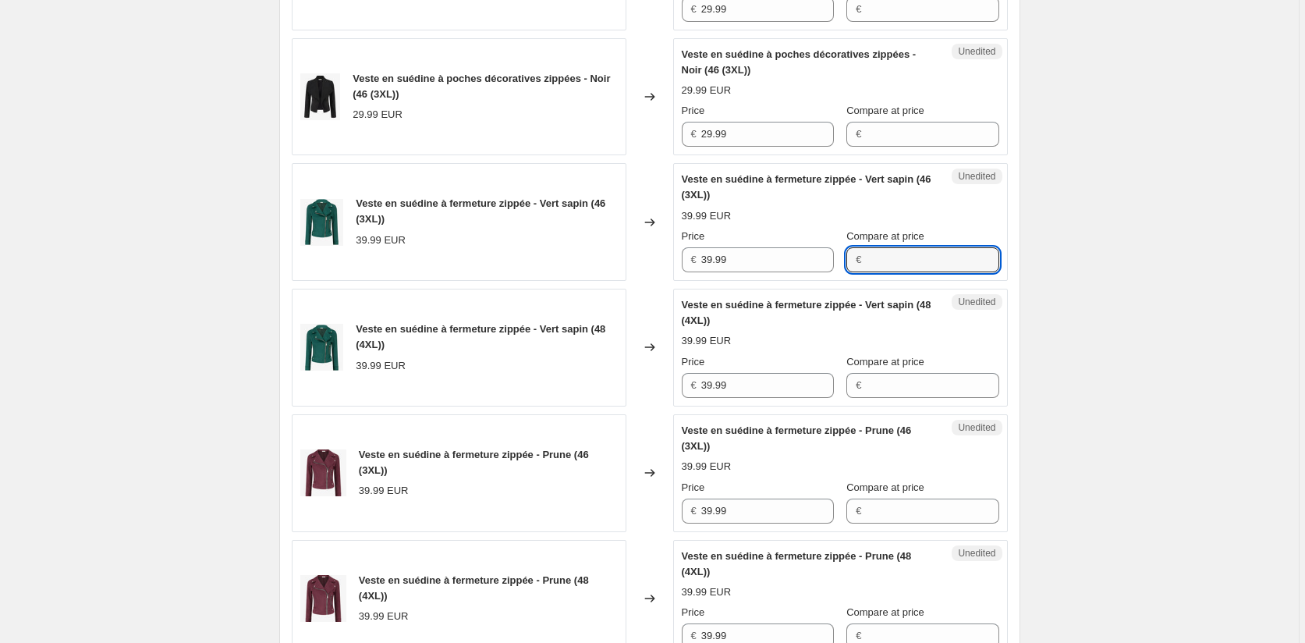
drag, startPoint x: 887, startPoint y: 263, endPoint x: 887, endPoint y: 305, distance: 42.1
click at [887, 263] on input "Compare at price" at bounding box center [932, 259] width 133 height 25
paste input "39.99"
type input "39.99"
click at [898, 386] on input "Compare at price" at bounding box center [932, 385] width 133 height 25
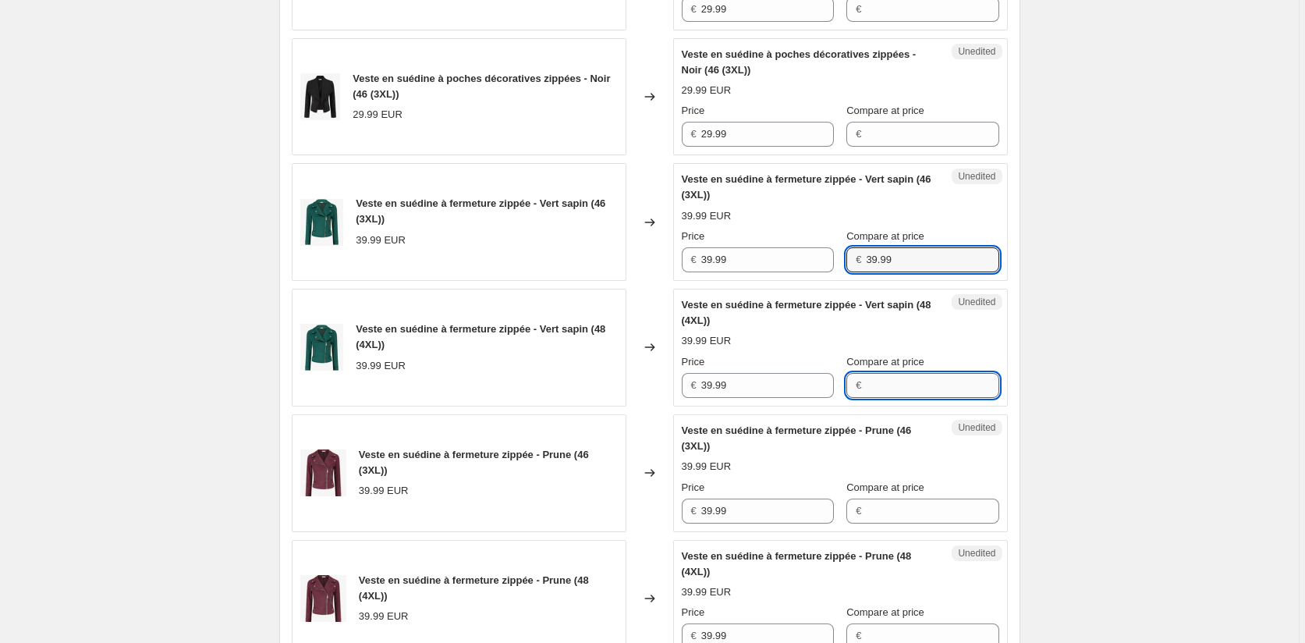
paste input "39.99"
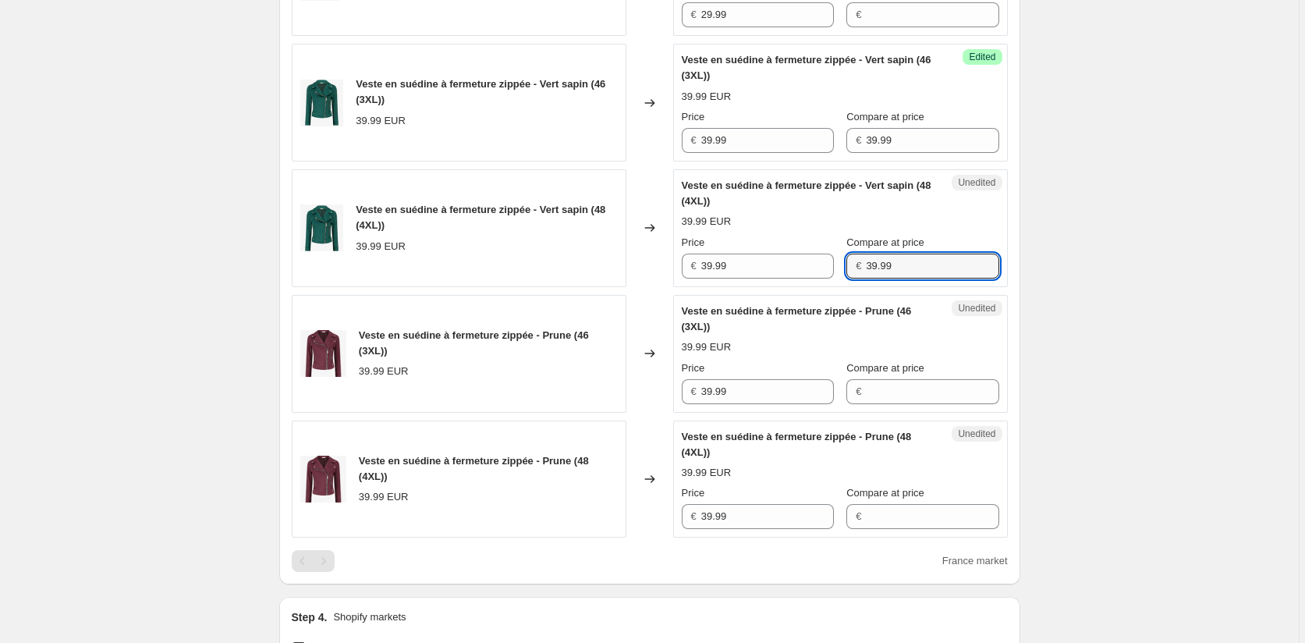
scroll to position [1192, 0]
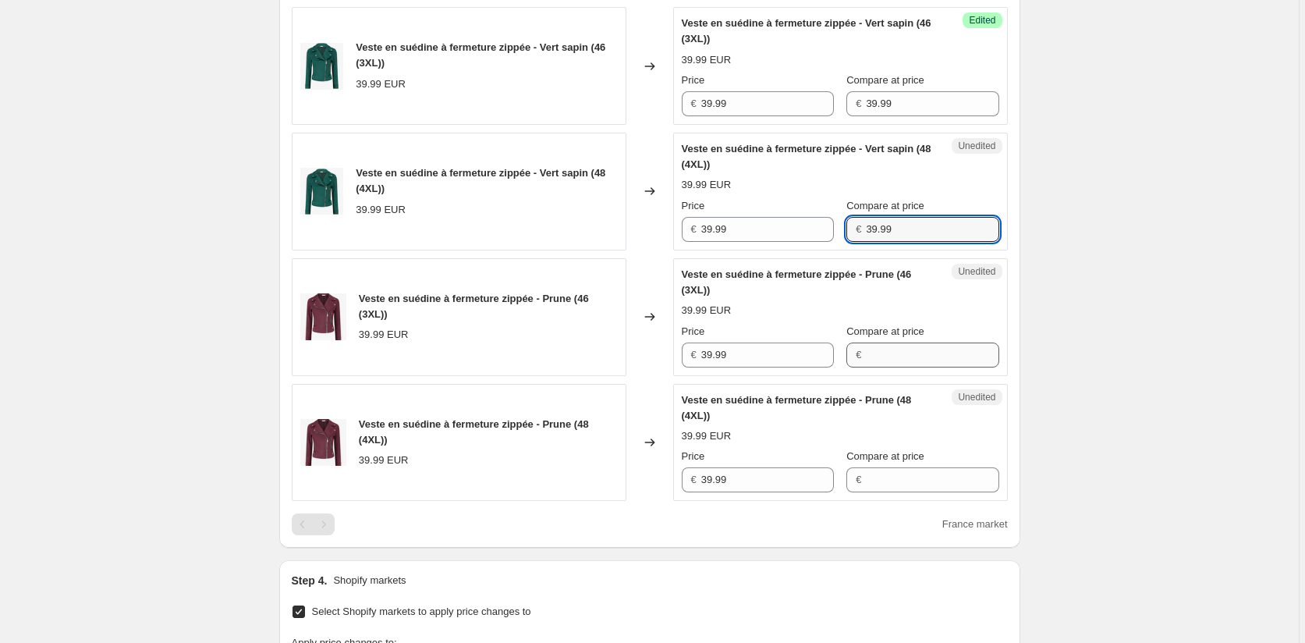
type input "39.99"
click at [877, 349] on input "Compare at price" at bounding box center [932, 354] width 133 height 25
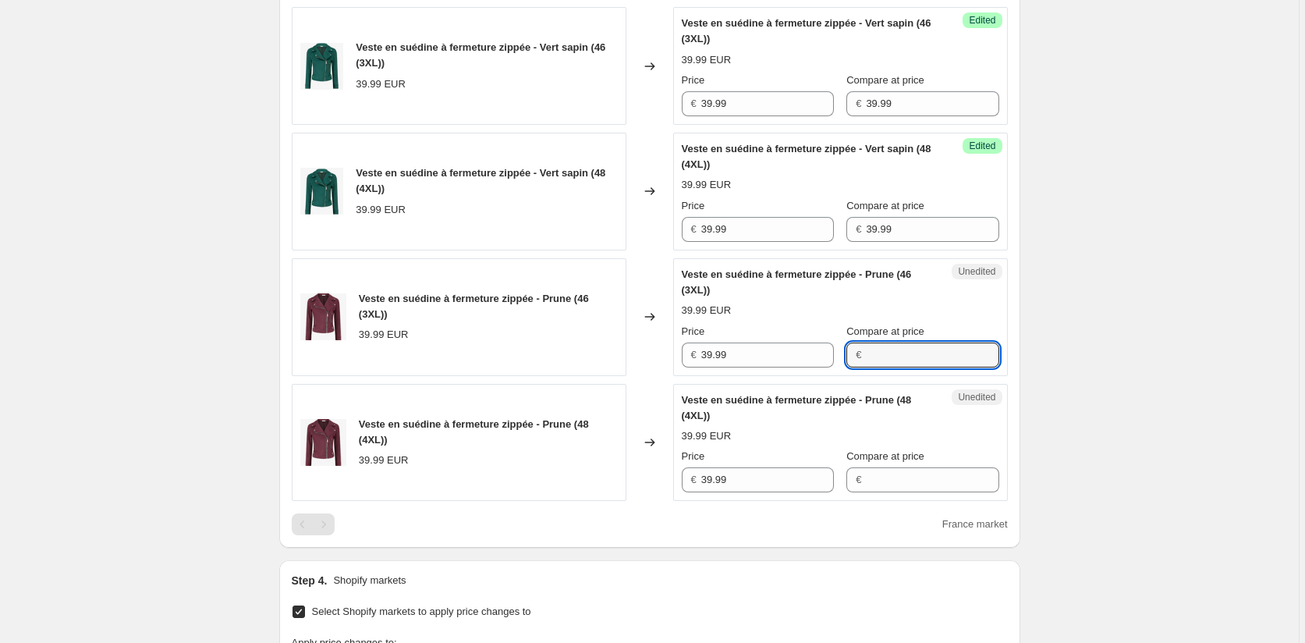
paste input "39.99"
type input "39.99"
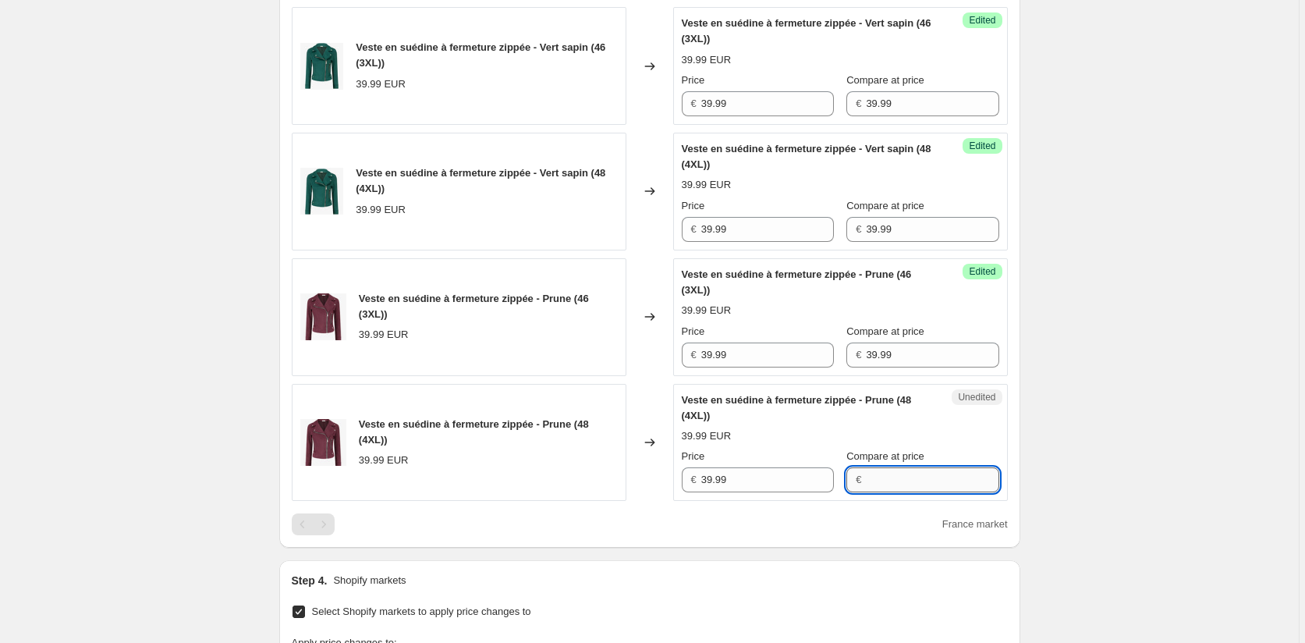
click at [875, 472] on input "Compare at price" at bounding box center [932, 479] width 133 height 25
paste input "39.99"
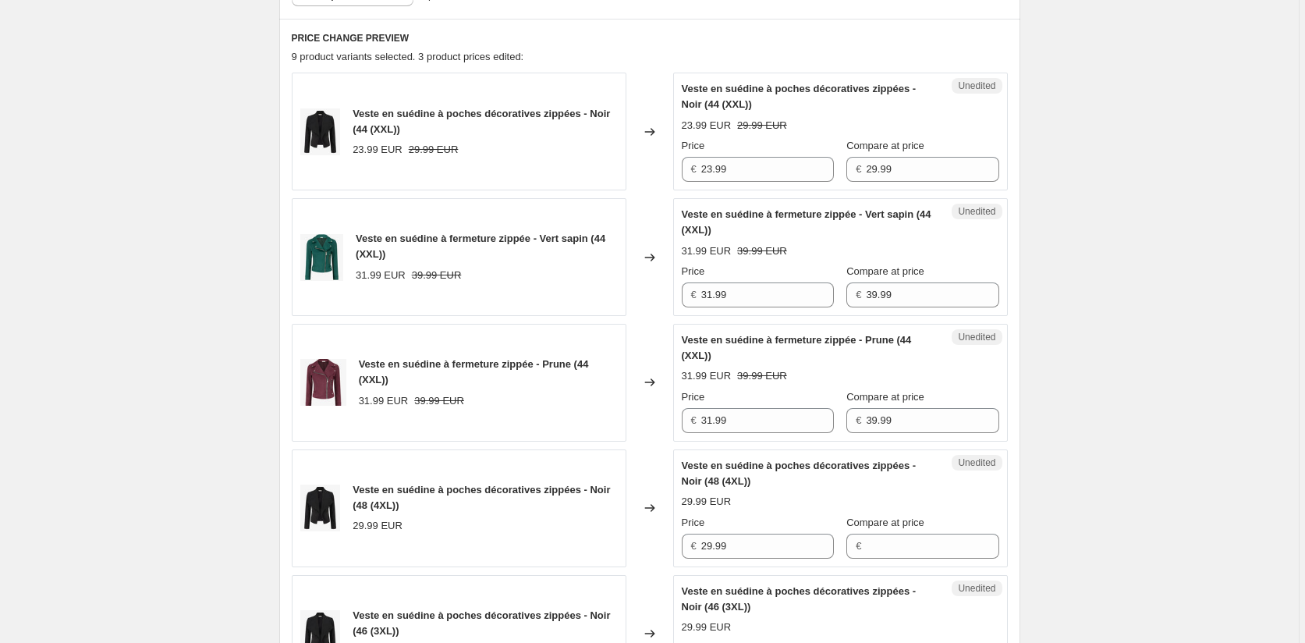
scroll to position [413, 0]
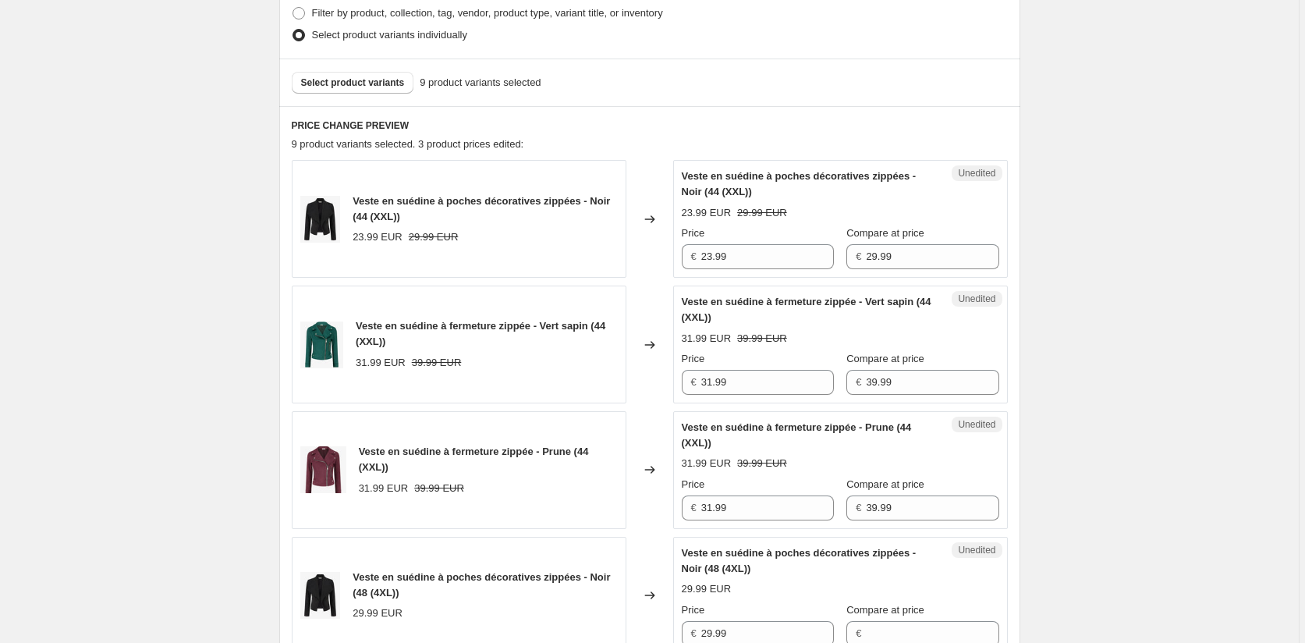
type input "39.99"
drag, startPoint x: 636, startPoint y: 257, endPoint x: 625, endPoint y: 257, distance: 10.1
click at [625, 257] on div "Veste en suédine à poches décoratives zippées - Noir (44 (XXL)) 23.99 EUR 29.99…" at bounding box center [650, 219] width 716 height 118
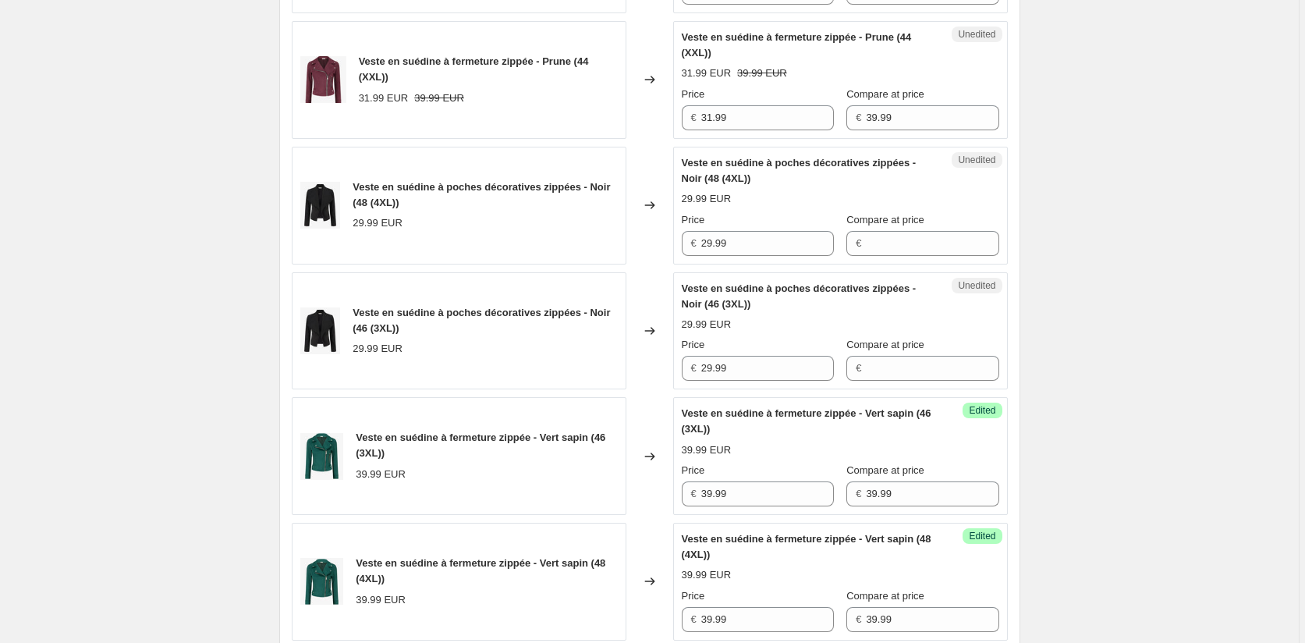
scroll to position [1036, 0]
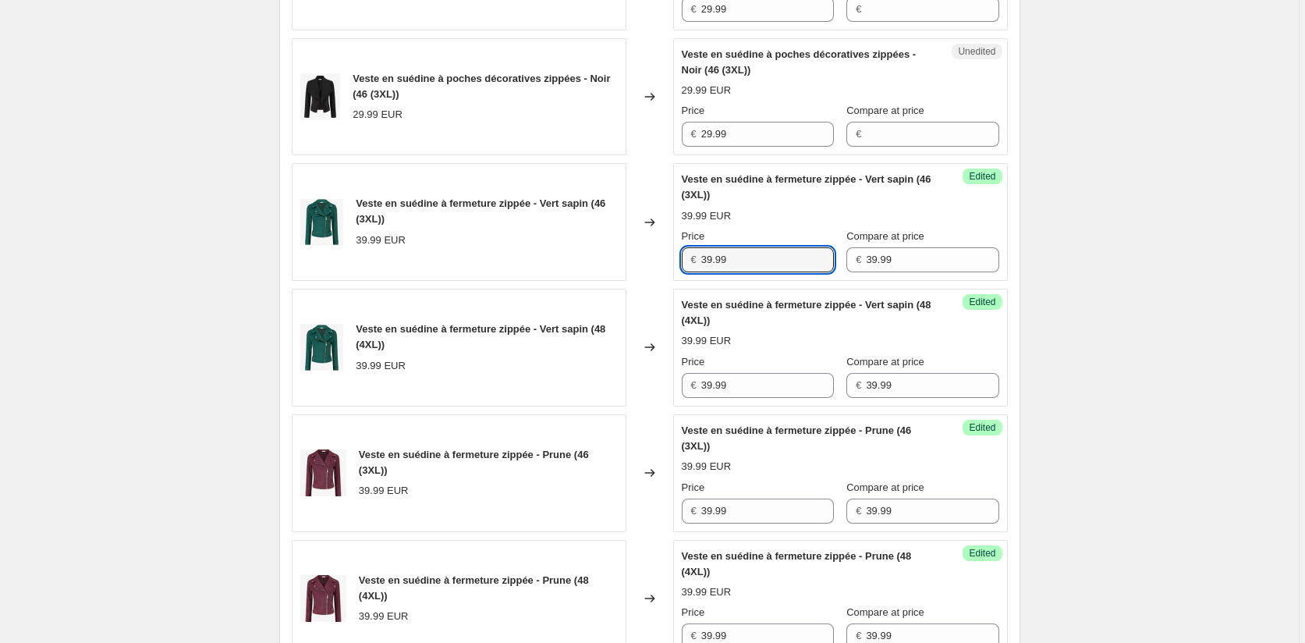
click at [676, 266] on div "Success Edited Veste en suédine à fermeture zippée - Vert sapin (46 (3XL)) 39.9…" at bounding box center [840, 222] width 335 height 118
paste input "23"
type input "23.99"
drag, startPoint x: 699, startPoint y: 390, endPoint x: 641, endPoint y: 389, distance: 57.7
click at [642, 390] on div "Veste en suédine à fermeture zippée - Vert sapin (48 (4XL)) 39.99 EUR Changed t…" at bounding box center [650, 348] width 716 height 118
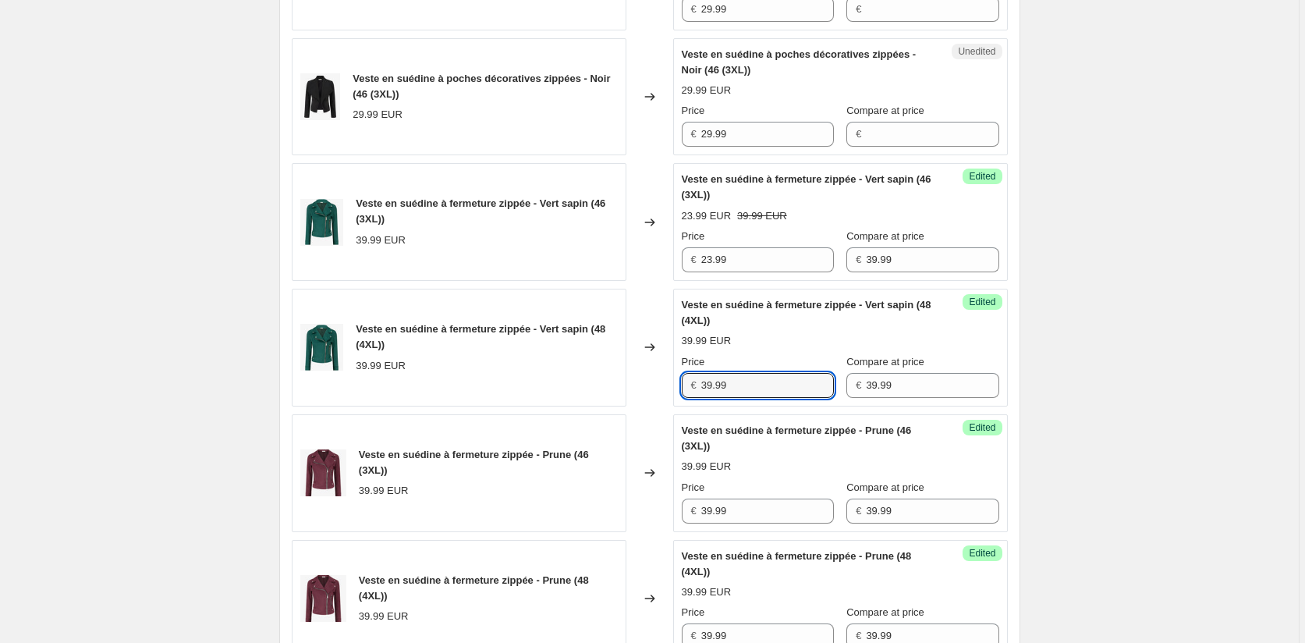
paste input "23"
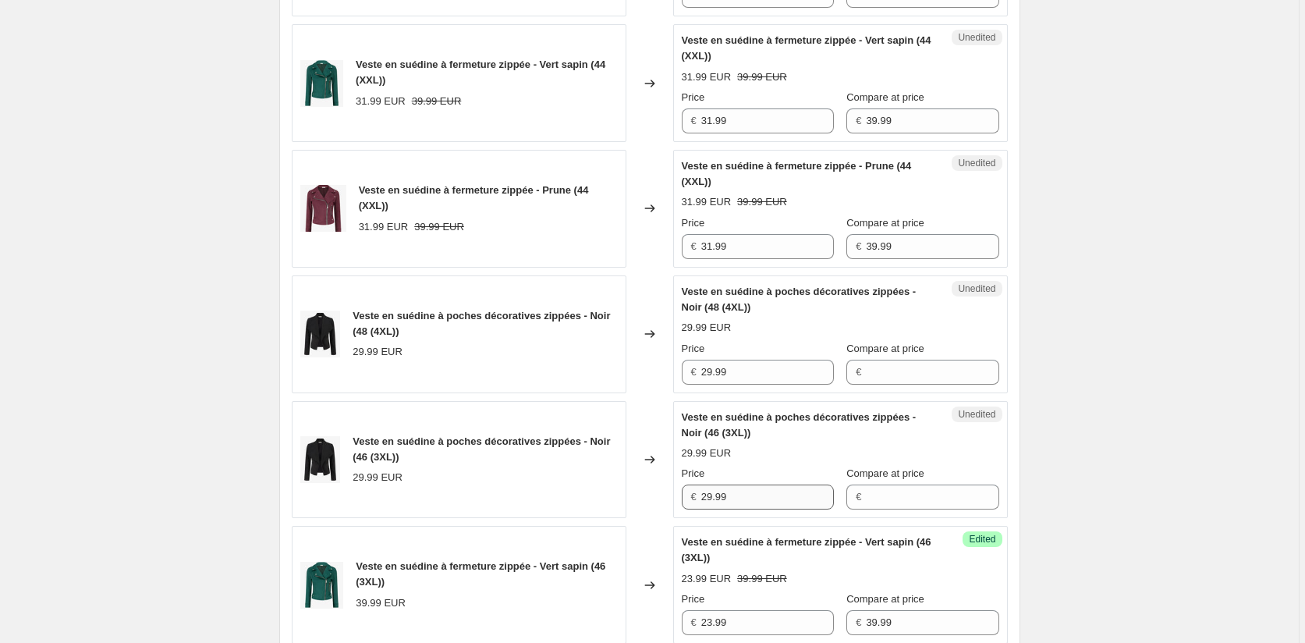
scroll to position [647, 0]
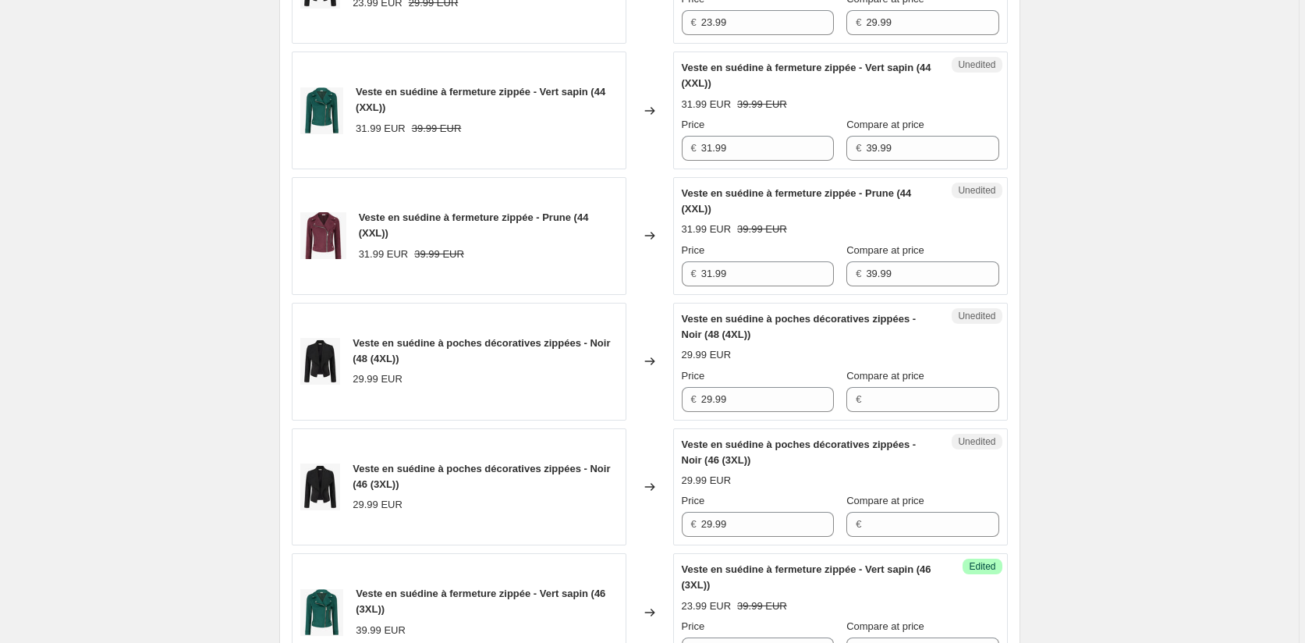
type input "23.99"
drag, startPoint x: 700, startPoint y: 150, endPoint x: 680, endPoint y: 150, distance: 20.3
click at [680, 150] on div "Unedited Veste en suédine à fermeture zippée - Vert sapin (44 (XXL)) 31.99 EUR …" at bounding box center [840, 110] width 335 height 118
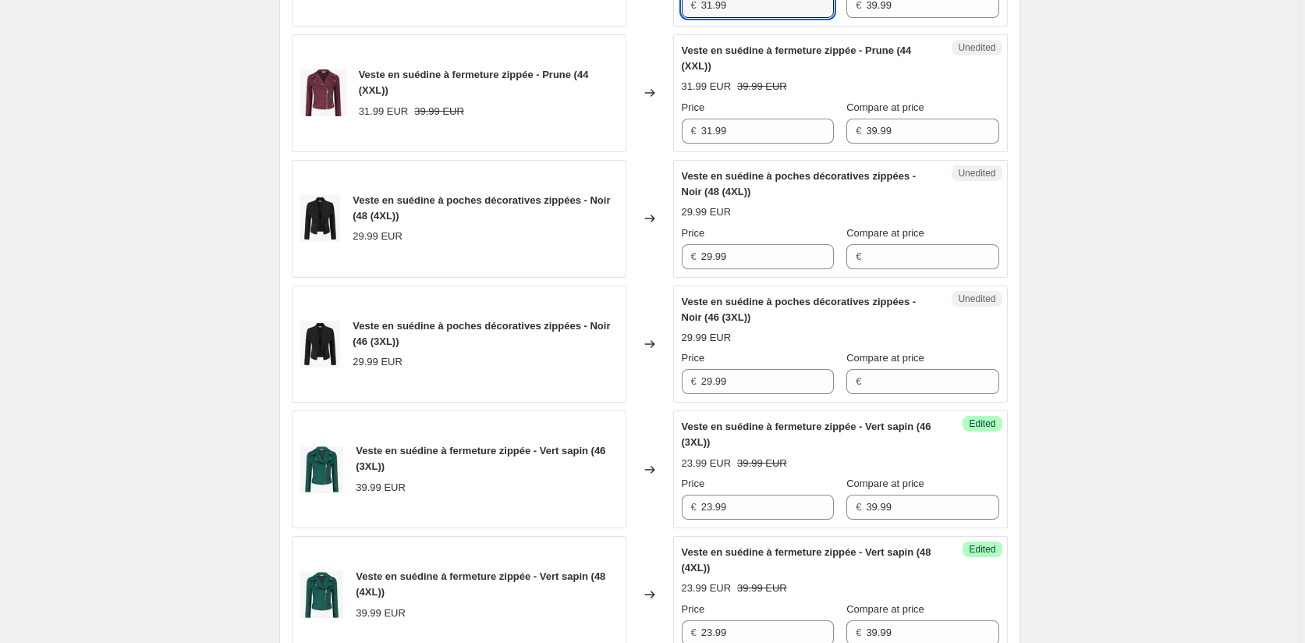
scroll to position [958, 0]
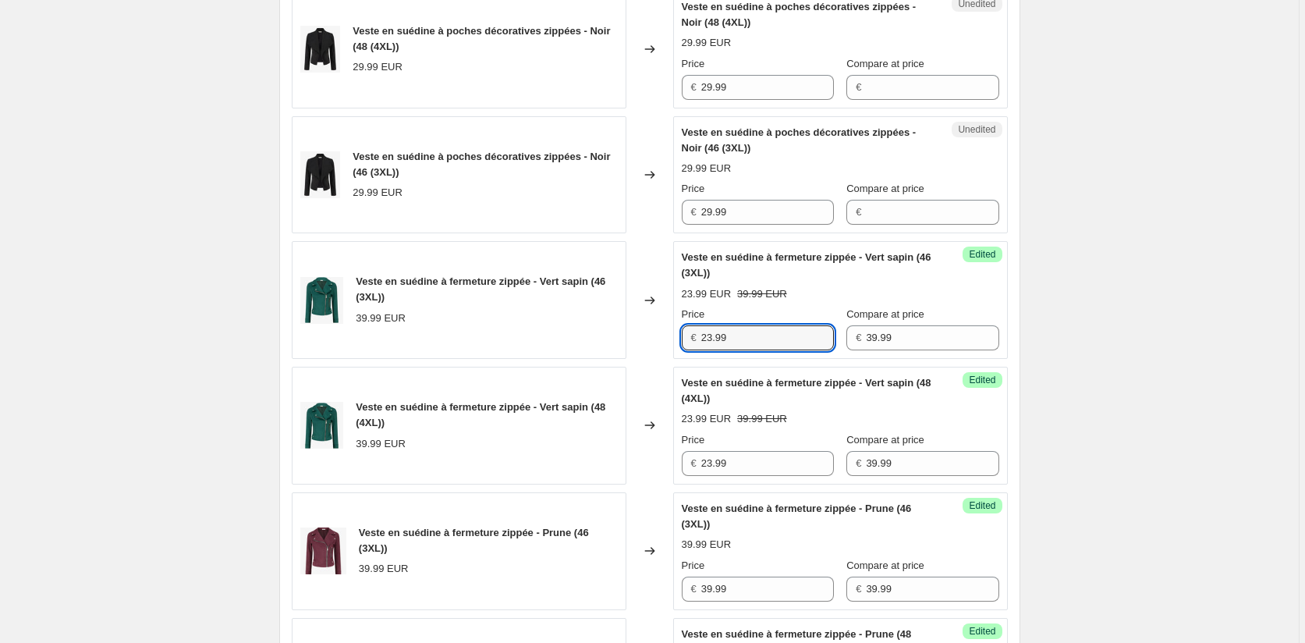
drag, startPoint x: 745, startPoint y: 340, endPoint x: 634, endPoint y: 340, distance: 110.7
click at [636, 340] on div "Veste en suédine à fermeture zippée - Vert sapin (46 (3XL)) 39.99 EUR Changed t…" at bounding box center [650, 300] width 716 height 118
paste input "31"
type input "31.99"
drag, startPoint x: 743, startPoint y: 464, endPoint x: 663, endPoint y: 464, distance: 80.3
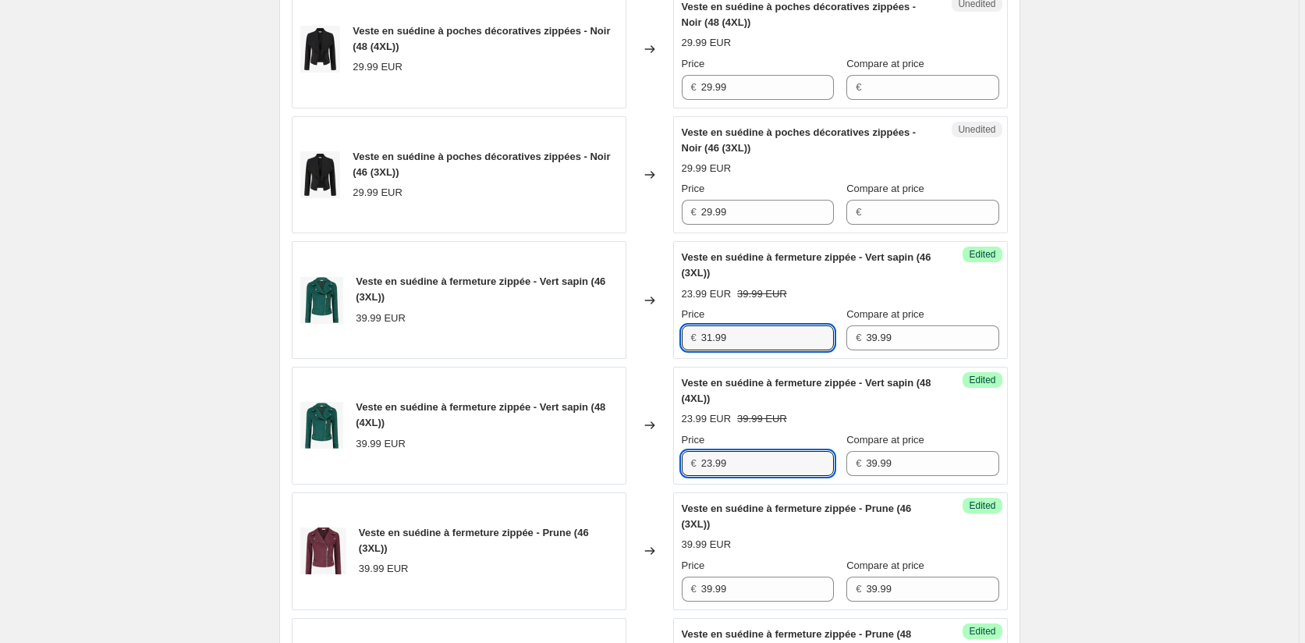
click at [664, 464] on div "Veste en suédine à fermeture zippée - Vert sapin (48 (4XL)) 39.99 EUR Changed t…" at bounding box center [650, 426] width 716 height 118
paste input "31"
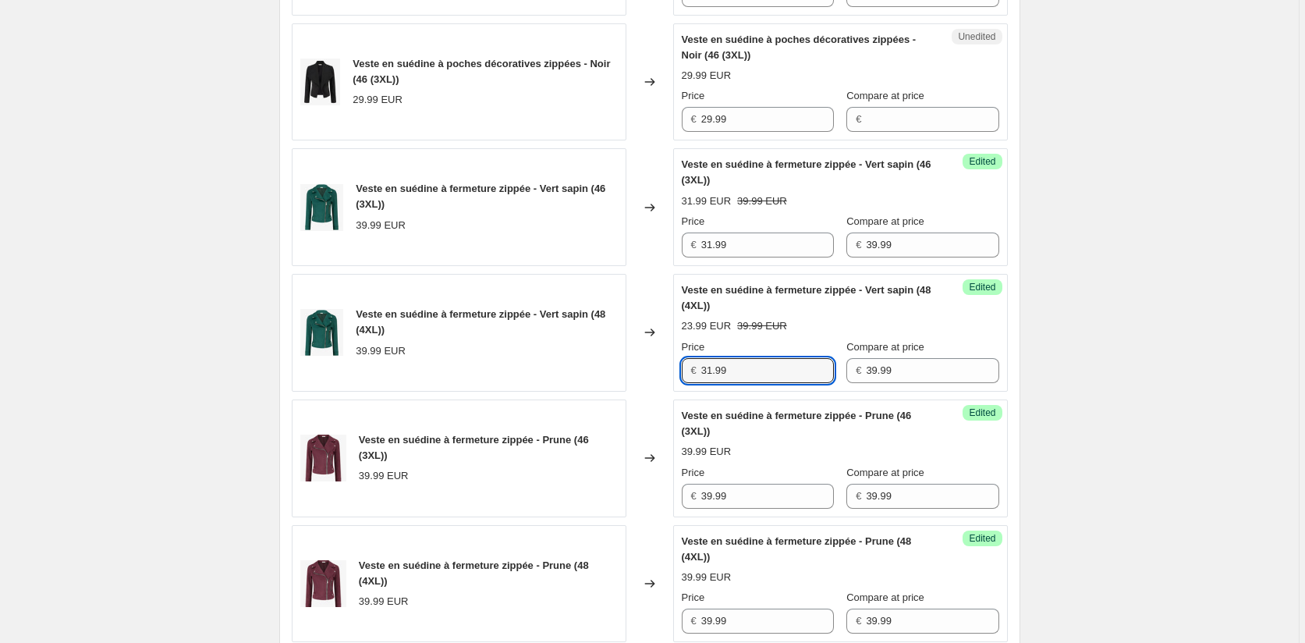
scroll to position [1192, 0]
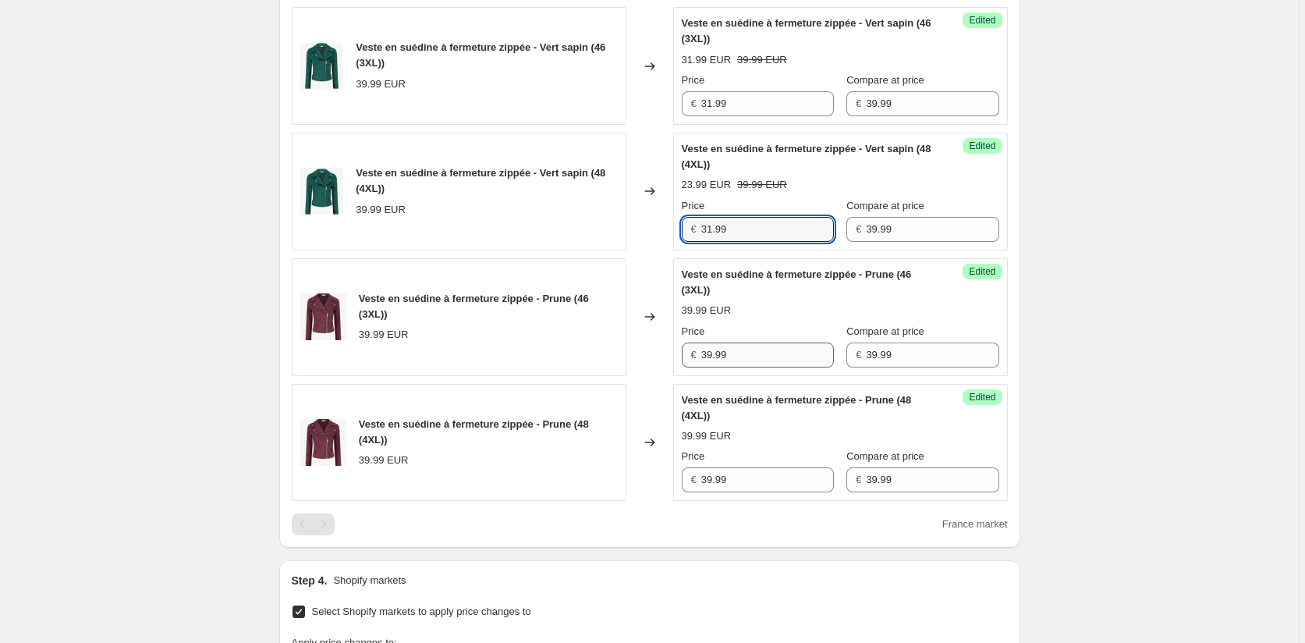
type input "31.99"
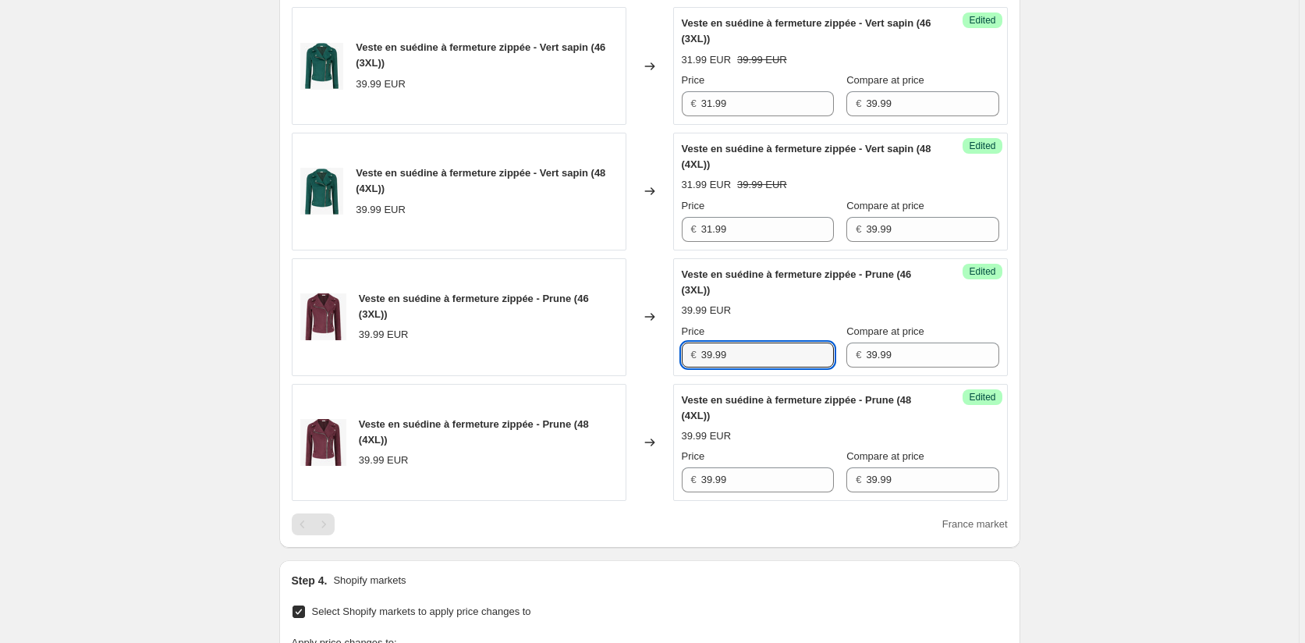
drag, startPoint x: 737, startPoint y: 356, endPoint x: 676, endPoint y: 401, distance: 75.8
click at [661, 354] on div "Veste en suédine à fermeture zippée - Prune (46 (3XL)) 39.99 EUR Changed to Suc…" at bounding box center [650, 317] width 716 height 118
paste input "1"
type input "31.99"
drag, startPoint x: 696, startPoint y: 482, endPoint x: 681, endPoint y: 481, distance: 15.6
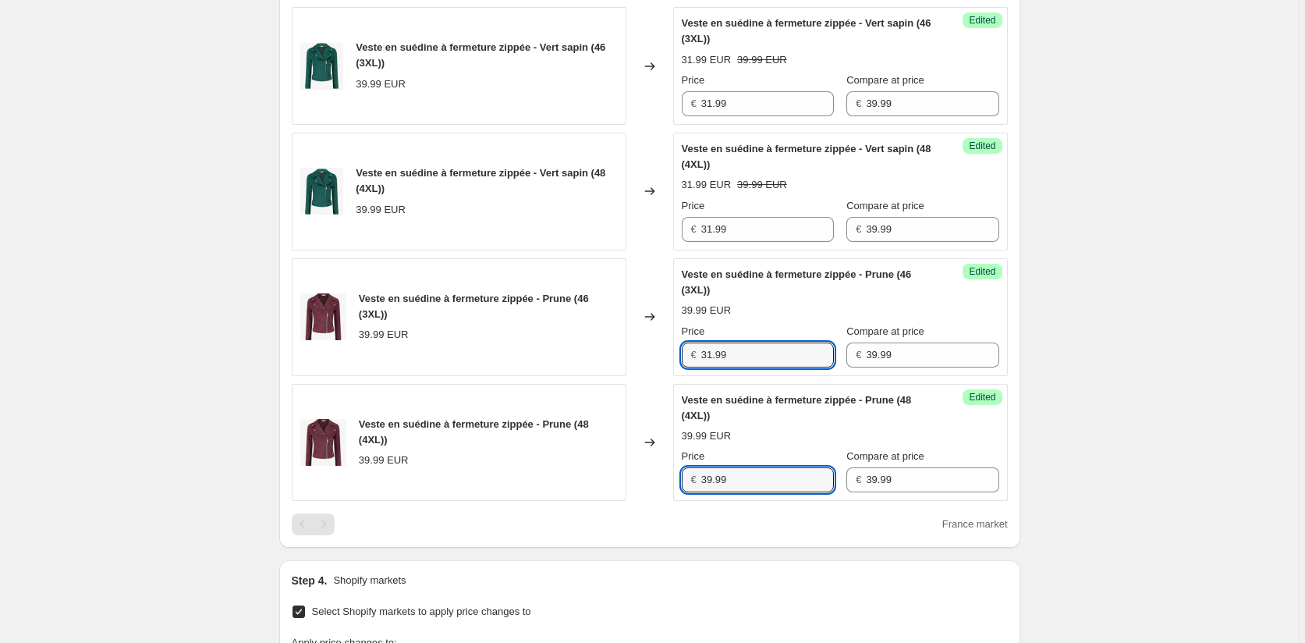
click at [681, 481] on div "Success Edited Veste en suédine à fermeture zippée - Prune (48 (4XL)) 39.99 EUR…" at bounding box center [840, 443] width 335 height 118
paste input "1"
type input "31.99"
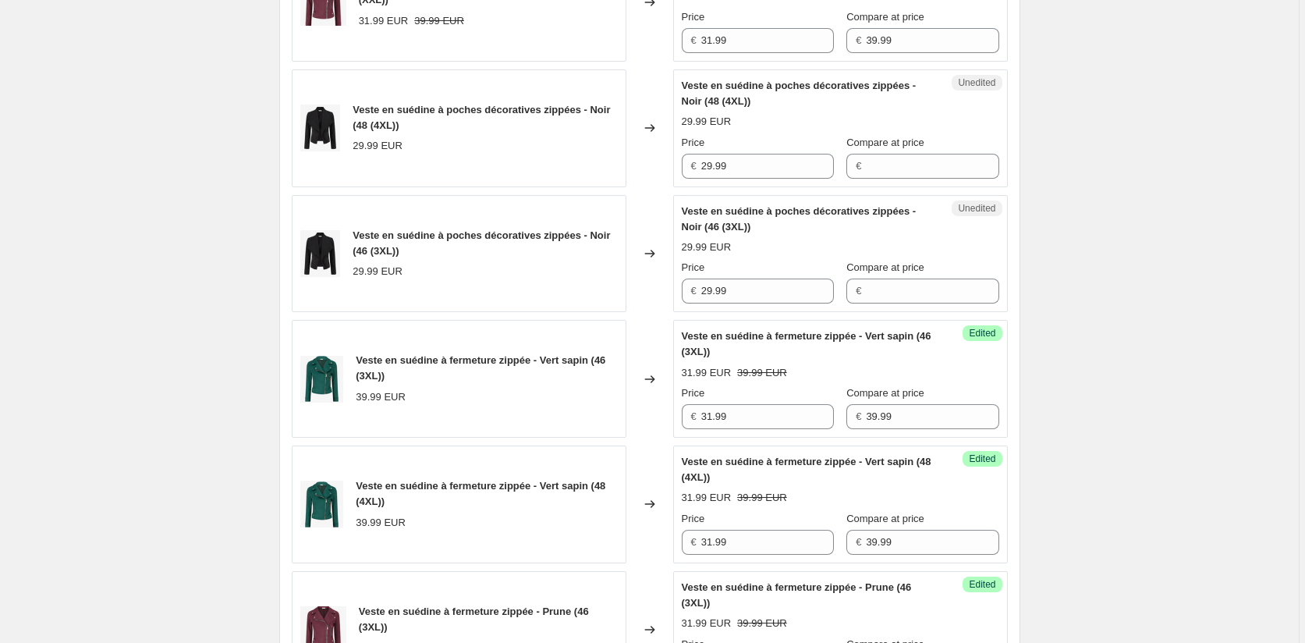
scroll to position [569, 0]
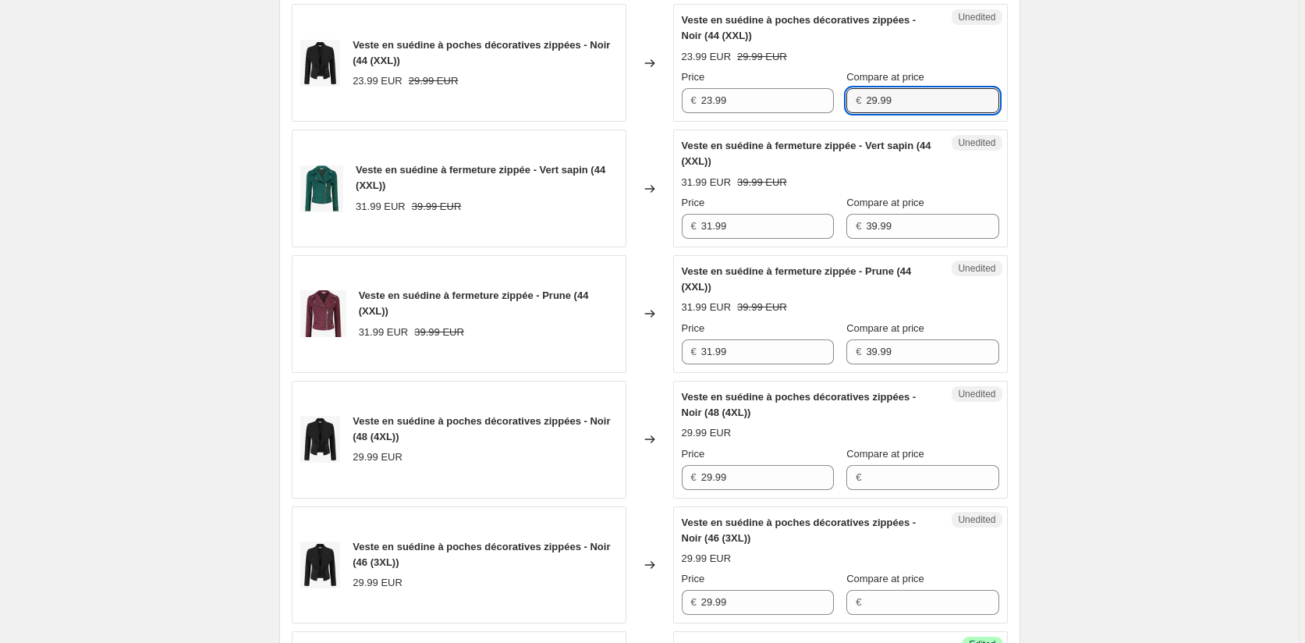
drag, startPoint x: 903, startPoint y: 100, endPoint x: 844, endPoint y: 97, distance: 59.3
click at [847, 98] on div "€ 29.99" at bounding box center [922, 100] width 152 height 25
drag, startPoint x: 909, startPoint y: 477, endPoint x: 905, endPoint y: 488, distance: 11.6
click at [909, 477] on input "Compare at price" at bounding box center [932, 477] width 133 height 25
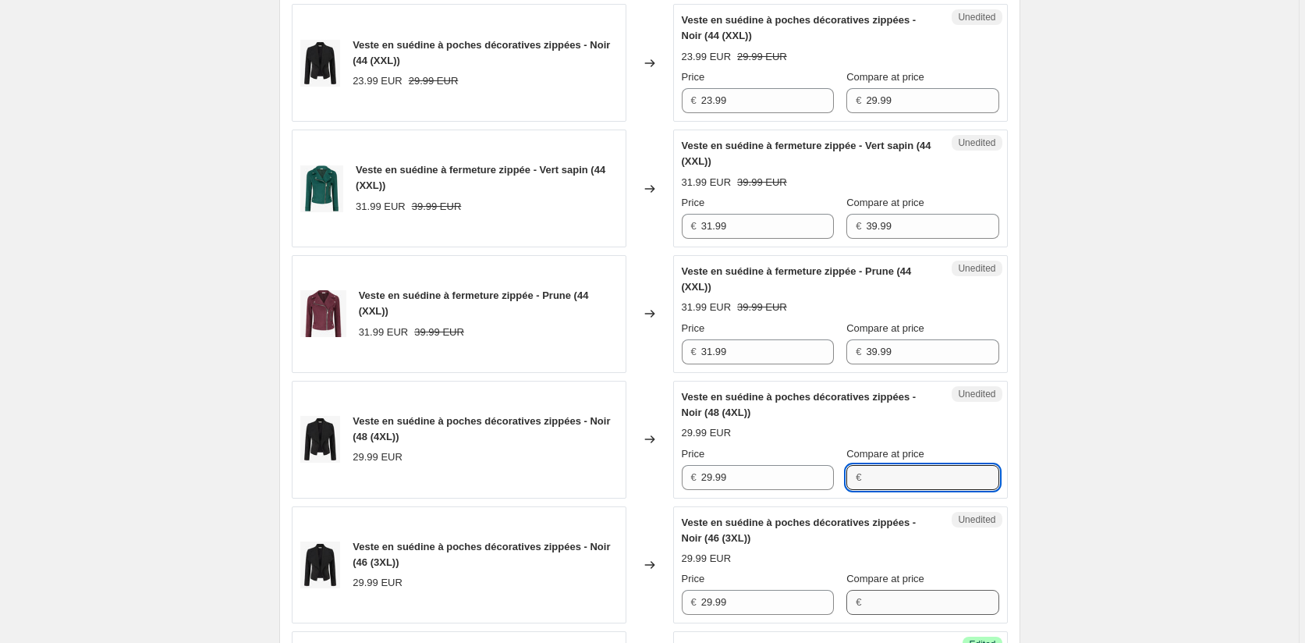
paste input "29.99"
type input "29.99"
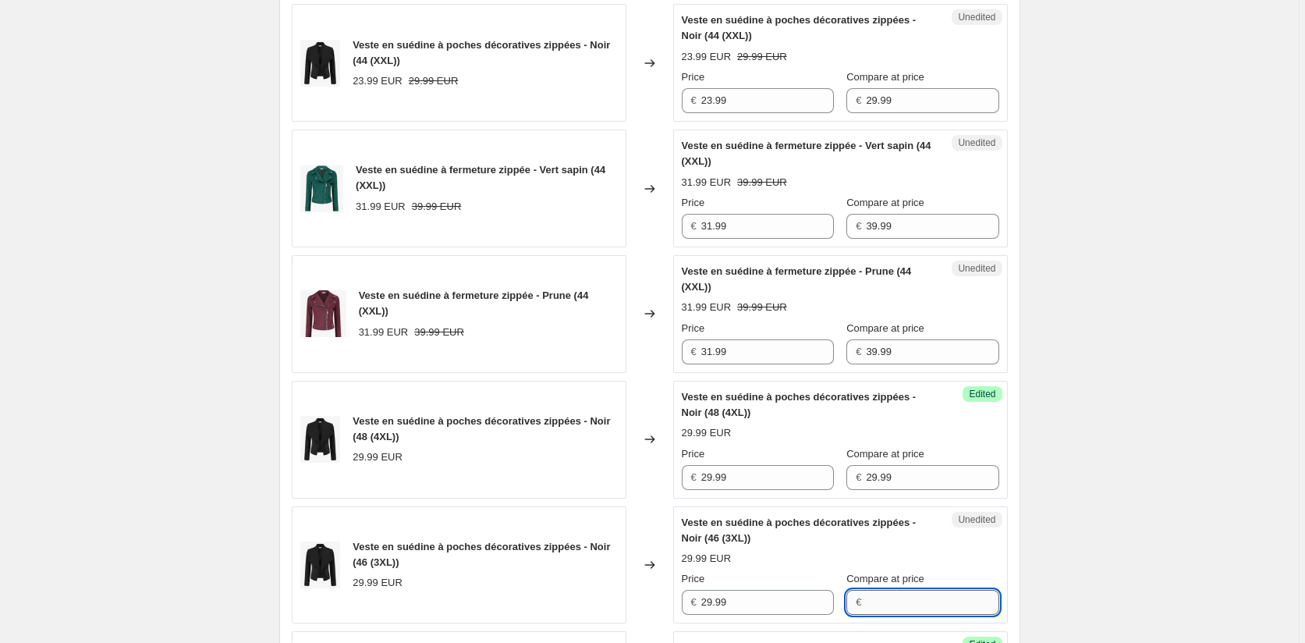
click at [906, 594] on input "Compare at price" at bounding box center [932, 602] width 133 height 25
paste input "29.99"
type input "29.99"
drag, startPoint x: 625, startPoint y: 93, endPoint x: 635, endPoint y: 111, distance: 20.2
click at [612, 92] on div "Veste en suédine à poches décoratives zippées - Noir (44 (XXL)) 23.99 EUR 29.99…" at bounding box center [650, 63] width 716 height 118
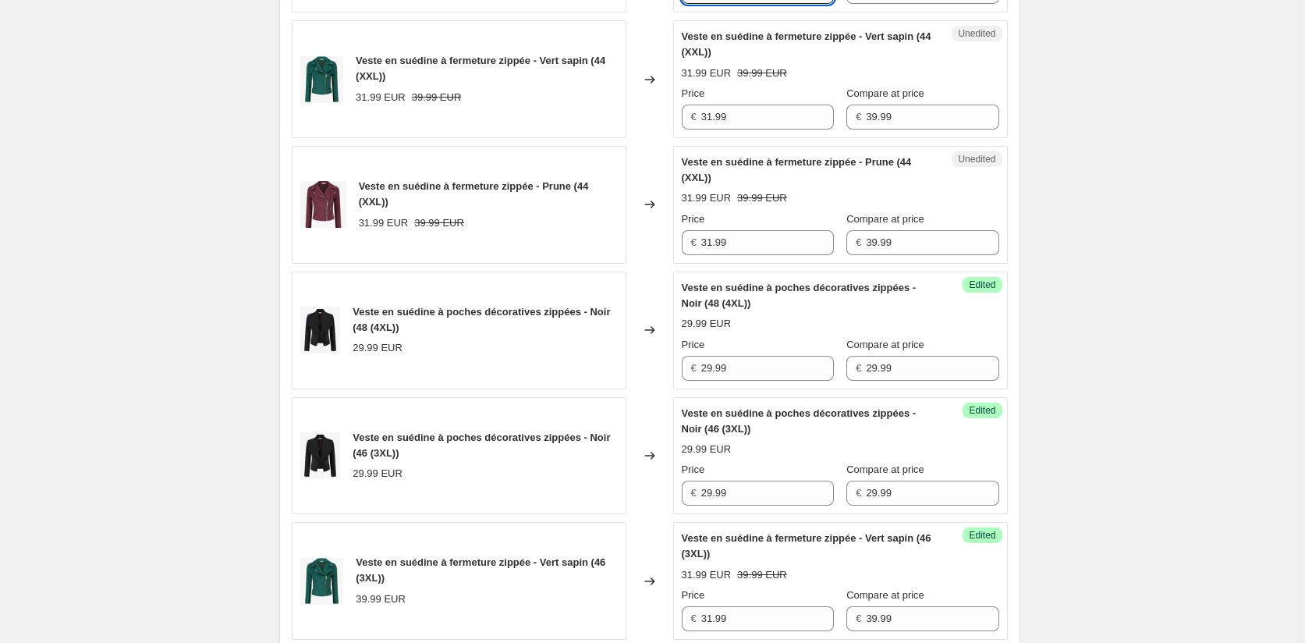
scroll to position [802, 0]
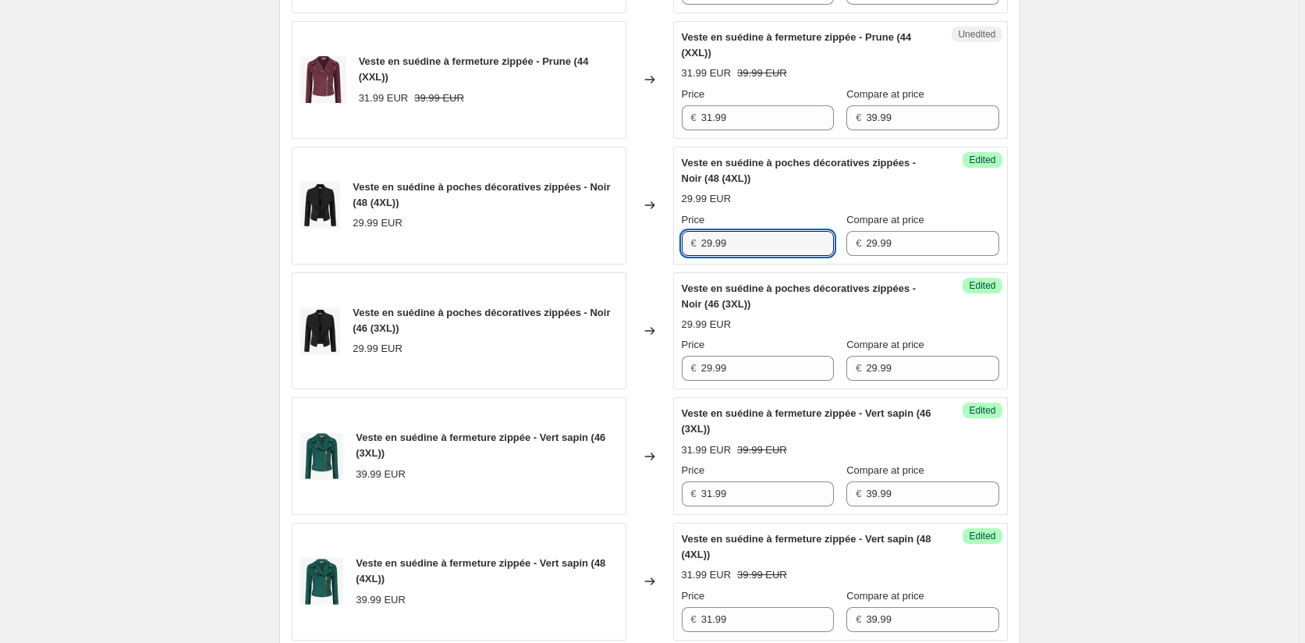
drag
click at [652, 240] on div "Veste en suédine à poches décoratives zippées - Noir (48 (4XL)) 29.99 EUR Chang…" at bounding box center [650, 206] width 716 height 118
paste
type input "23.99"
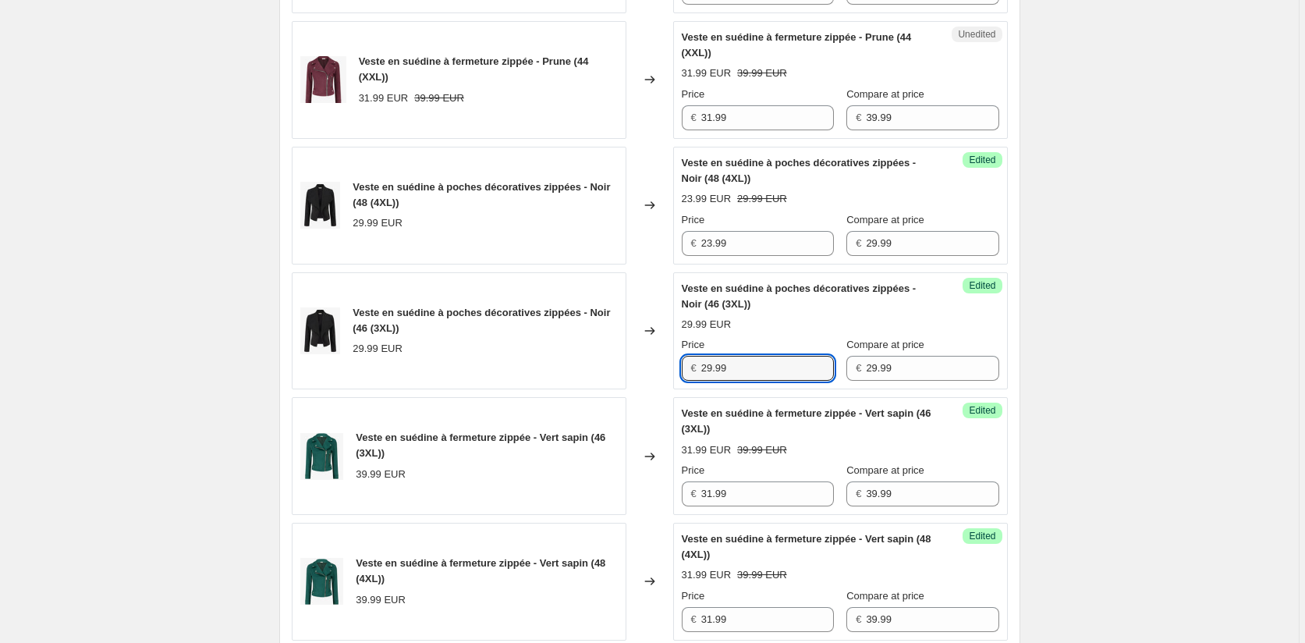
click at [664, 366] on div "Veste en suédine à poches décoratives zippées - Noir (46 (3XL)) 29.99 EUR Chang…" at bounding box center [650, 331] width 716 height 118
type input "23.99"
click at [1090, 423] on div "Create new price [MEDICAL_DATA]. This page is ready Create new price [MEDICAL_D…" at bounding box center [649, 372] width 1298 height 2349
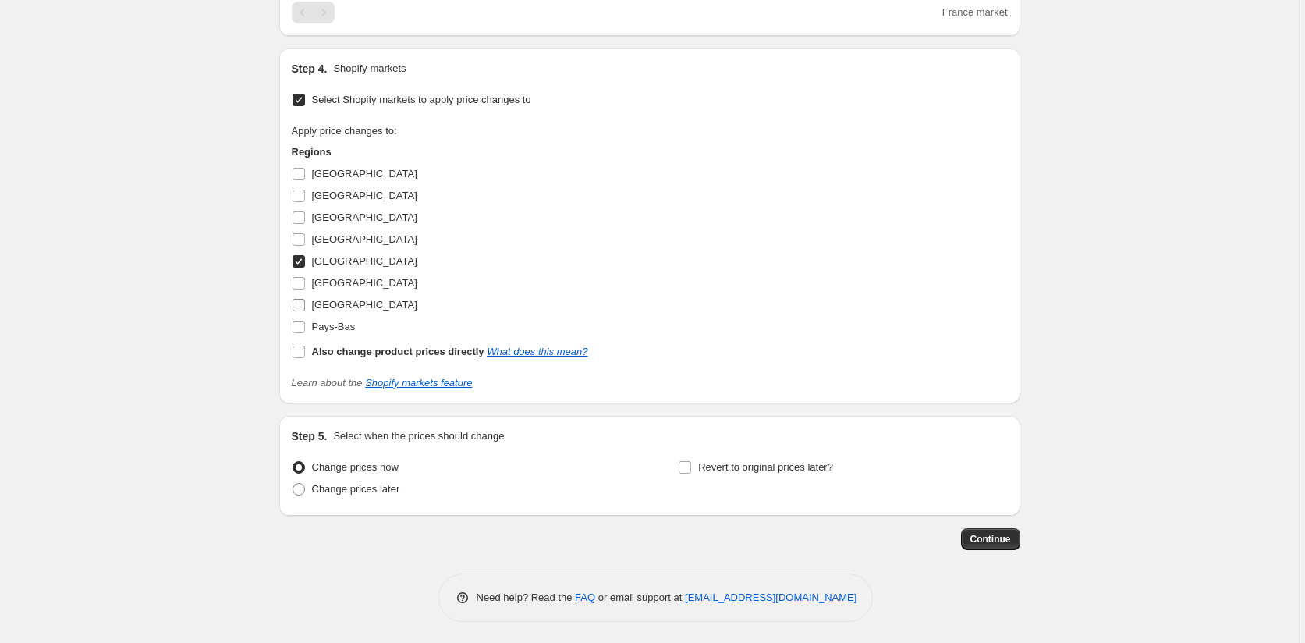
scroll to position [1706, 0]
click at [303, 259] on input "[GEOGRAPHIC_DATA]" at bounding box center [298, 259] width 12 height 12
checkbox input "false"
click at [300, 284] on input "[GEOGRAPHIC_DATA]" at bounding box center [298, 281] width 12 height 12
checkbox input "true"
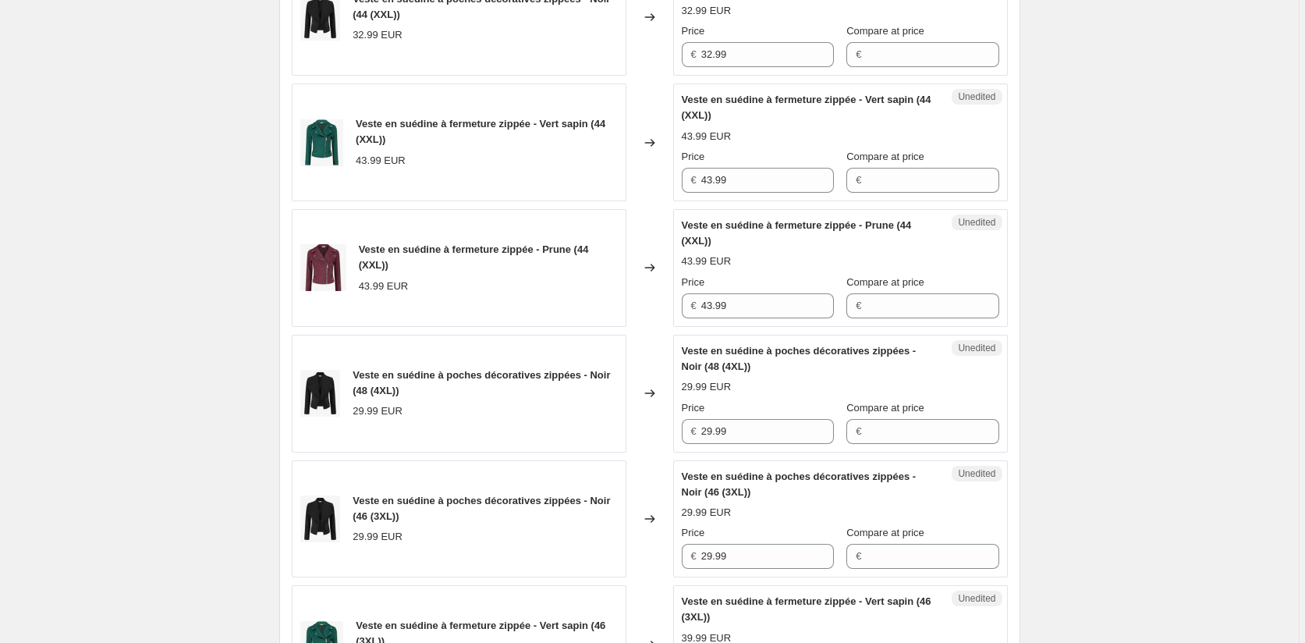
scroll to position [693, 0]
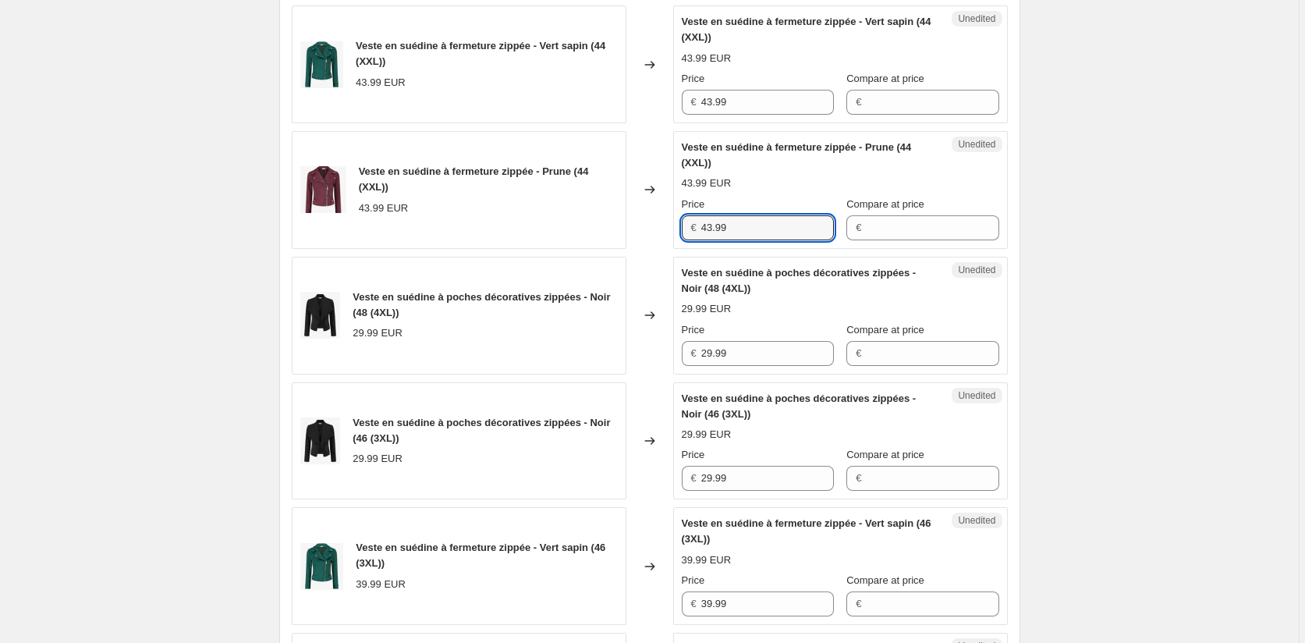
drag, startPoint x: 681, startPoint y: 226, endPoint x: 655, endPoint y: 226, distance: 25.7
click at [661, 225] on div "Veste en suédine à fermeture zippée - Prune (44 (XXL)) 43.99 EUR Changed to Une…" at bounding box center [650, 190] width 716 height 118
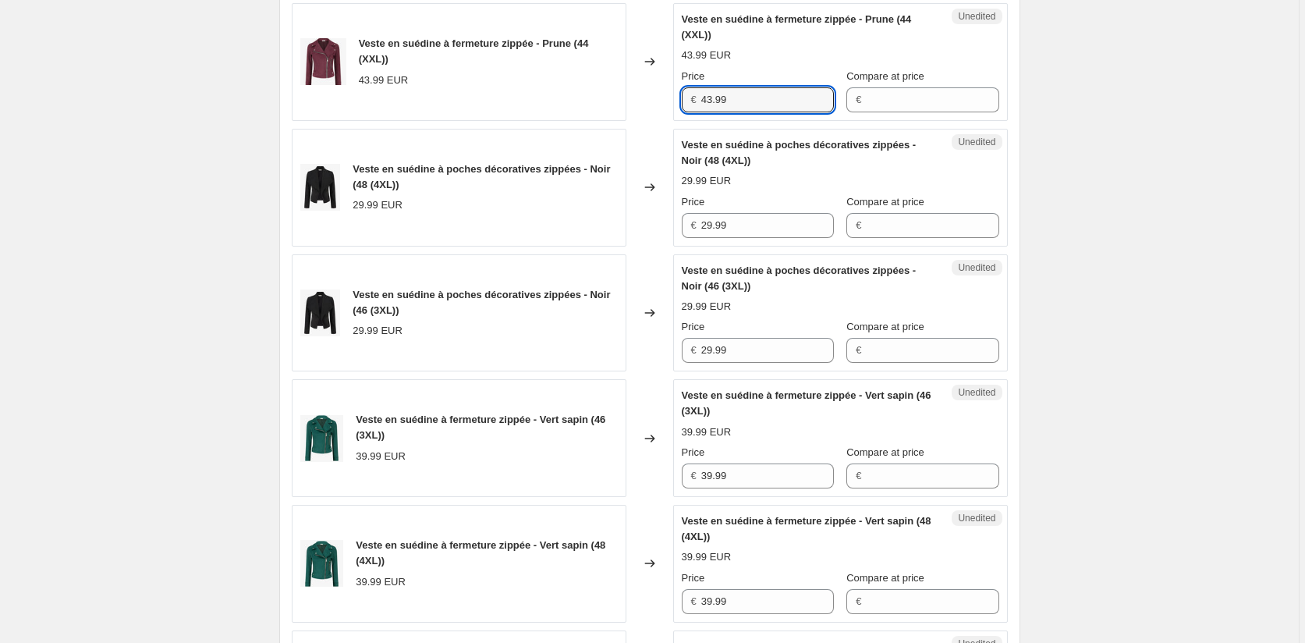
scroll to position [1004, 0]
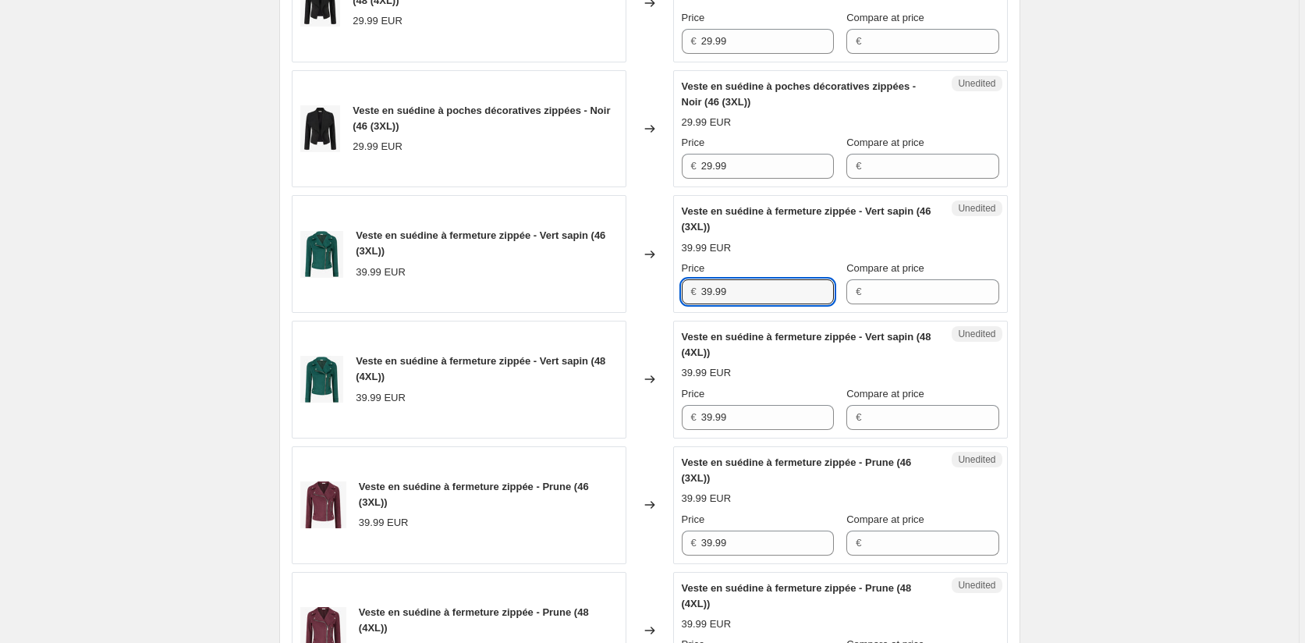
drag, startPoint x: 684, startPoint y: 292, endPoint x: 651, endPoint y: 296, distance: 33.1
click at [651, 296] on div "Veste en suédine à fermeture zippée - Vert sapin (46 (3XL)) 39.99 EUR Changed t…" at bounding box center [650, 254] width 716 height 118
paste input "43"
type input "43.99"
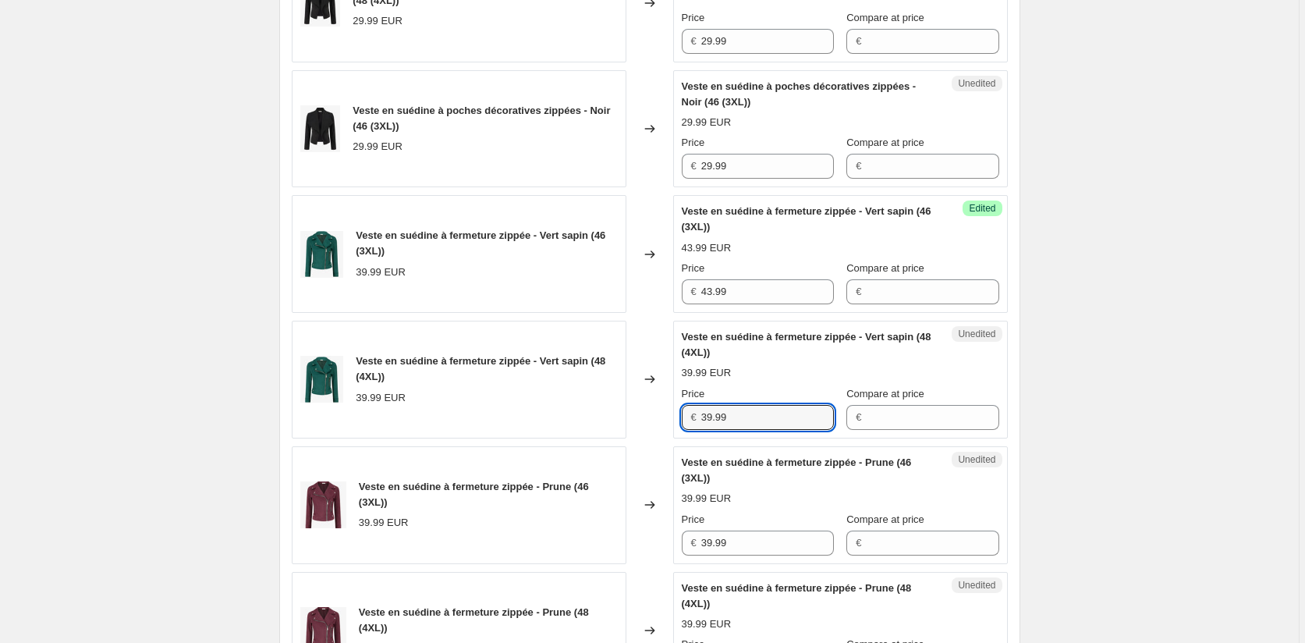
drag, startPoint x: 731, startPoint y: 419, endPoint x: 665, endPoint y: 420, distance: 65.5
click at [668, 420] on div "Veste en suédine à fermeture zippée - Vert sapin (48 (4XL)) 39.99 EUR Changed t…" at bounding box center [650, 380] width 716 height 118
paste input "43"
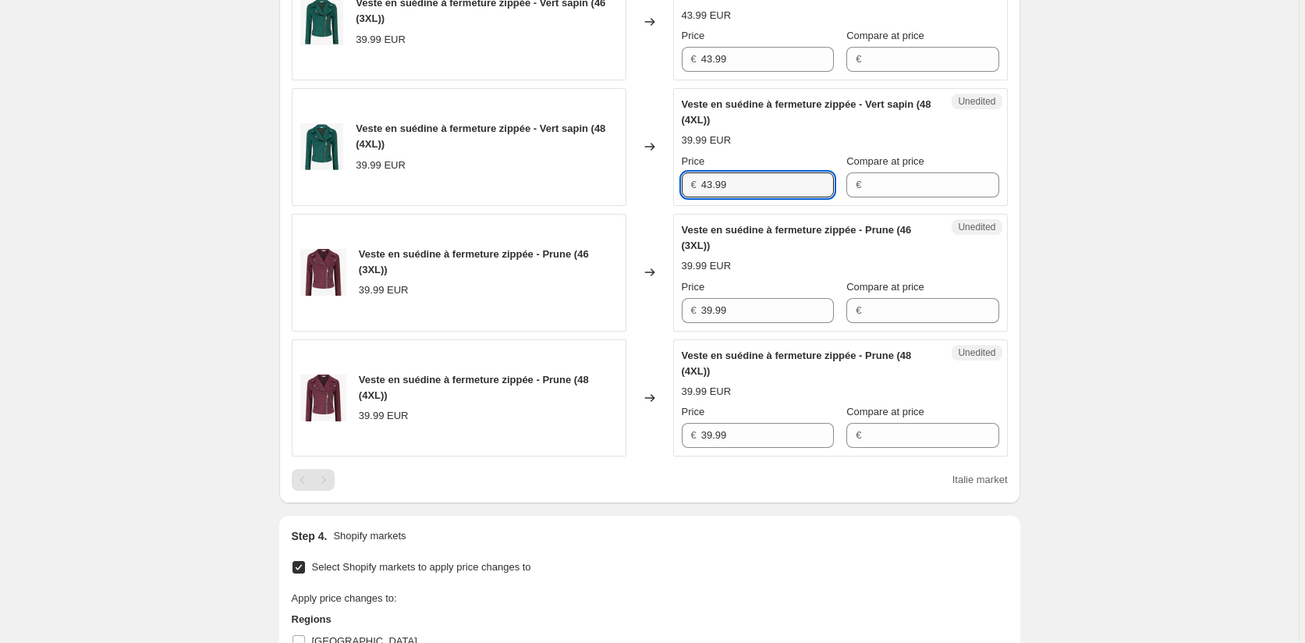
scroll to position [1238, 0]
type input "43.99"
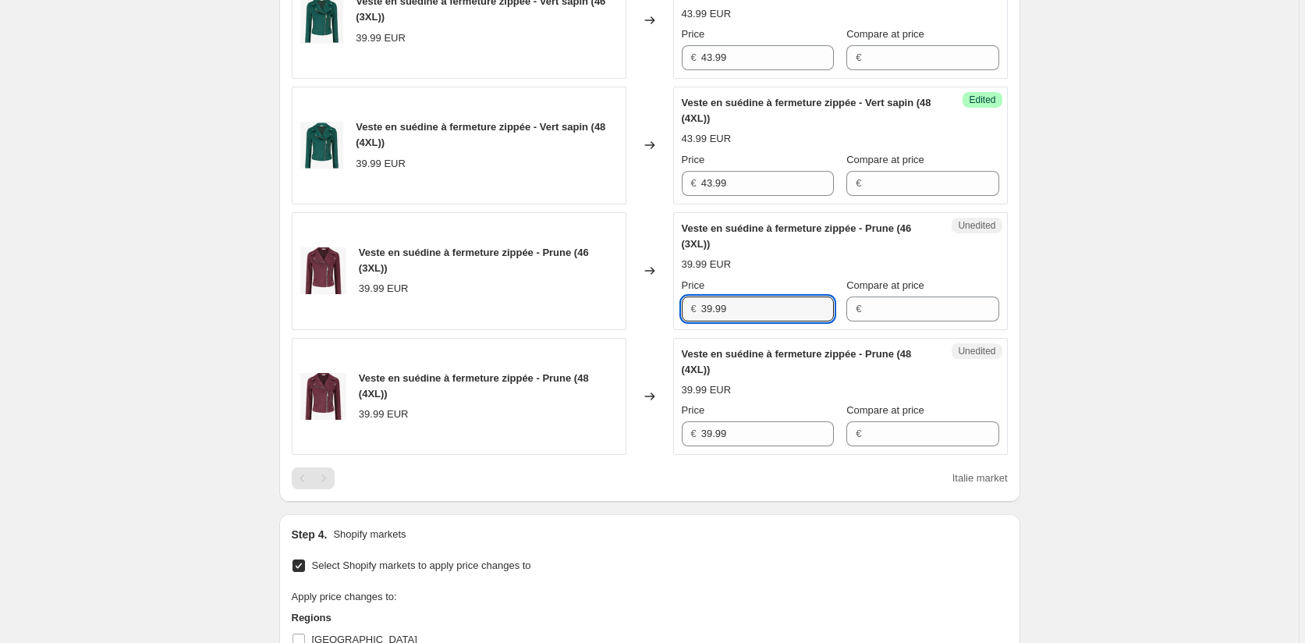
drag, startPoint x: 728, startPoint y: 309, endPoint x: 664, endPoint y: 306, distance: 63.2
click at [666, 306] on div "Veste en suédine à fermeture zippée - Prune (46 (3XL)) 39.99 EUR Changed to Une…" at bounding box center [650, 271] width 716 height 118
paste input "43"
type input "43.99"
click at [681, 438] on div "Unedited Veste en suédine à fermeture zippée - Prune (48 (4XL)) 39.99 EUR Price…" at bounding box center [840, 397] width 335 height 118
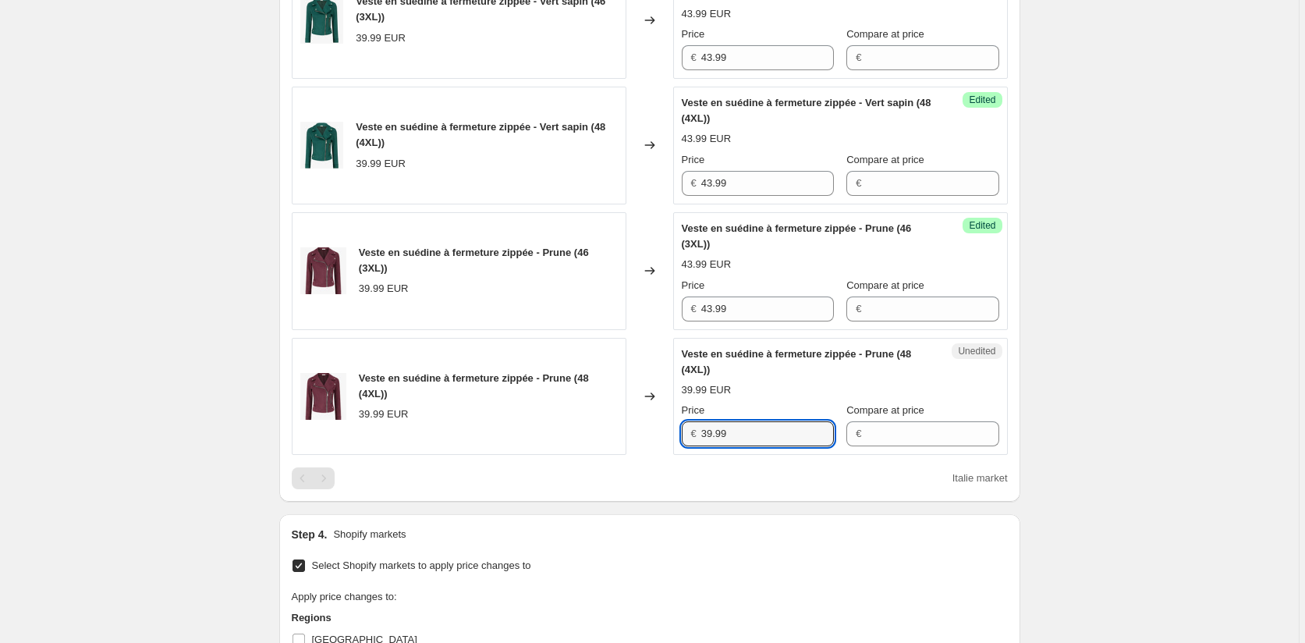
paste input "43"
type input "43.99"
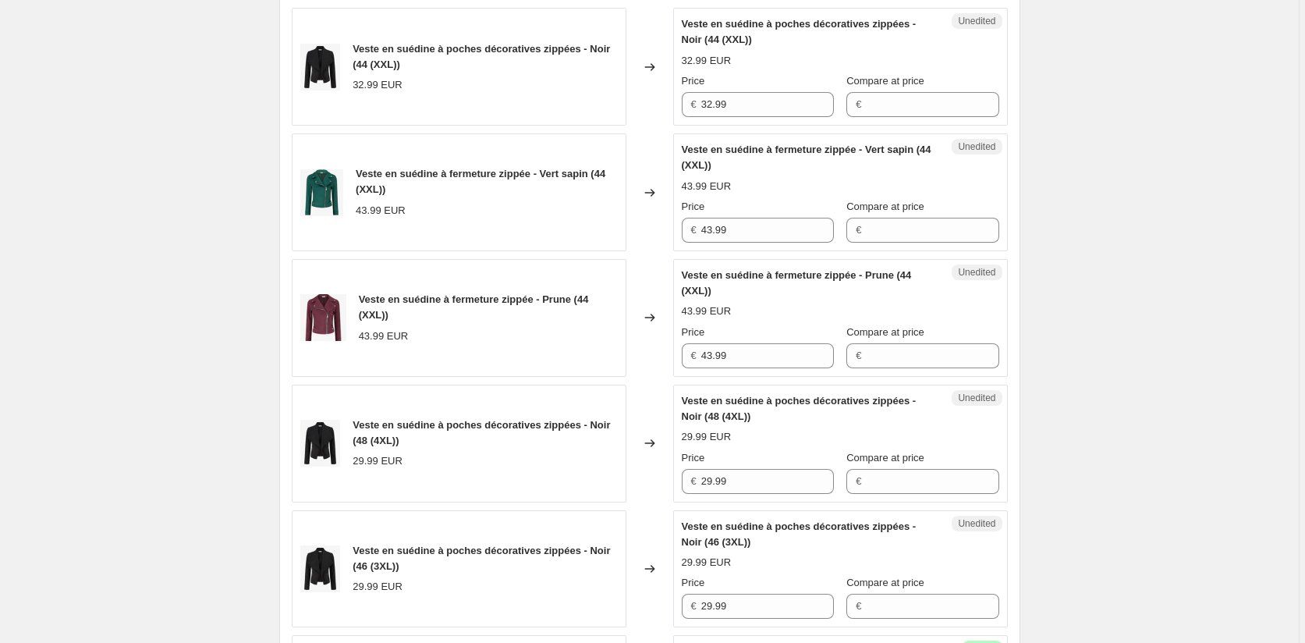
scroll to position [537, 0]
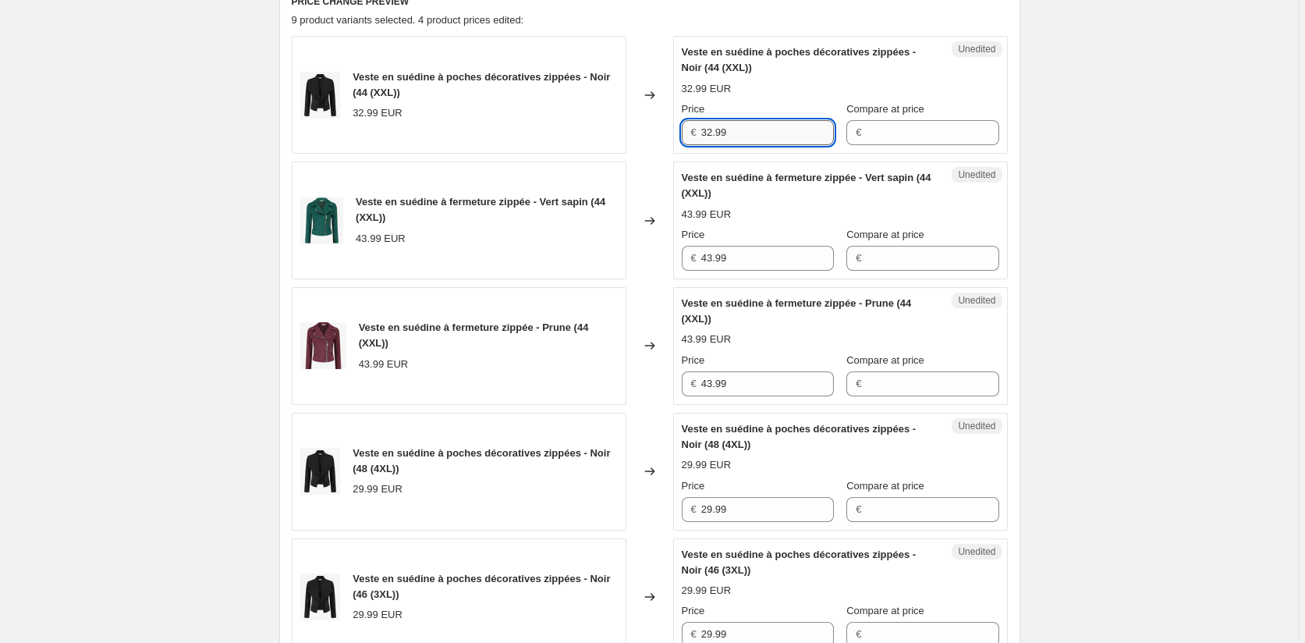
click at [752, 126] on input "32.99" at bounding box center [767, 132] width 133 height 25
click at [627, 135] on div "Veste en suédine à poches décoratives zippées - Noir (44 (XXL)) 32.99 EUR Chang…" at bounding box center [650, 95] width 716 height 118
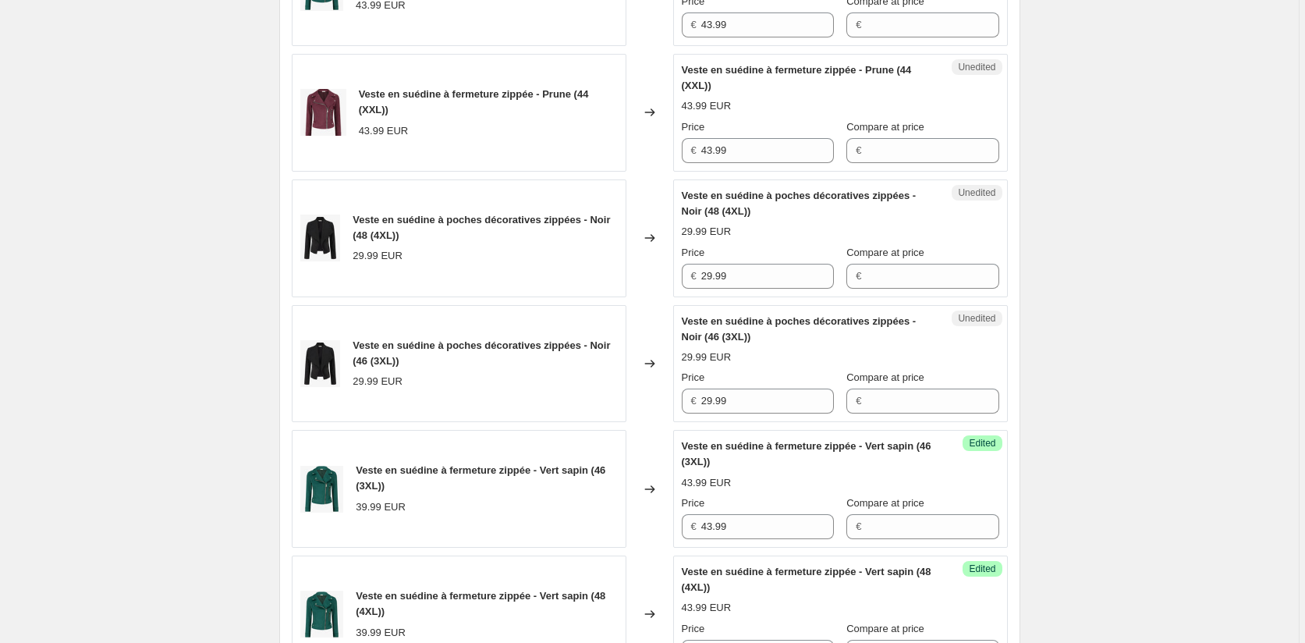
scroll to position [771, 0]
click at [664, 275] on div "Veste en suédine à poches décoratives zippées - Noir (48 (4XL)) 29.99 EUR Chang…" at bounding box center [650, 238] width 716 height 118
paste input "32"
type input "32.99"
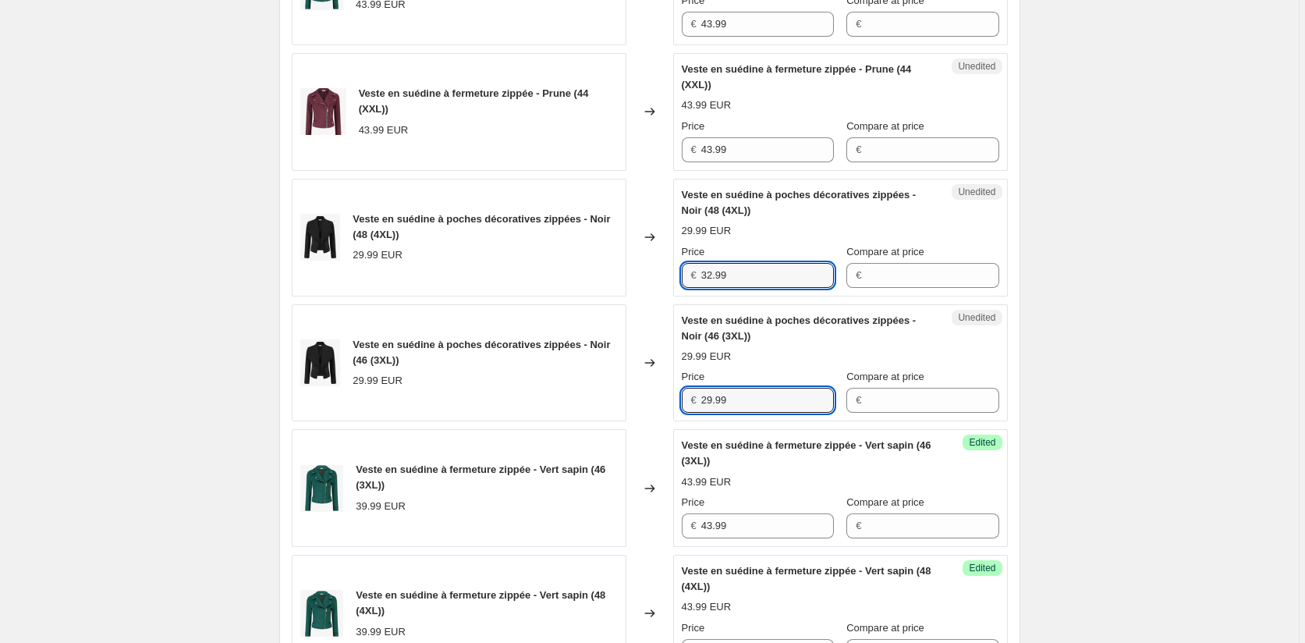
click at [675, 400] on div "Veste en suédine à poches décoratives zippées - Noir (46 (3XL)) 29.99 EUR Chang…" at bounding box center [650, 363] width 716 height 118
paste input "32"
type input "32.99"
click at [1068, 435] on div "Create new price [MEDICAL_DATA]. This page is ready Create new price [MEDICAL_D…" at bounding box center [649, 403] width 1298 height 2349
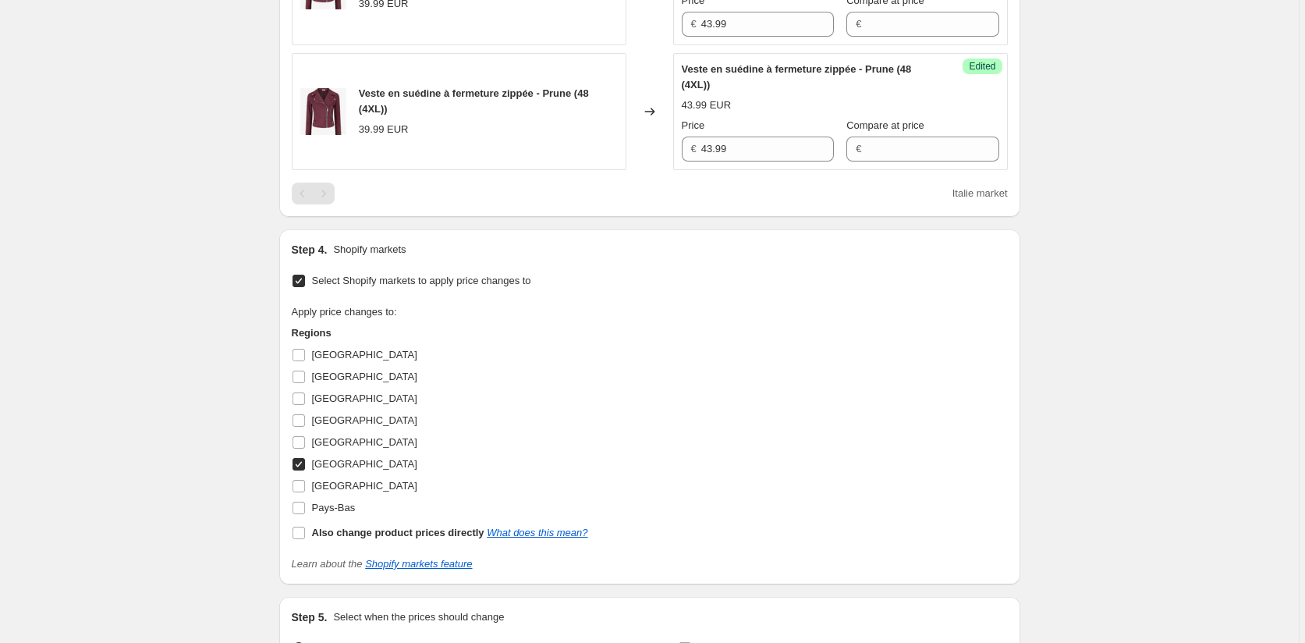
scroll to position [1550, 0]
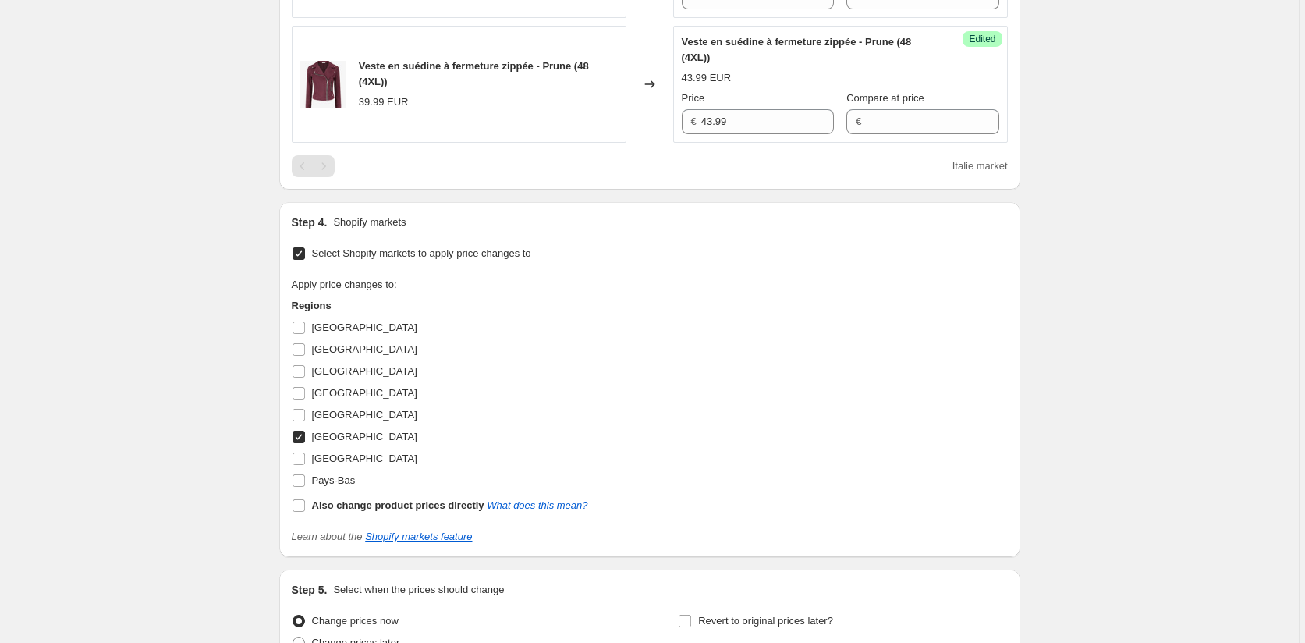
click at [302, 438] on input "[GEOGRAPHIC_DATA]" at bounding box center [298, 436] width 12 height 12
checkbox input "false"
click at [303, 459] on input "[GEOGRAPHIC_DATA]" at bounding box center [298, 458] width 12 height 12
checkbox input "true"
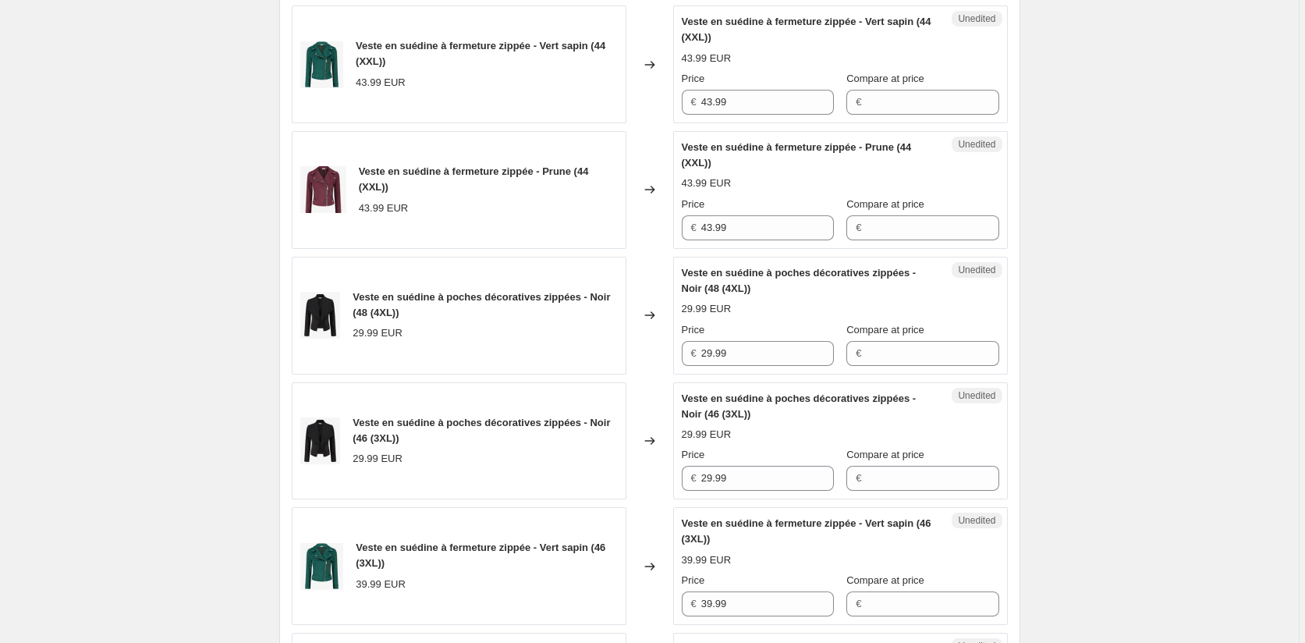
scroll to position [459, 0]
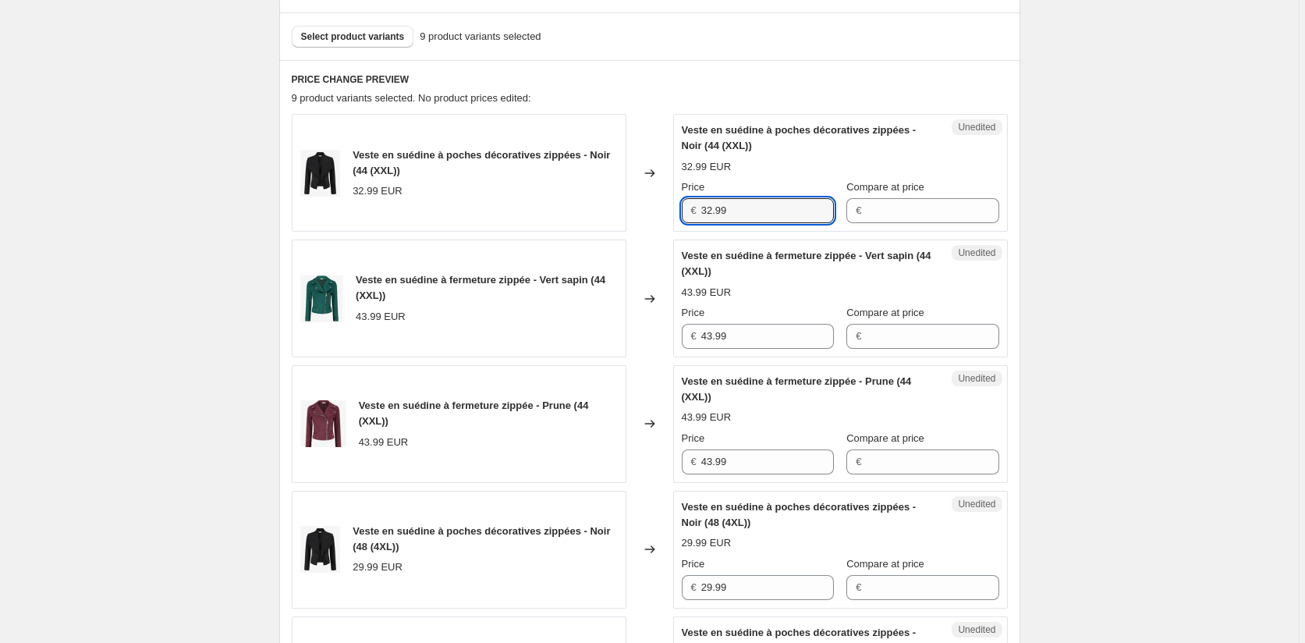
drag, startPoint x: 677, startPoint y: 207, endPoint x: 656, endPoint y: 204, distance: 21.3
click at [657, 204] on div "Veste en suédine à poches décoratives zippées - Noir (44 (XXL)) 32.99 EUR Chang…" at bounding box center [650, 173] width 716 height 118
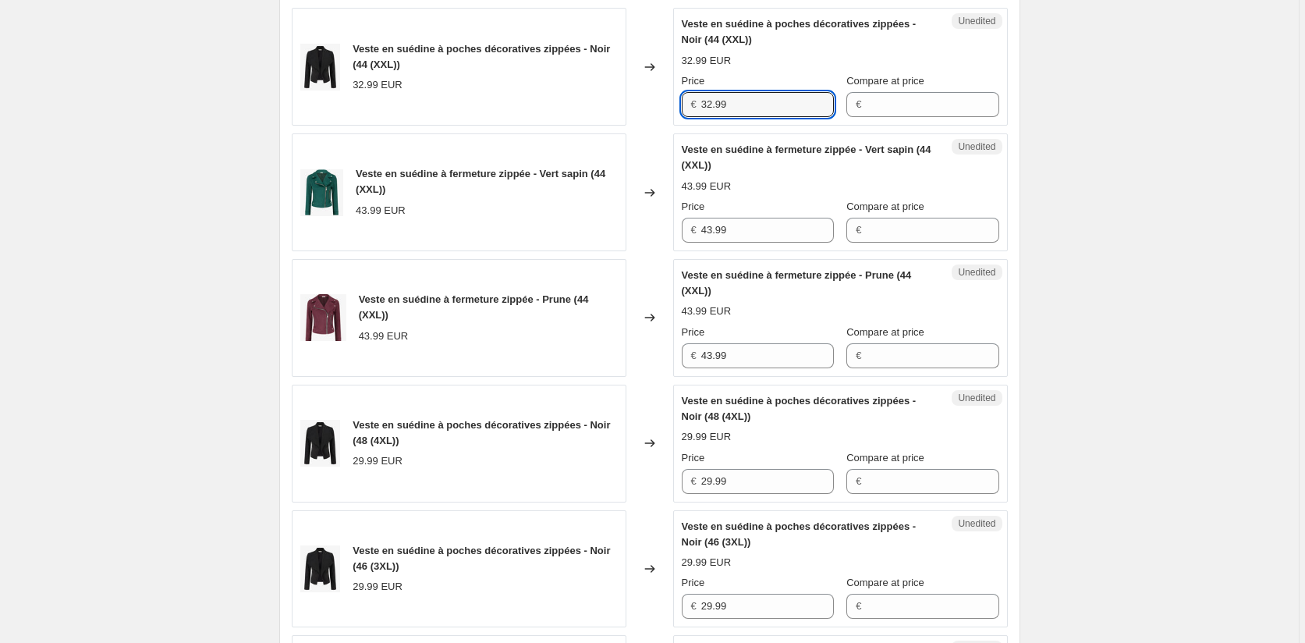
scroll to position [693, 0]
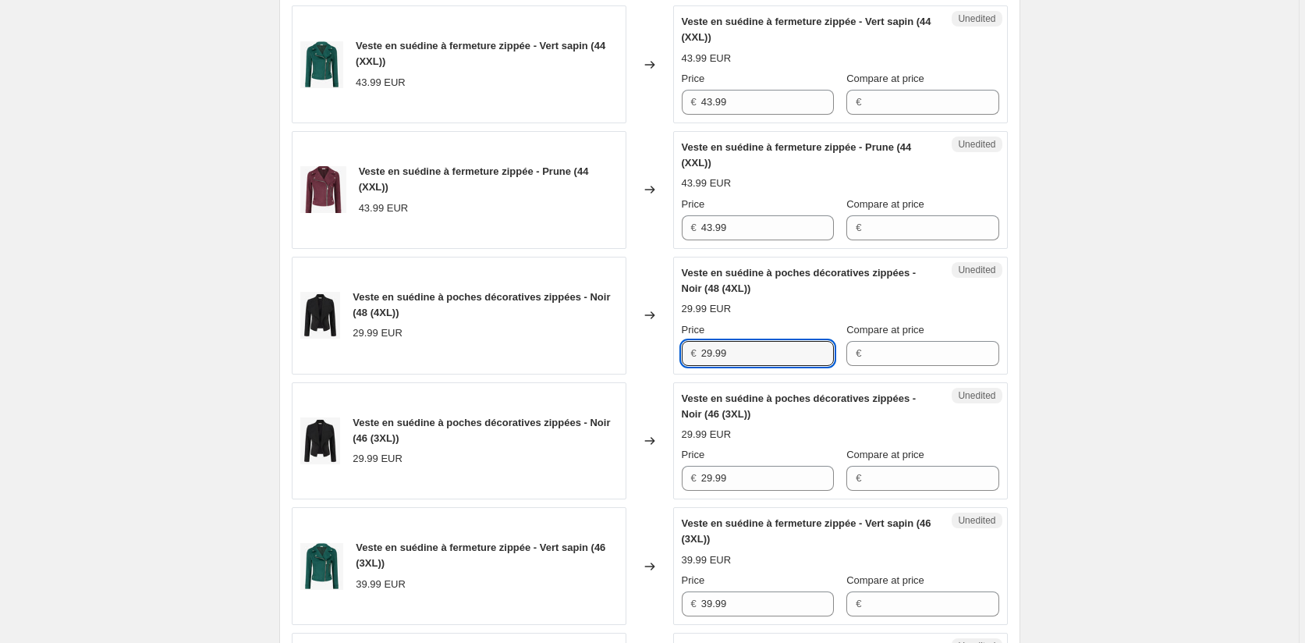
drag, startPoint x: 750, startPoint y: 345, endPoint x: 617, endPoint y: 368, distance: 135.4
click at [621, 367] on div "Veste en suédine à poches décoratives zippées - Noir (48 (4XL)) 29.99 EUR Chang…" at bounding box center [650, 316] width 716 height 118
paste input "32"
type input "32.99"
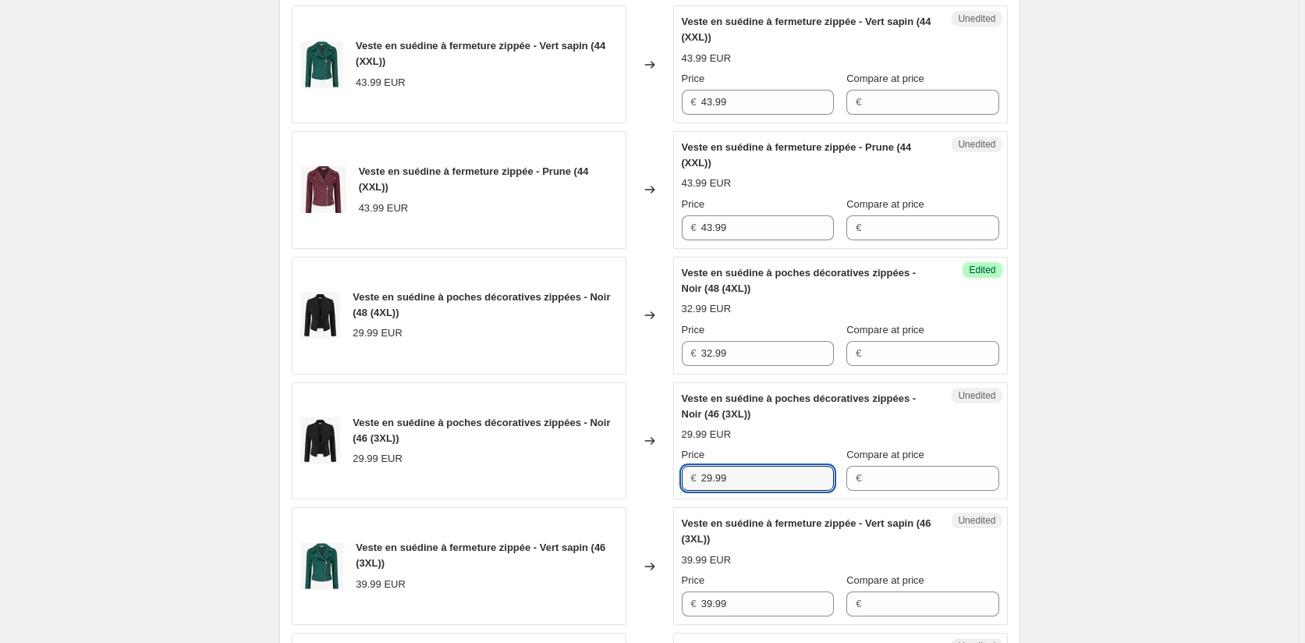
drag, startPoint x: 755, startPoint y: 477, endPoint x: 656, endPoint y: 477, distance: 99.0
click at [657, 477] on div "Veste en suédine à poches décoratives zippées - Noir (46 (3XL)) 29.99 EUR Chang…" at bounding box center [650, 441] width 716 height 118
paste input "32"
type input "32.99"
drag, startPoint x: 732, startPoint y: 231, endPoint x: 664, endPoint y: 231, distance: 67.1
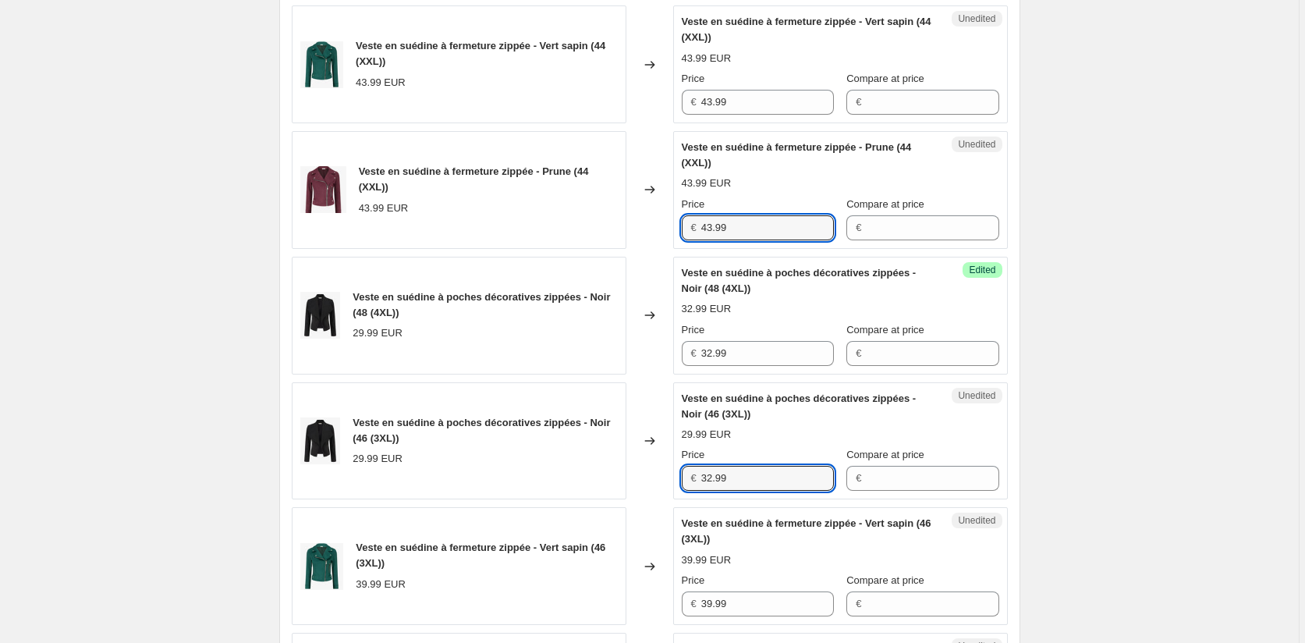
click at [664, 231] on div "Veste en suédine à fermeture zippée - Prune (44 (XXL)) 43.99 EUR Changed to Une…" at bounding box center [650, 190] width 716 height 118
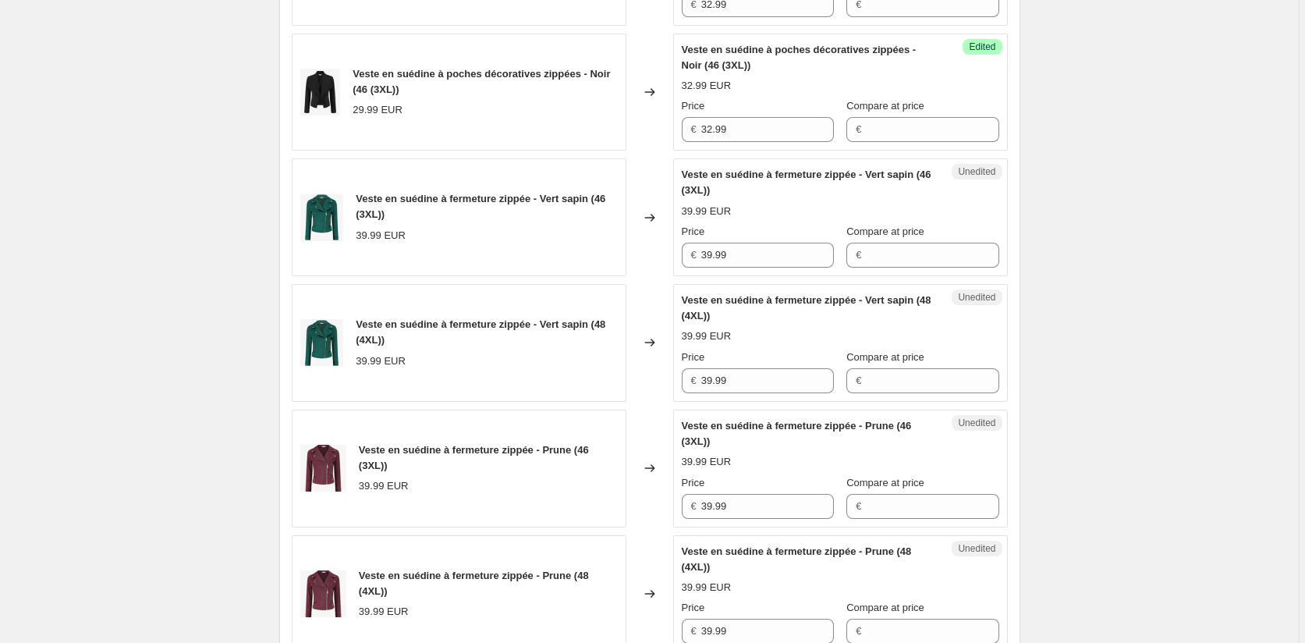
scroll to position [1082, 0]
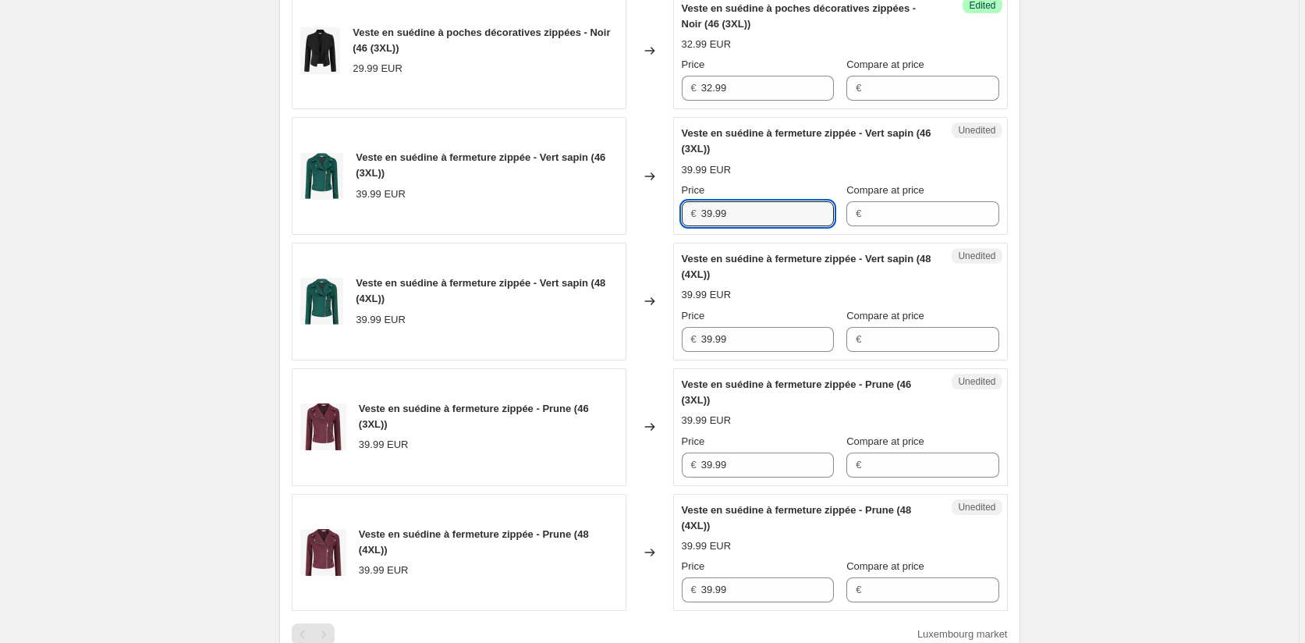
drag, startPoint x: 748, startPoint y: 210, endPoint x: 675, endPoint y: 214, distance: 72.7
click at [692, 210] on div "€ 39.99" at bounding box center [758, 213] width 152 height 25
paste input "43"
type input "43.99"
drag, startPoint x: 726, startPoint y: 342, endPoint x: 645, endPoint y: 343, distance: 81.1
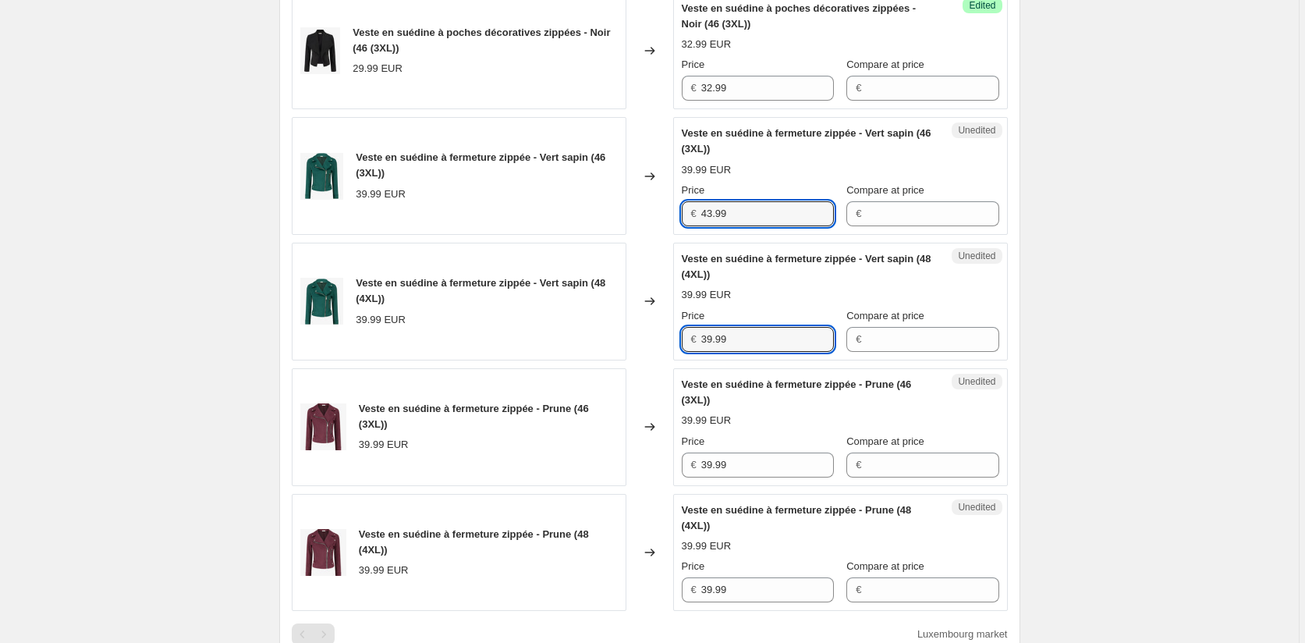
click at [655, 343] on div "Veste en suédine à fermeture zippée - Vert sapin (48 (4XL)) 39.99 EUR Changed t…" at bounding box center [650, 302] width 716 height 118
paste input "43"
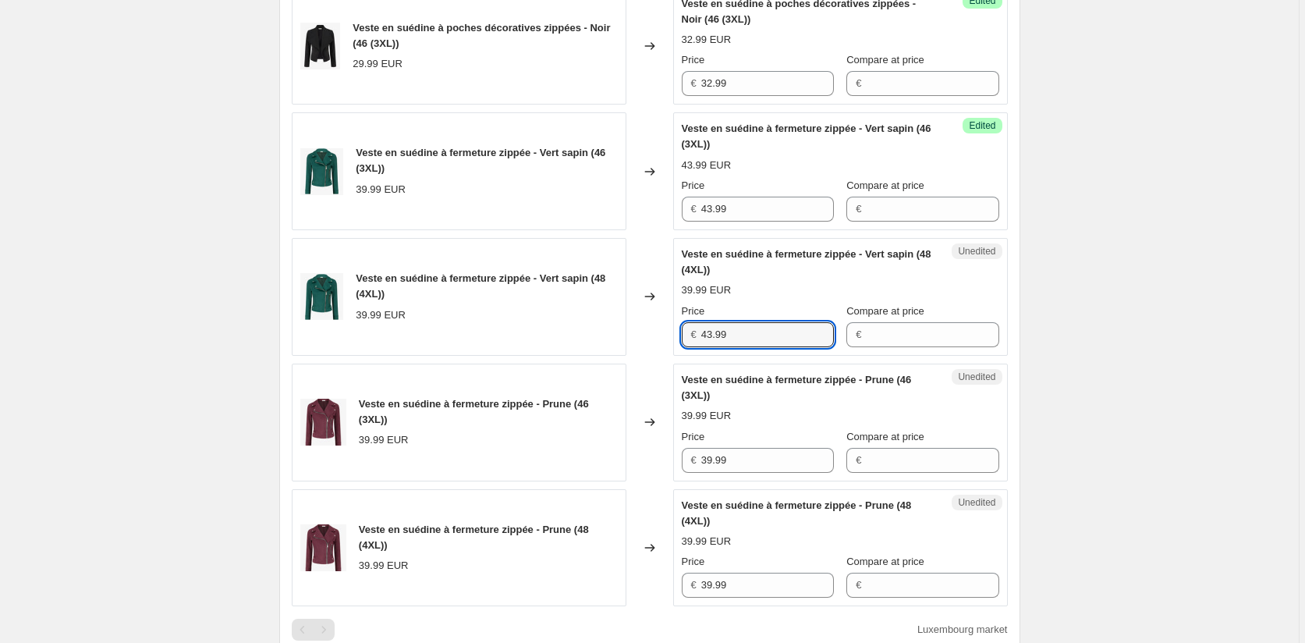
scroll to position [1316, 0]
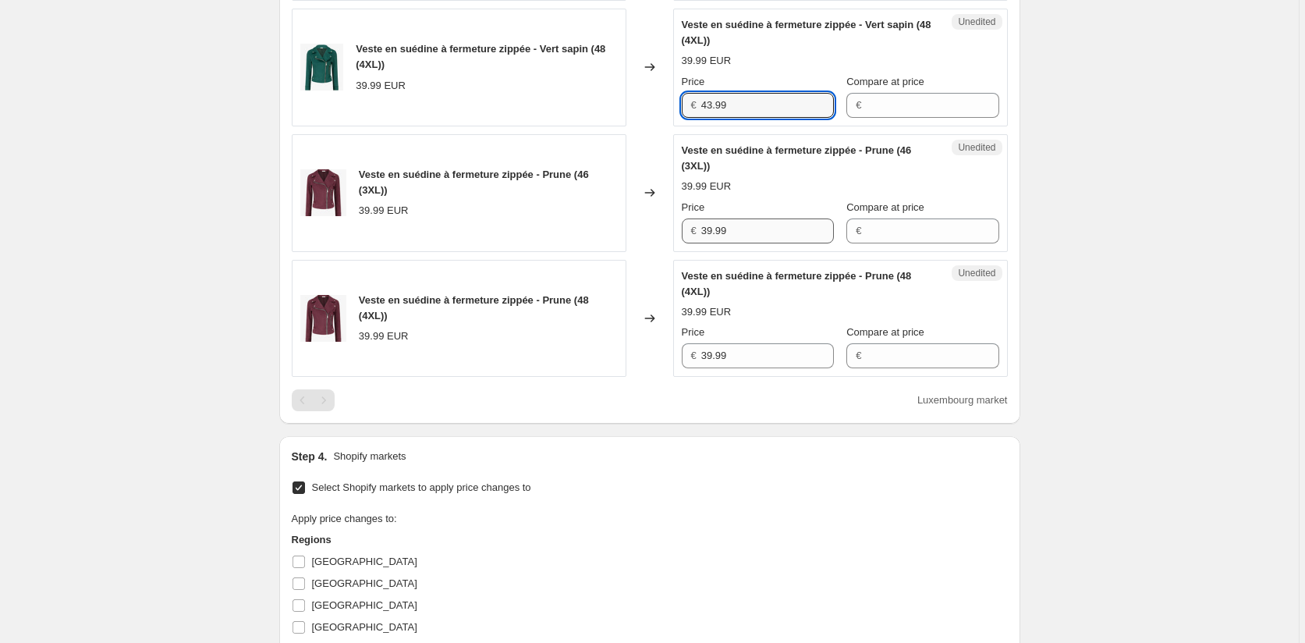
type input "43.99"
drag, startPoint x: 742, startPoint y: 224, endPoint x: 647, endPoint y: 236, distance: 95.2
click at [648, 236] on div "Veste en suédine à fermeture zippée - Prune (46 (3XL)) 39.99 EUR Changed to Une…" at bounding box center [650, 193] width 716 height 118
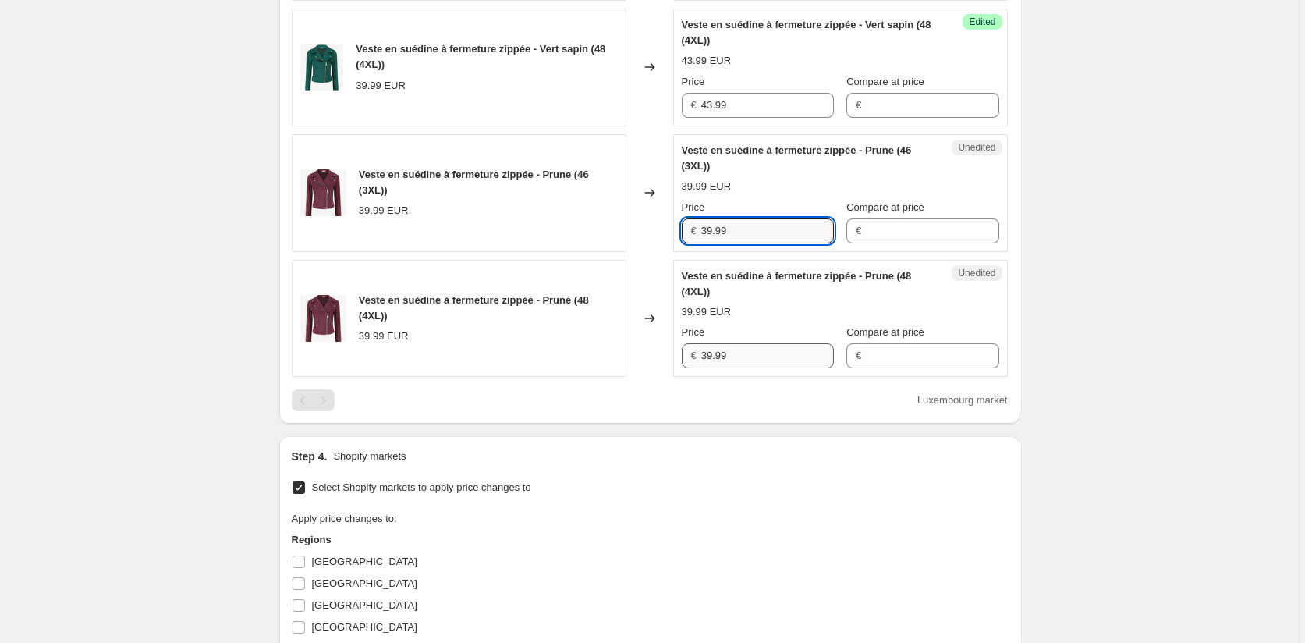
paste input "43"
type input "43.99"
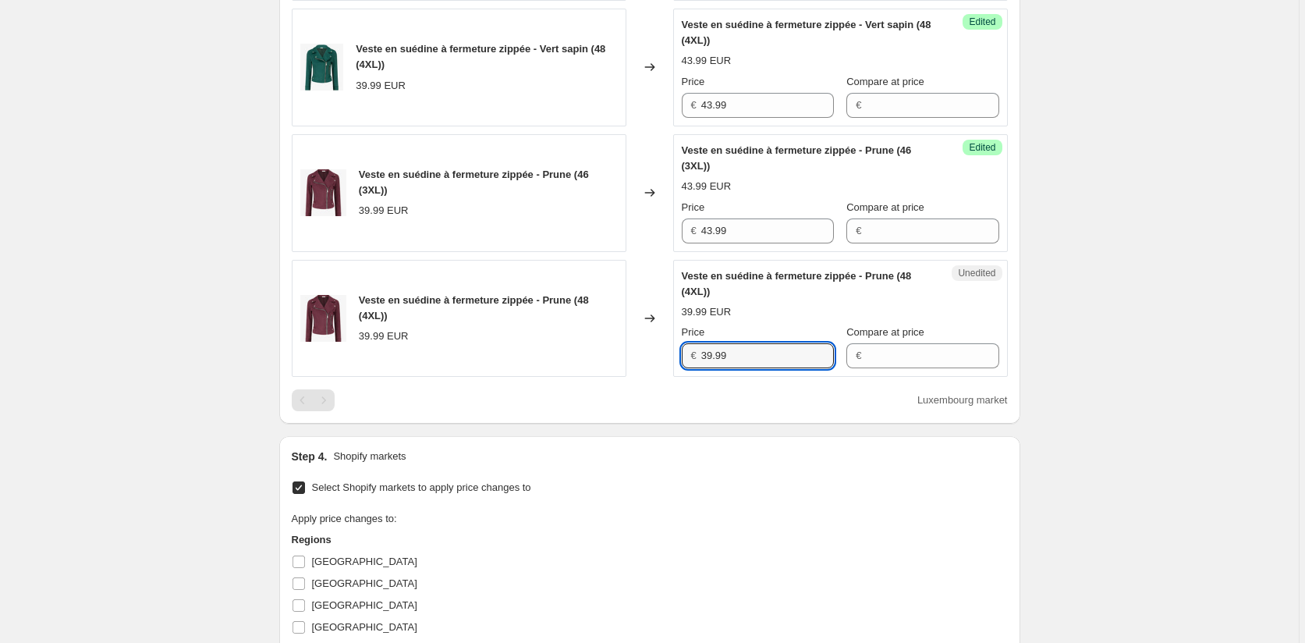
click at [656, 358] on div "Veste en suédine à fermeture zippée - Prune (48 (4XL)) 39.99 EUR Changed to Une…" at bounding box center [650, 319] width 716 height 118
paste input "43"
type input "43.99"
click at [802, 478] on div "Select Shopify markets to apply price changes to Apply price changes to: Region…" at bounding box center [650, 627] width 716 height 301
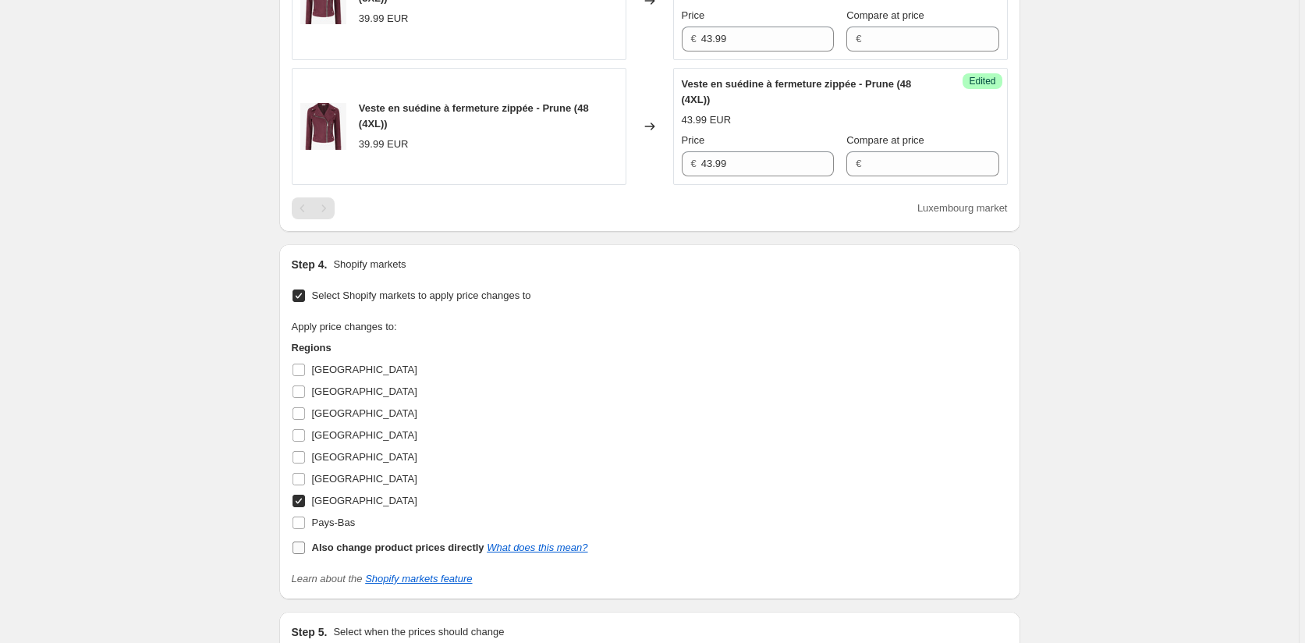
scroll to position [1706, 0]
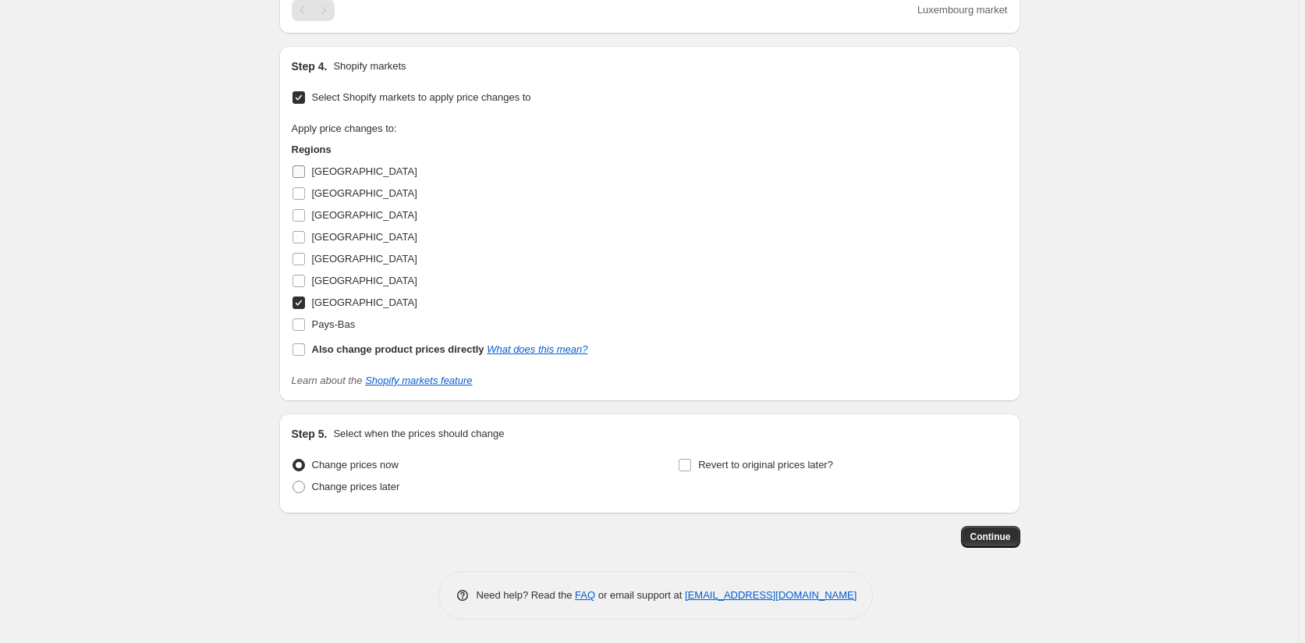
click at [308, 170] on label "[GEOGRAPHIC_DATA]" at bounding box center [355, 172] width 126 height 22
click at [305, 170] on input "[GEOGRAPHIC_DATA]" at bounding box center [298, 171] width 12 height 12
checkbox input "true"
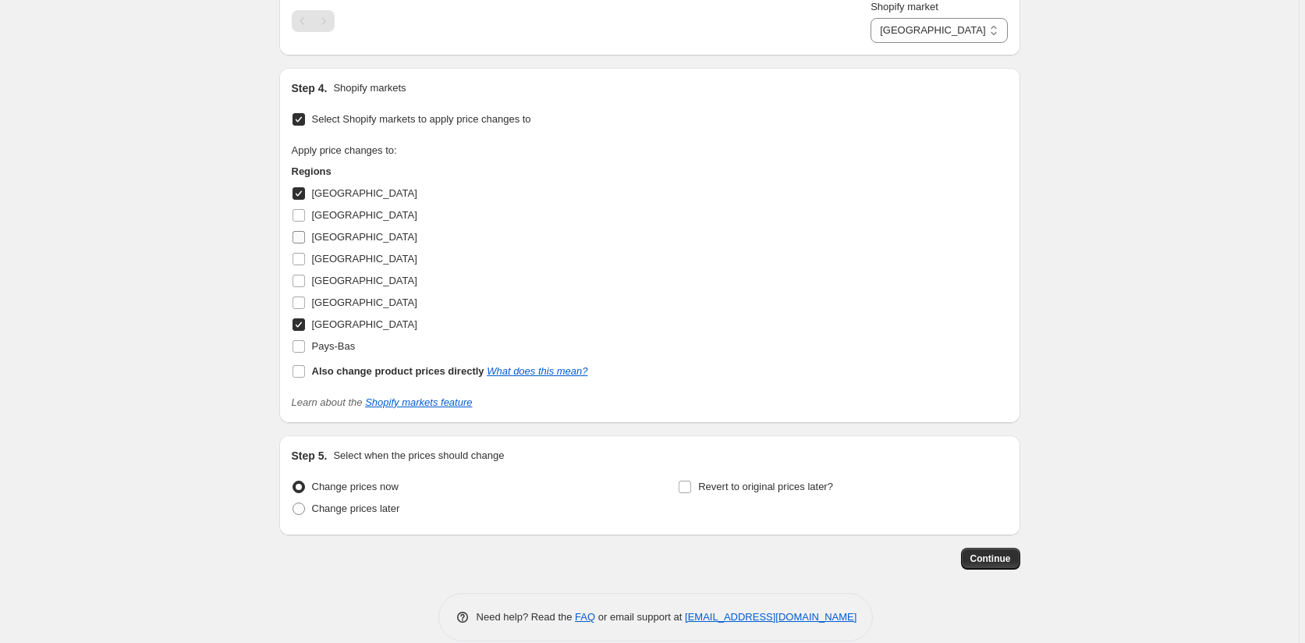
click at [306, 215] on span at bounding box center [299, 215] width 14 height 14
click at [303, 239] on input "[GEOGRAPHIC_DATA]" at bounding box center [298, 237] width 12 height 12
checkbox input "true"
click at [304, 260] on input "[GEOGRAPHIC_DATA]" at bounding box center [298, 259] width 12 height 12
checkbox input "true"
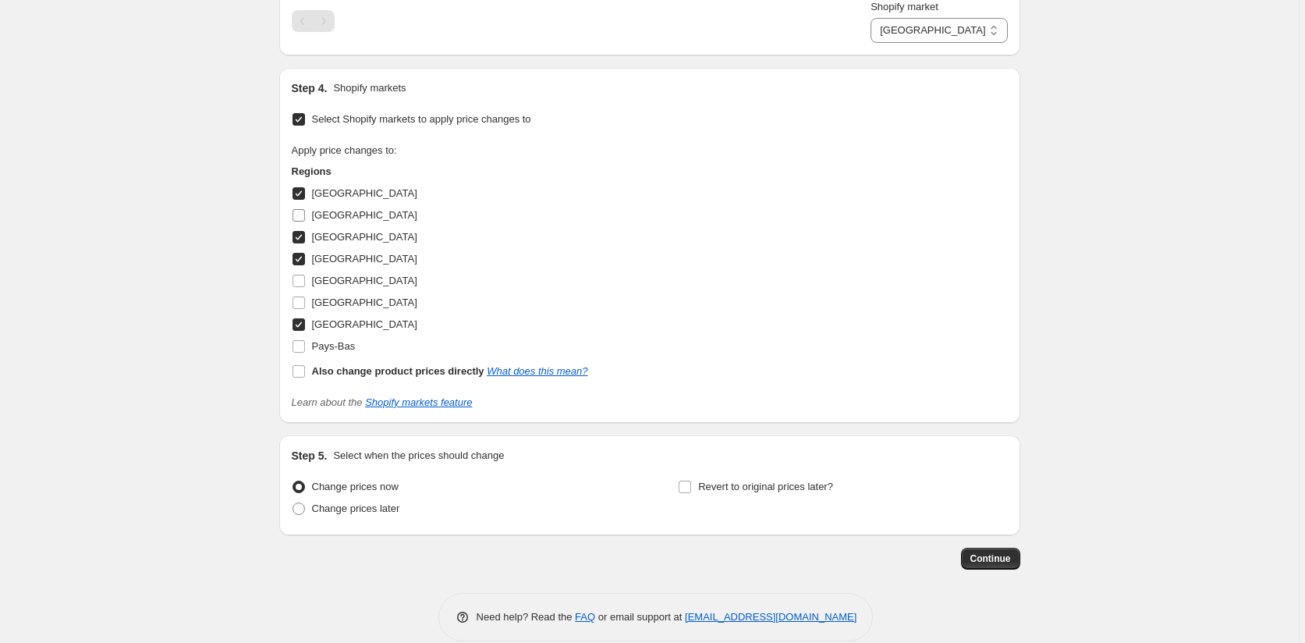
click at [299, 216] on input "[GEOGRAPHIC_DATA]" at bounding box center [298, 215] width 12 height 12
checkbox input "true"
click at [305, 258] on input "[GEOGRAPHIC_DATA]" at bounding box center [298, 259] width 12 height 12
checkbox input "false"
click at [300, 280] on input "[GEOGRAPHIC_DATA]" at bounding box center [298, 281] width 12 height 12
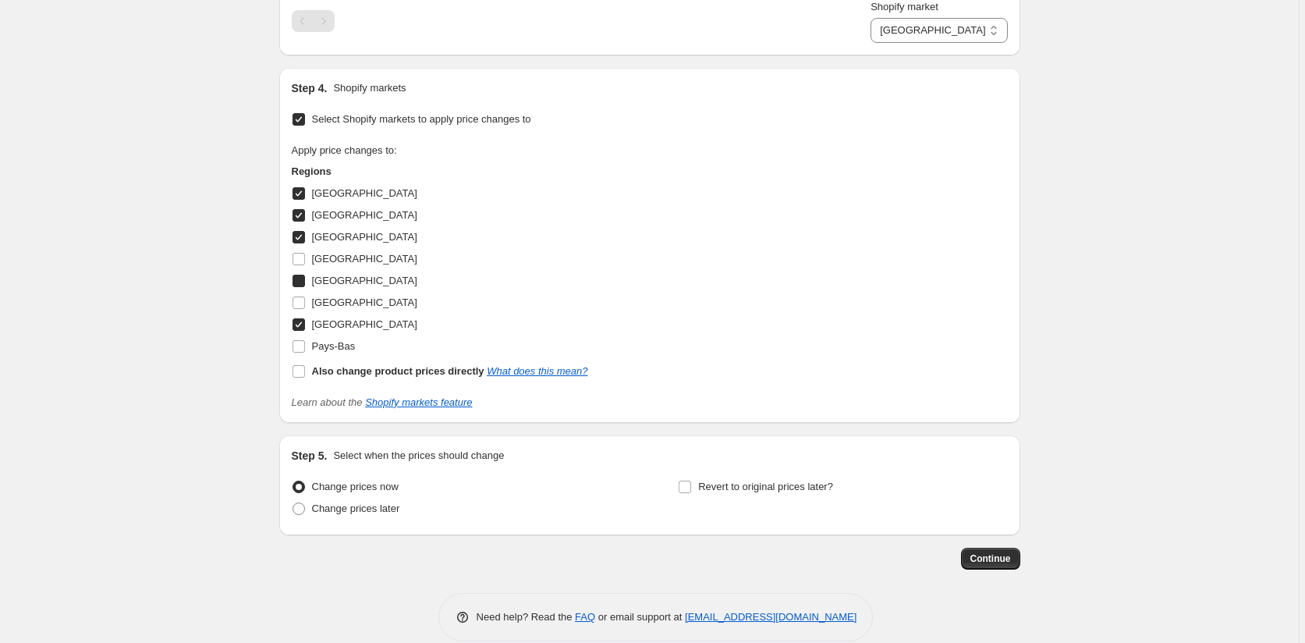
checkbox input "true"
click at [304, 300] on input "[GEOGRAPHIC_DATA]" at bounding box center [298, 302] width 12 height 12
checkbox input "true"
click at [299, 345] on input "Pays-Bas" at bounding box center [298, 346] width 12 height 12
checkbox input "true"
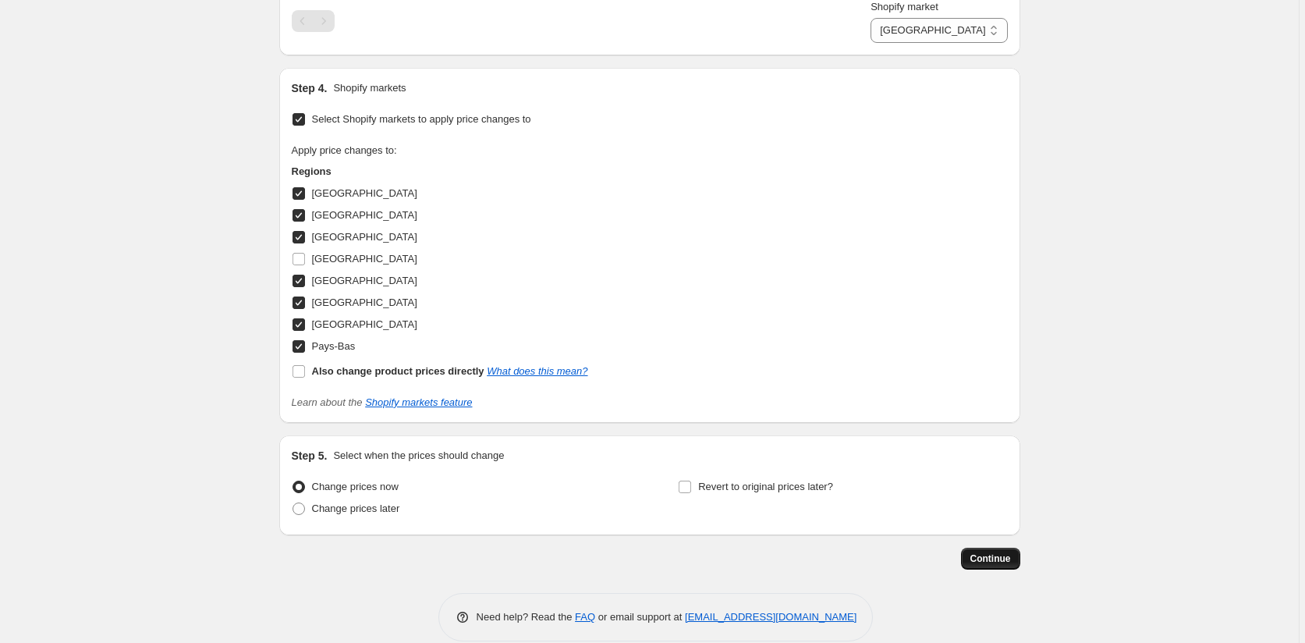
click at [981, 557] on span "Continue" at bounding box center [990, 558] width 41 height 12
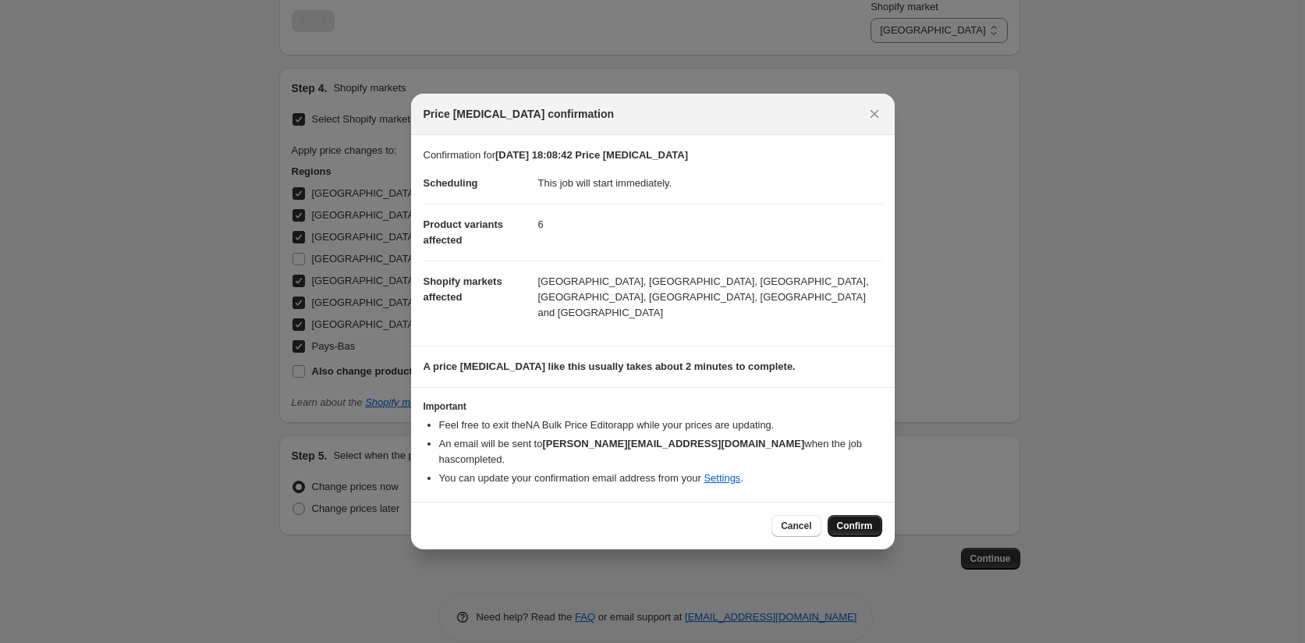
click at [855, 519] on span "Confirm" at bounding box center [855, 525] width 36 height 12
